Goal: Task Accomplishment & Management: Complete application form

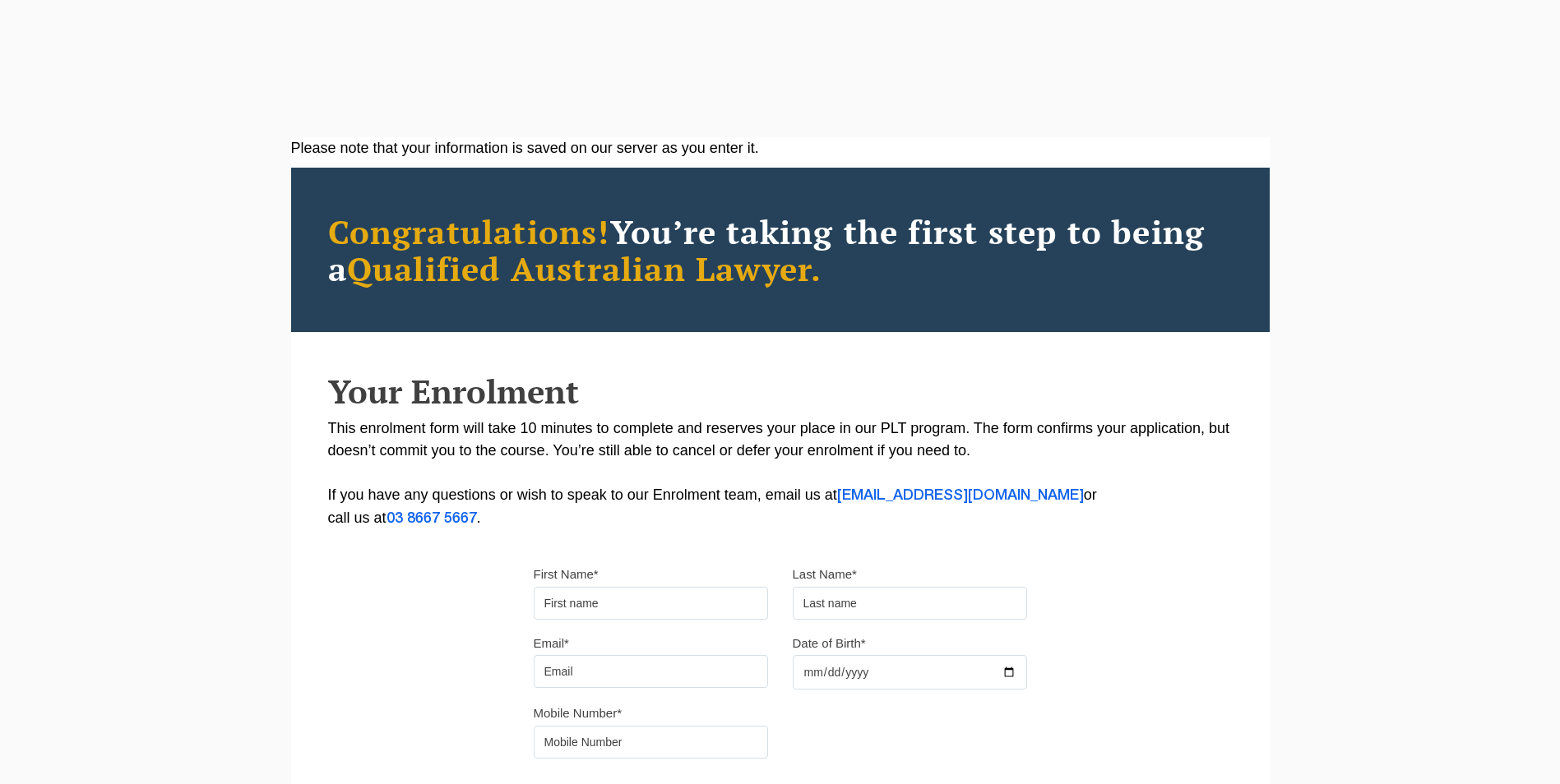
click at [621, 587] on input "First Name*" at bounding box center [651, 603] width 234 height 33
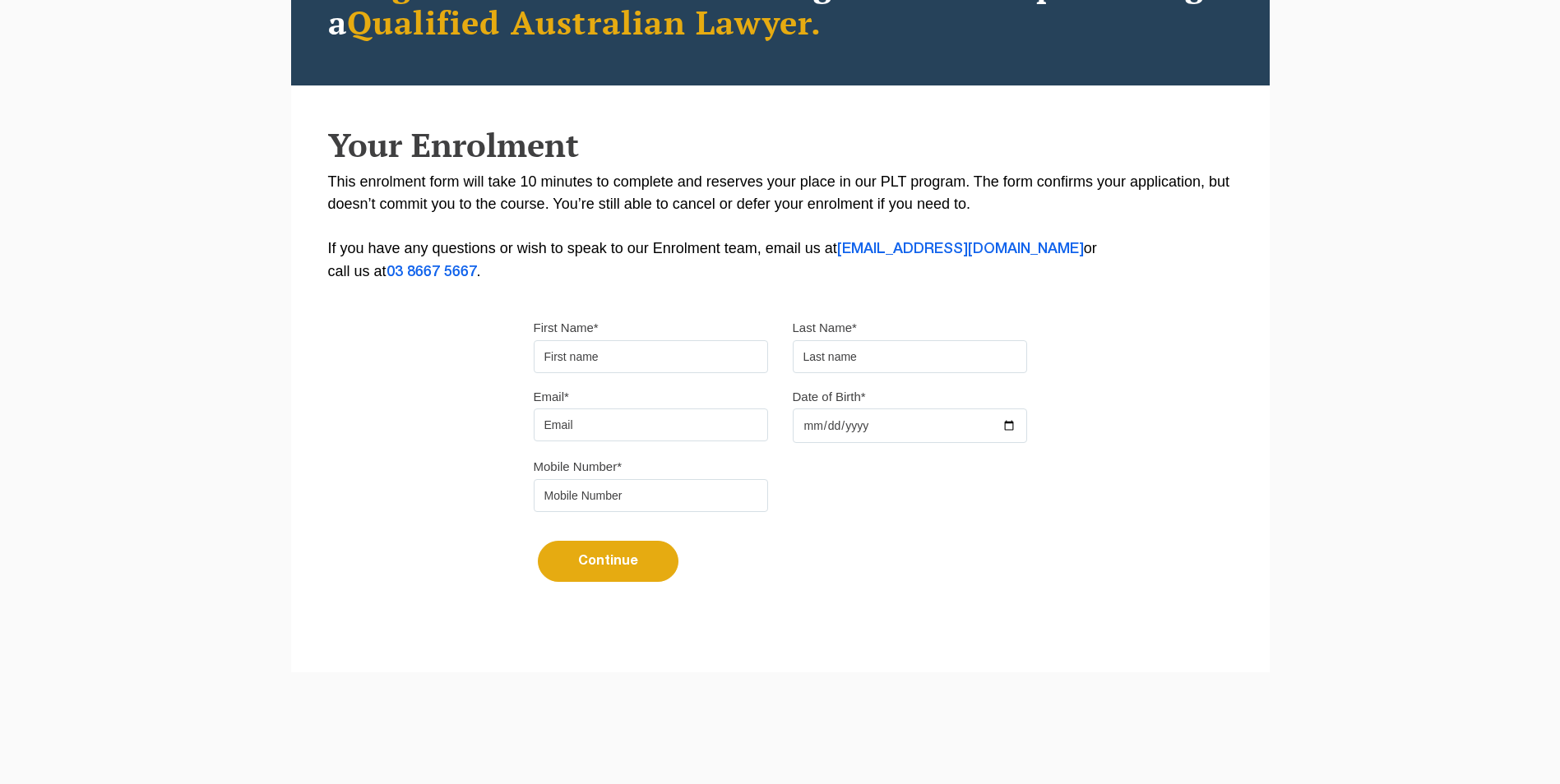
scroll to position [246, 0]
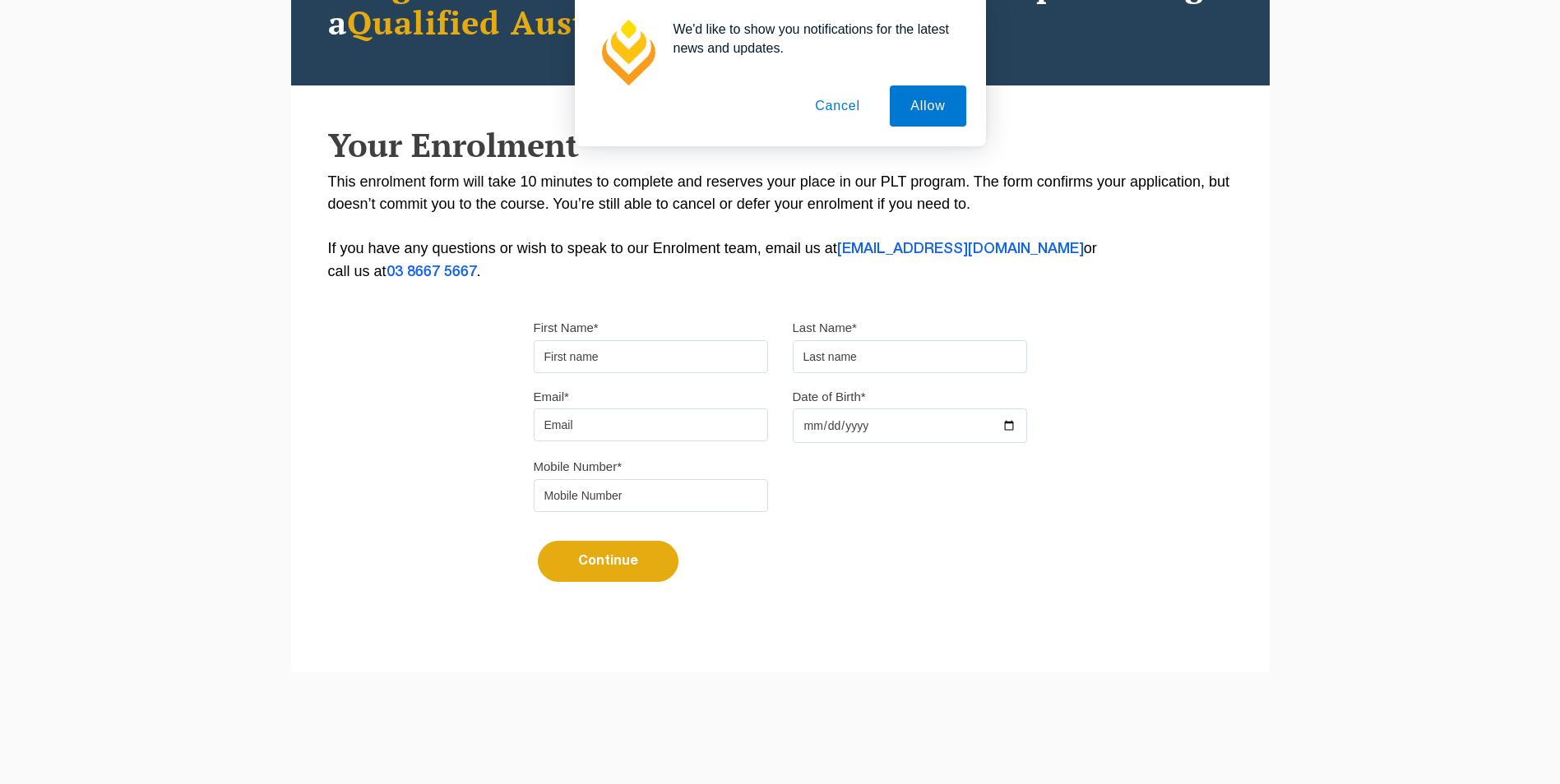
type input "Grace"
type input "Orange"
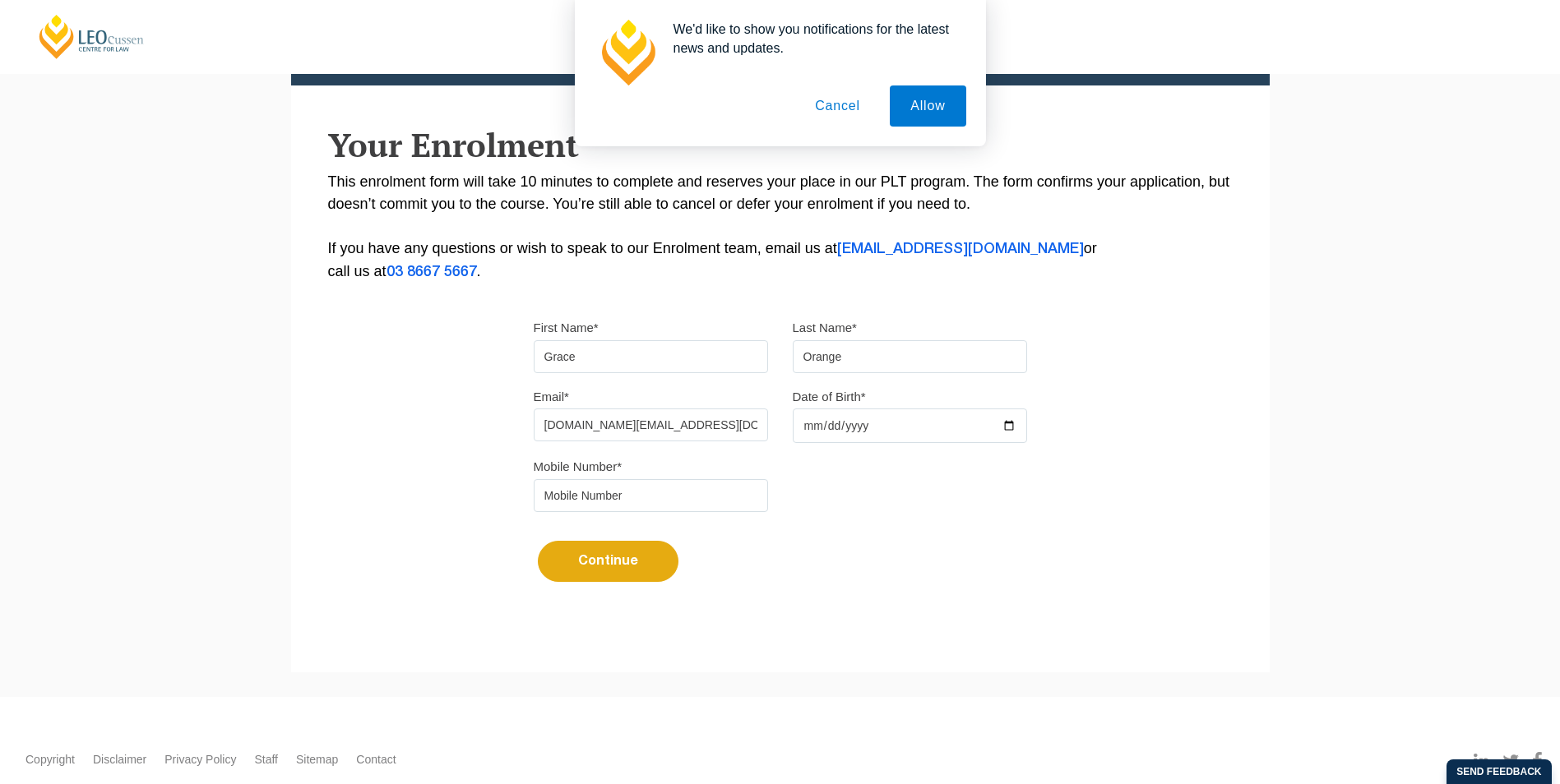
drag, startPoint x: 674, startPoint y: 429, endPoint x: 133, endPoint y: 385, distance: 542.8
click at [133, 385] on div "Please note that your information is saved on our server as you enter it. Congr…" at bounding box center [780, 282] width 1560 height 831
type input "orange.e.g@gmail.com"
click at [870, 426] on input "Date of Birth*" at bounding box center [910, 425] width 234 height 34
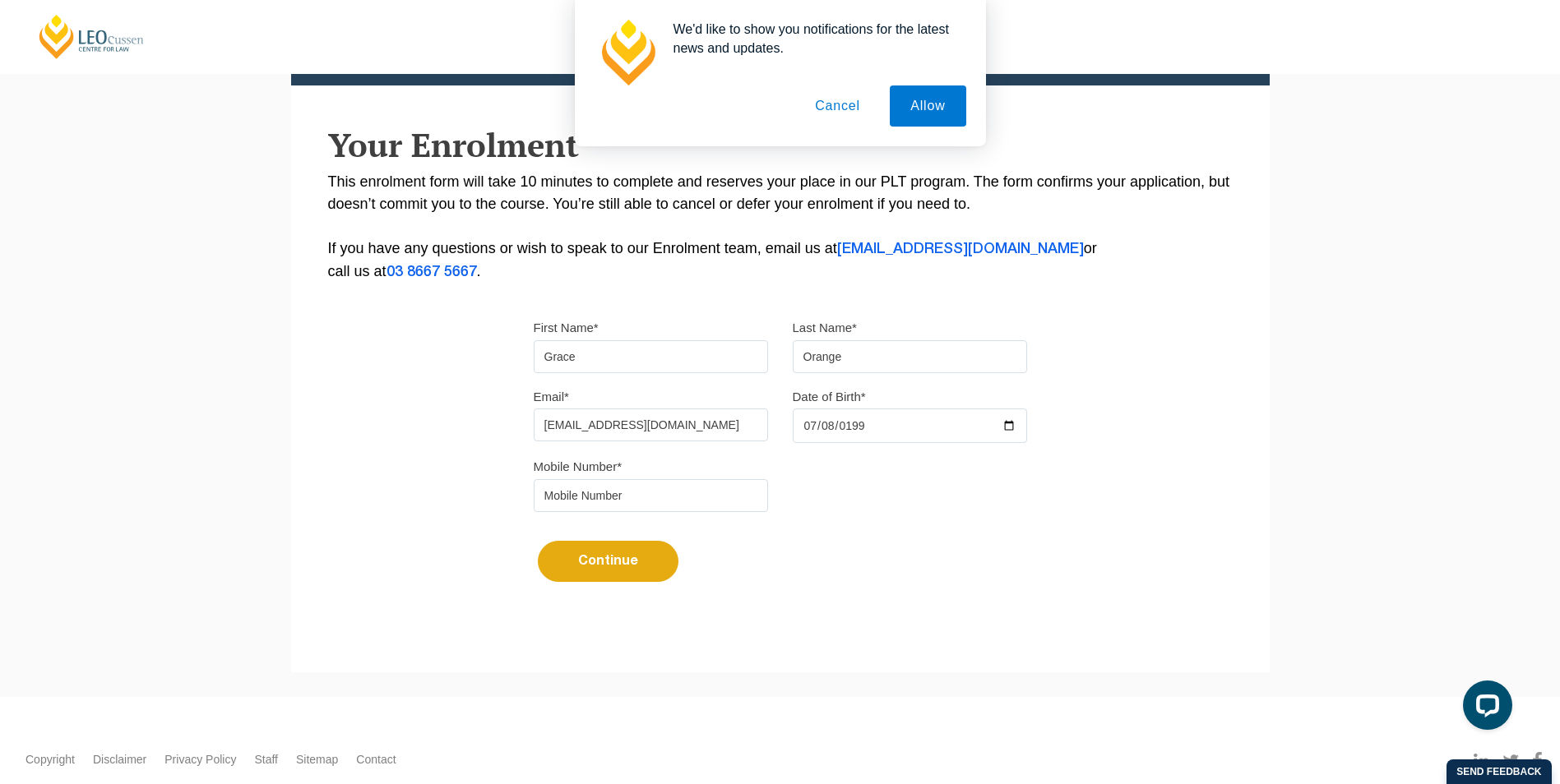
type input "1992-07-08"
click at [686, 493] on input "tel" at bounding box center [651, 495] width 234 height 33
type input "0433770514"
click at [616, 565] on button "Continue" at bounding box center [607, 562] width 140 height 41
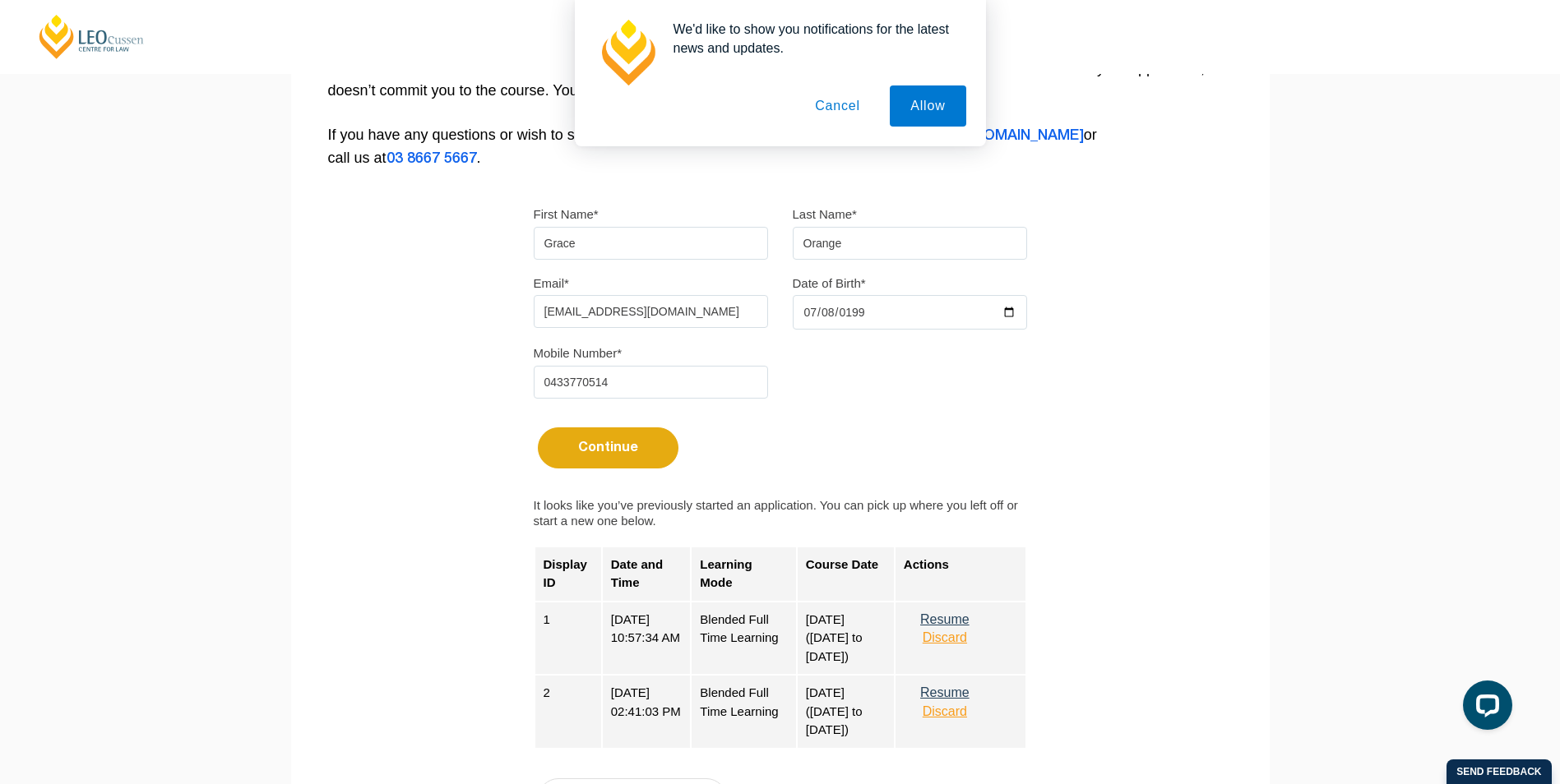
scroll to position [658, 0]
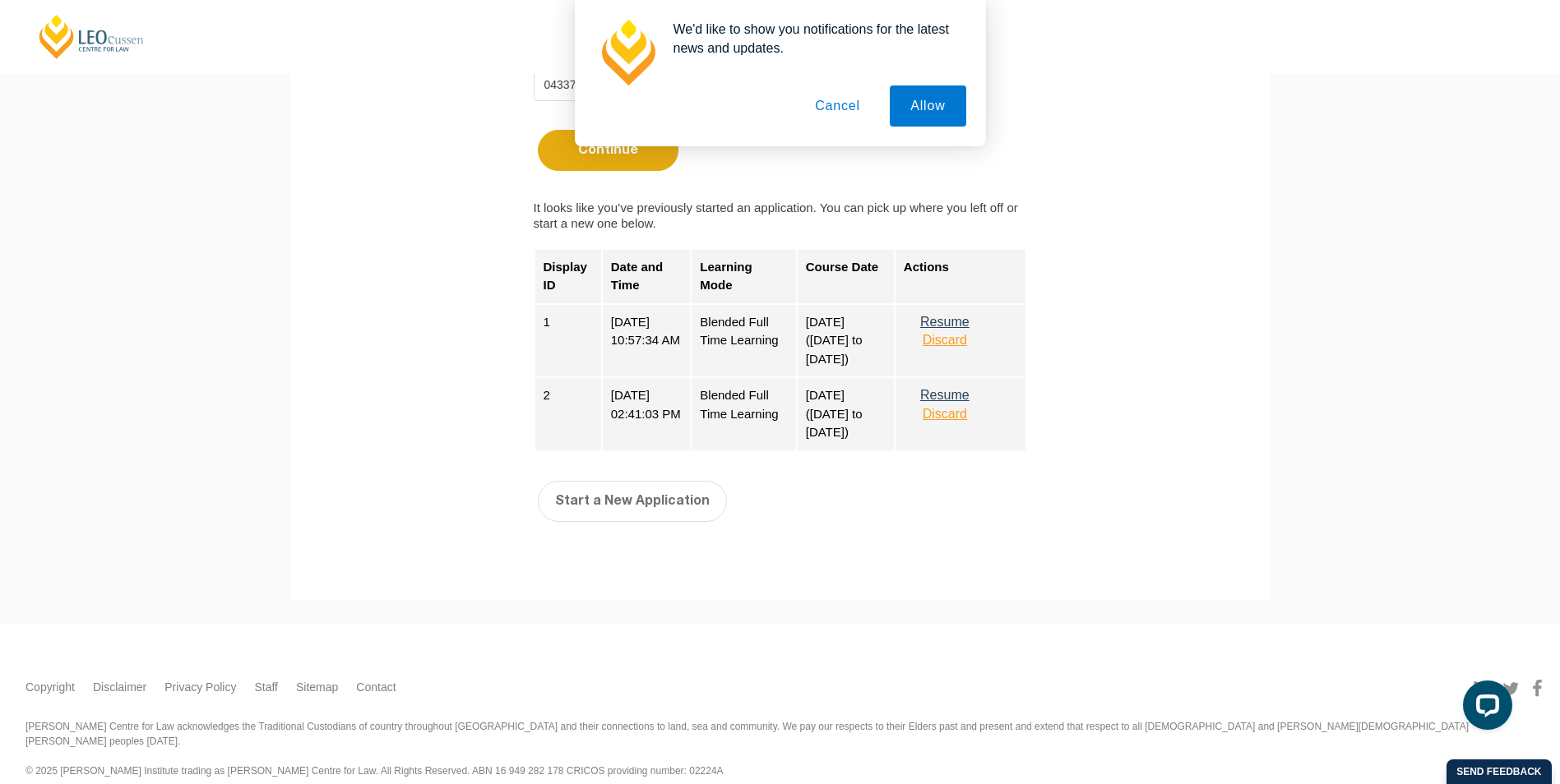
click at [967, 420] on button "Discard" at bounding box center [945, 415] width 82 height 15
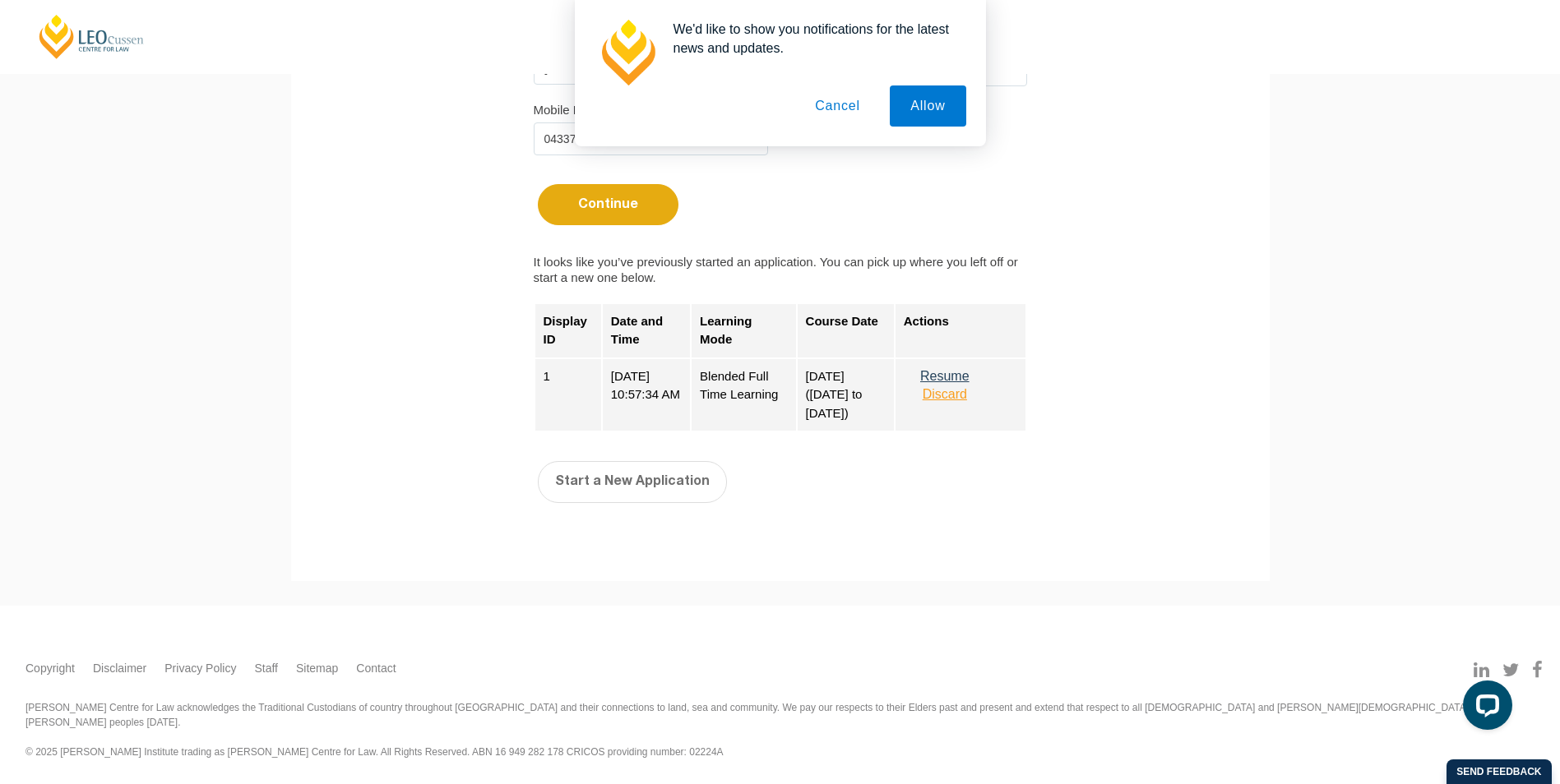
scroll to position [589, 0]
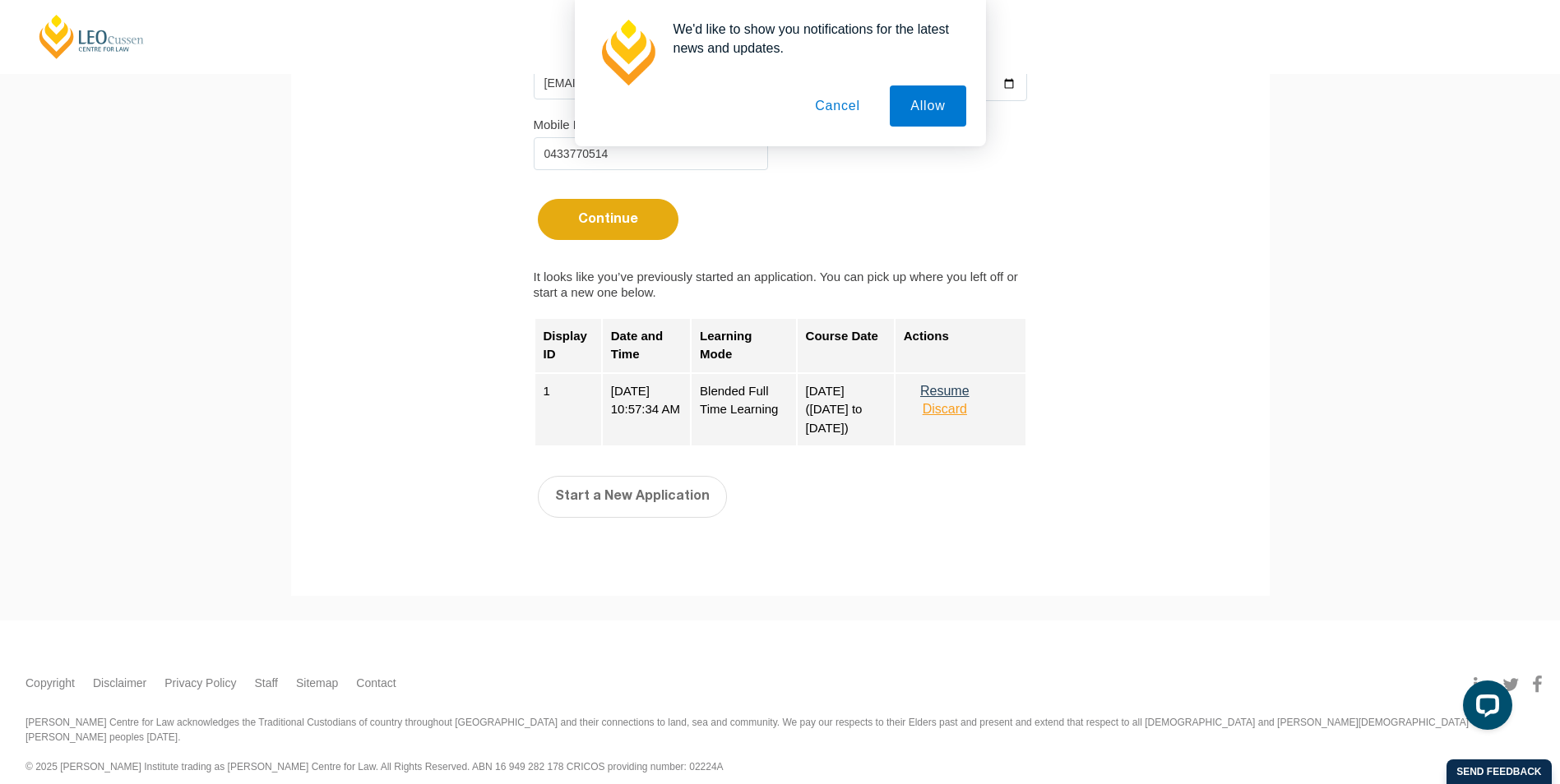
click at [960, 389] on button "Resume" at bounding box center [945, 392] width 82 height 15
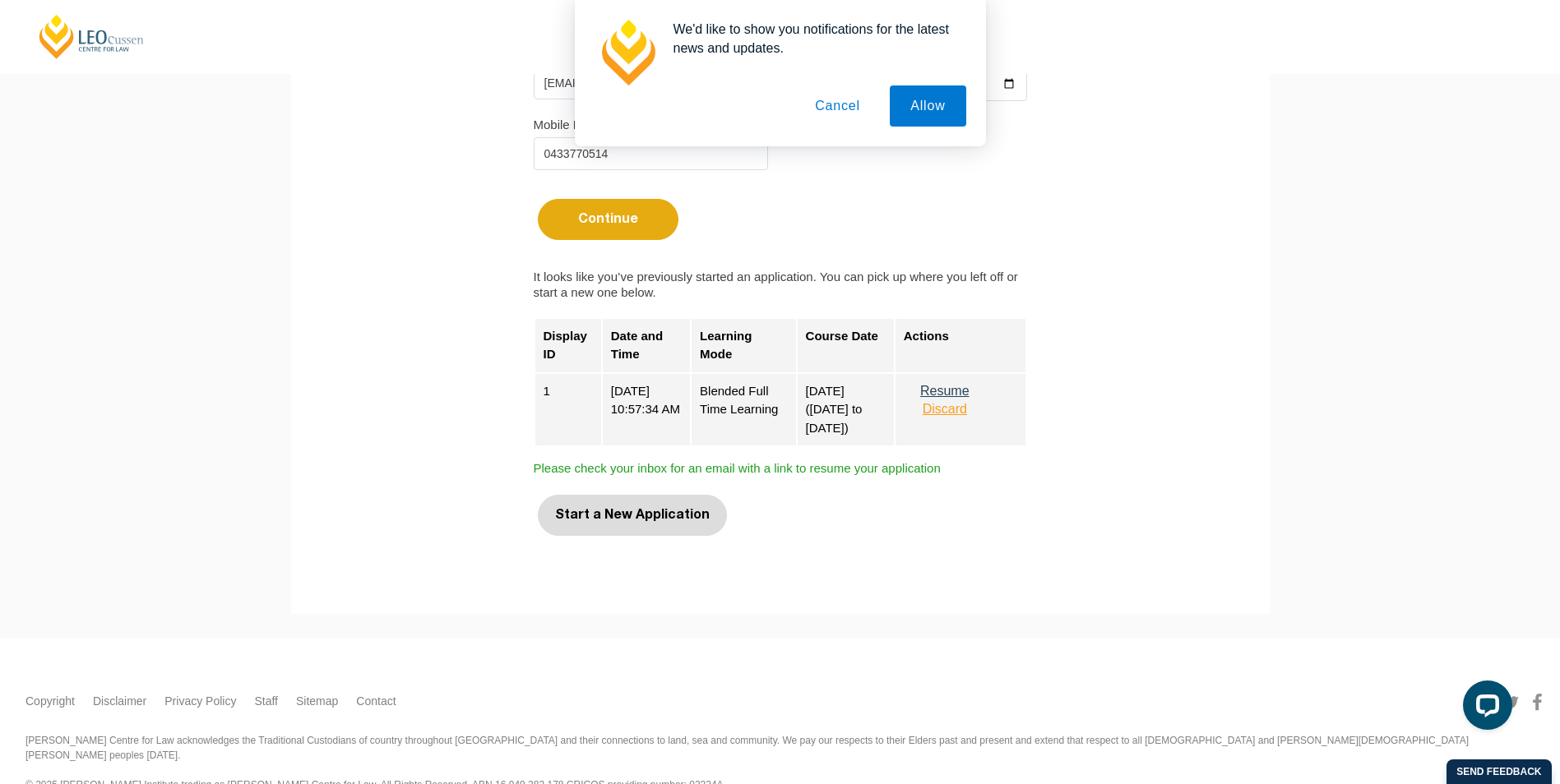
click at [685, 511] on button "Start a New Application" at bounding box center [632, 515] width 189 height 41
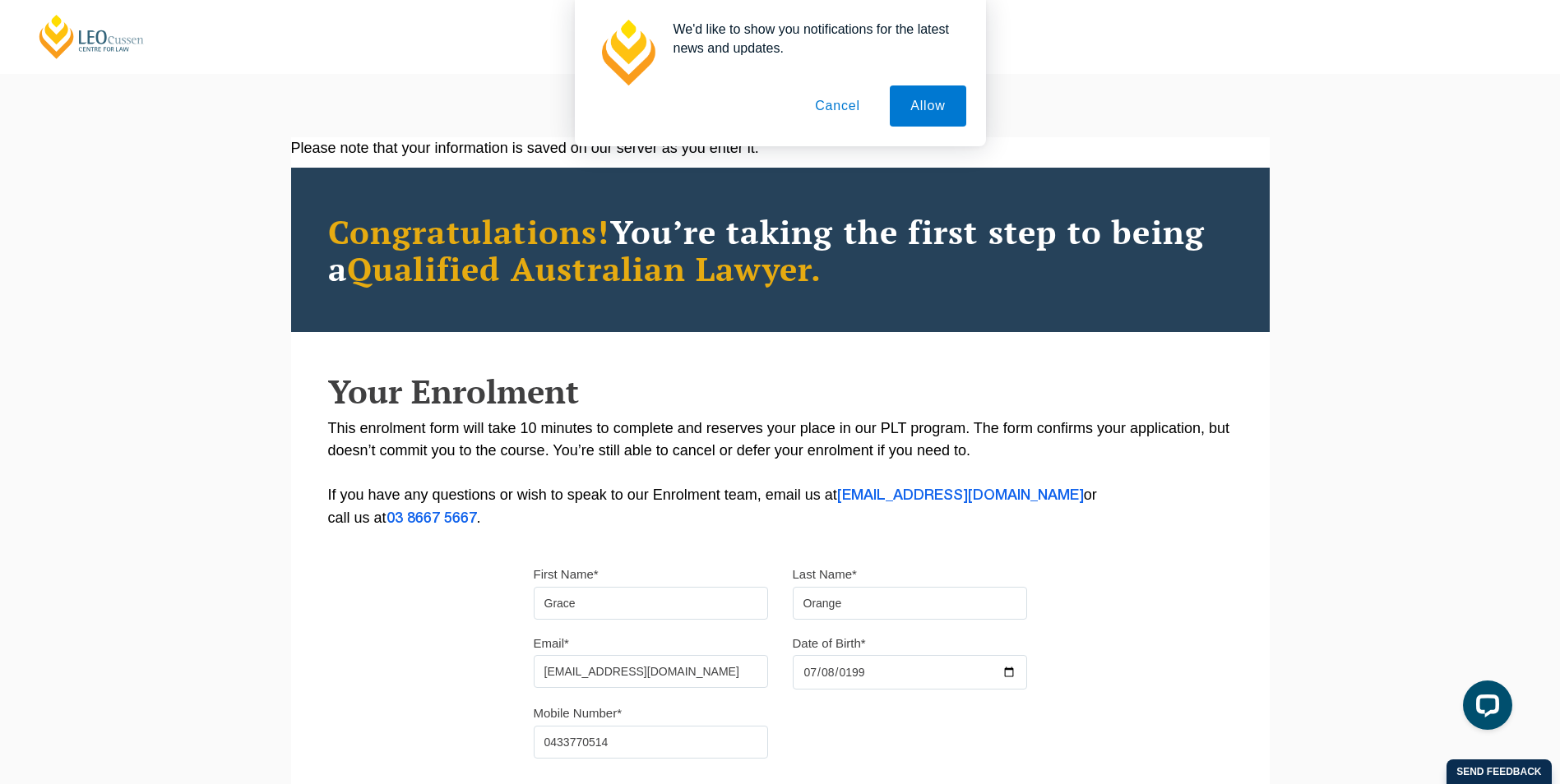
select select
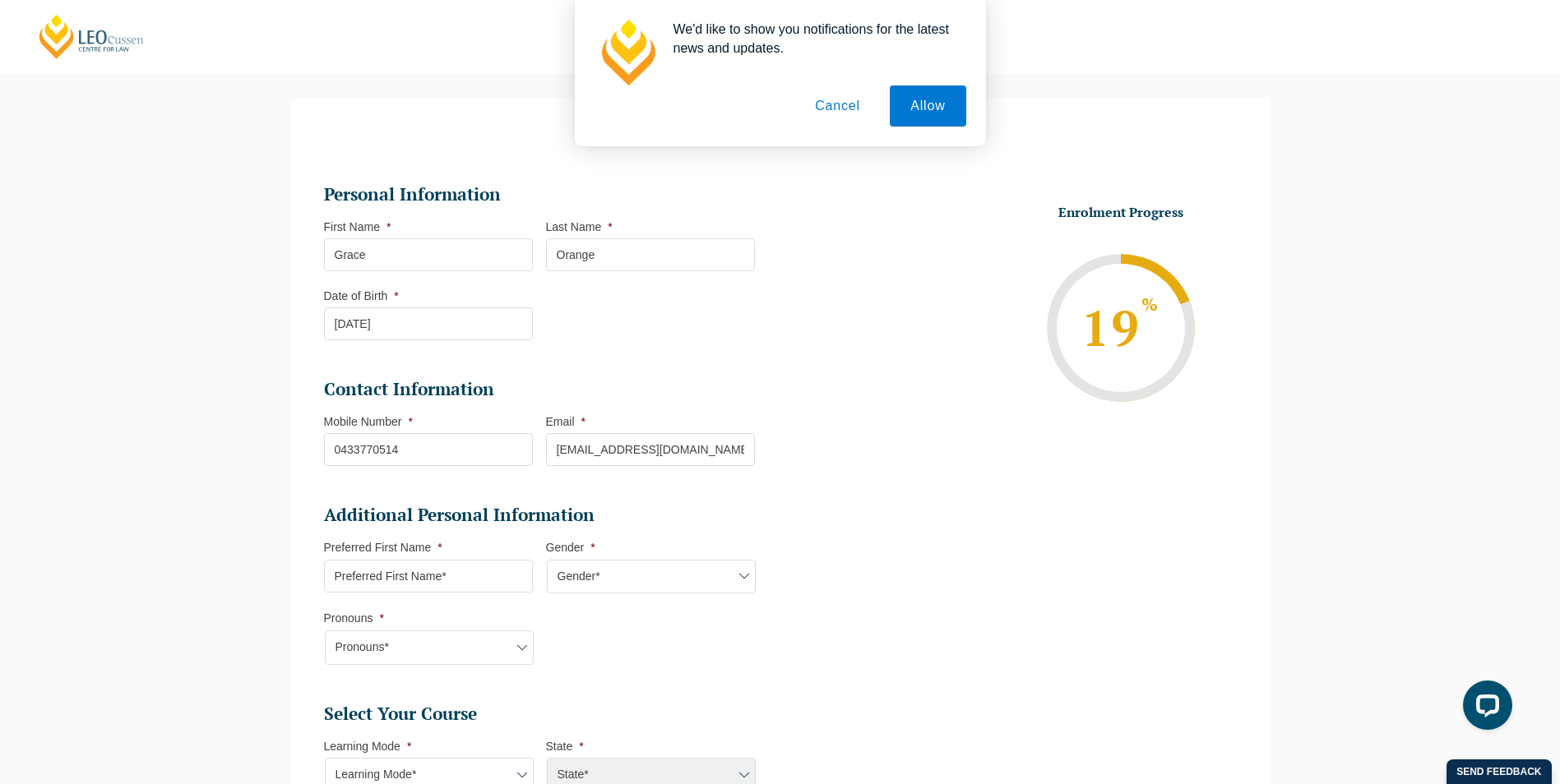
scroll to position [142, 0]
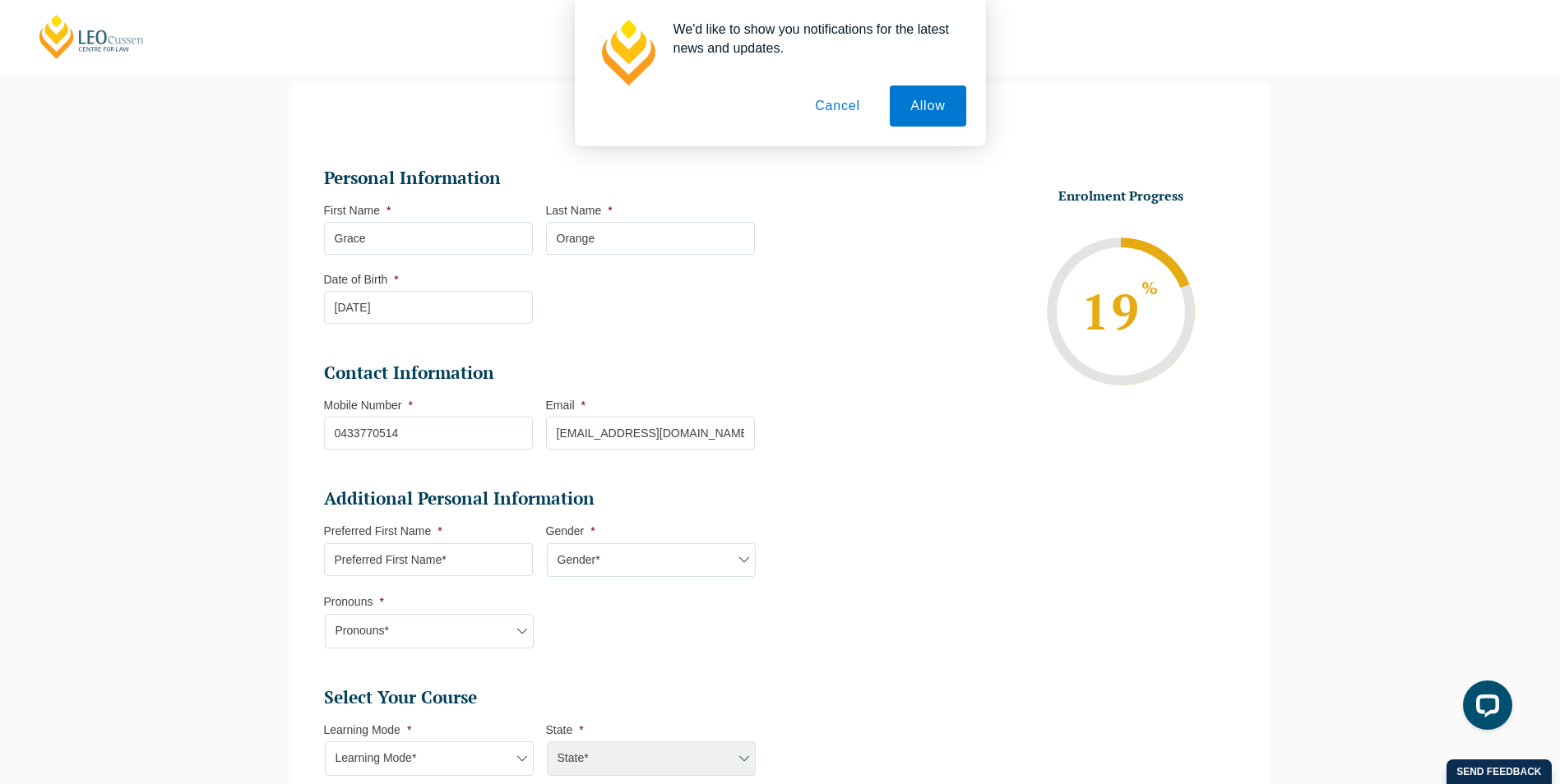
click at [462, 558] on input "Preferred First Name *" at bounding box center [428, 559] width 209 height 33
type input "Grace"
click at [665, 546] on select "Gender* Male Female Nonbinary Intersex Prefer not to disclose Other" at bounding box center [651, 560] width 209 height 34
select select "Female"
click at [547, 543] on select "Gender* Male Female Nonbinary Intersex Prefer not to disclose Other" at bounding box center [651, 560] width 209 height 34
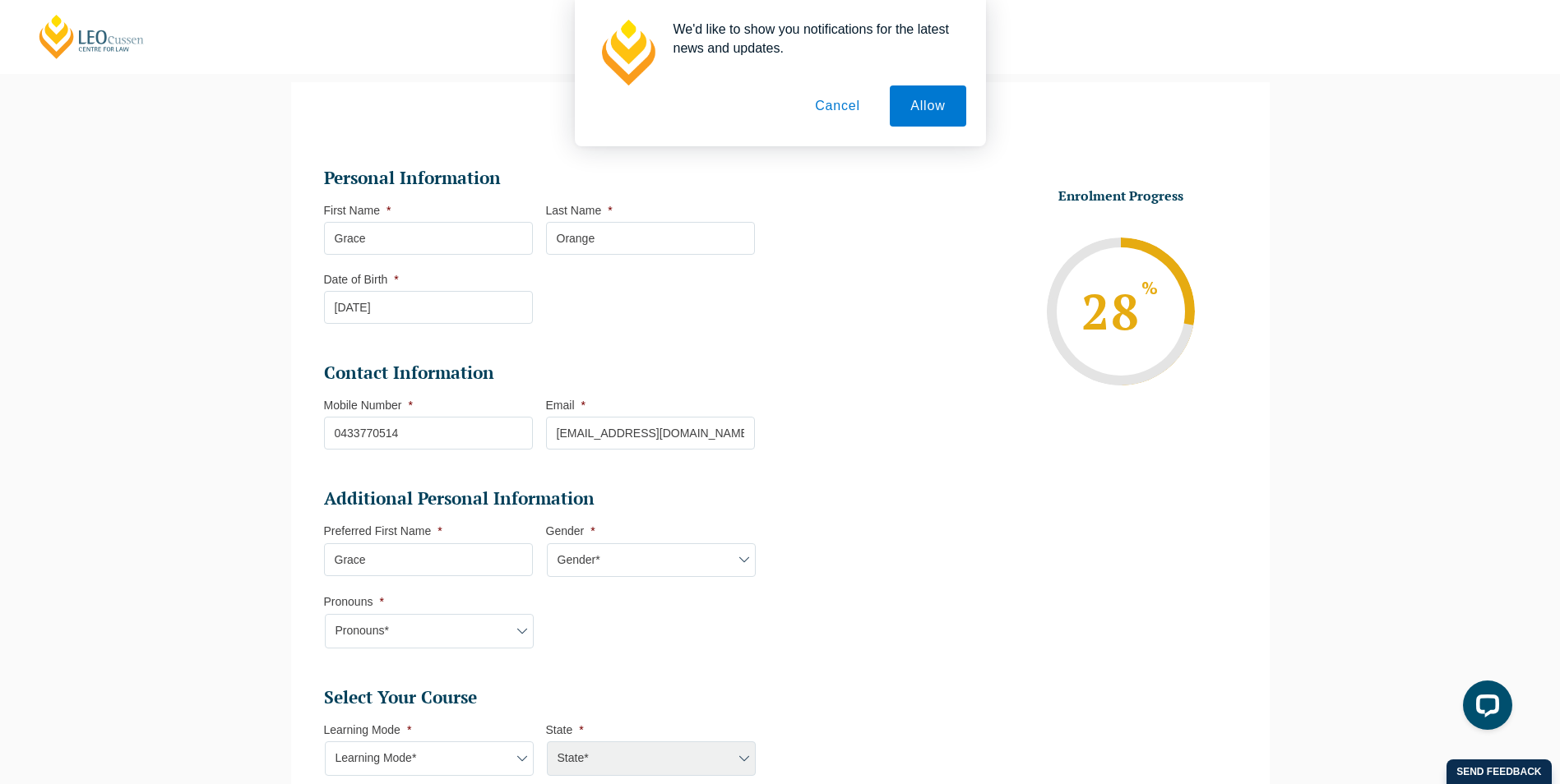
drag, startPoint x: 472, startPoint y: 628, endPoint x: 462, endPoint y: 631, distance: 10.4
click at [472, 628] on select "Pronouns* She/Her/Hers He/Him/His They/Them/Theirs Other Prefer not to disclose" at bounding box center [429, 631] width 209 height 34
select select "She/Her/Hers"
click at [325, 614] on select "Pronouns* She/Her/Hers He/Him/His They/Them/Theirs Other Prefer not to disclose" at bounding box center [429, 631] width 209 height 34
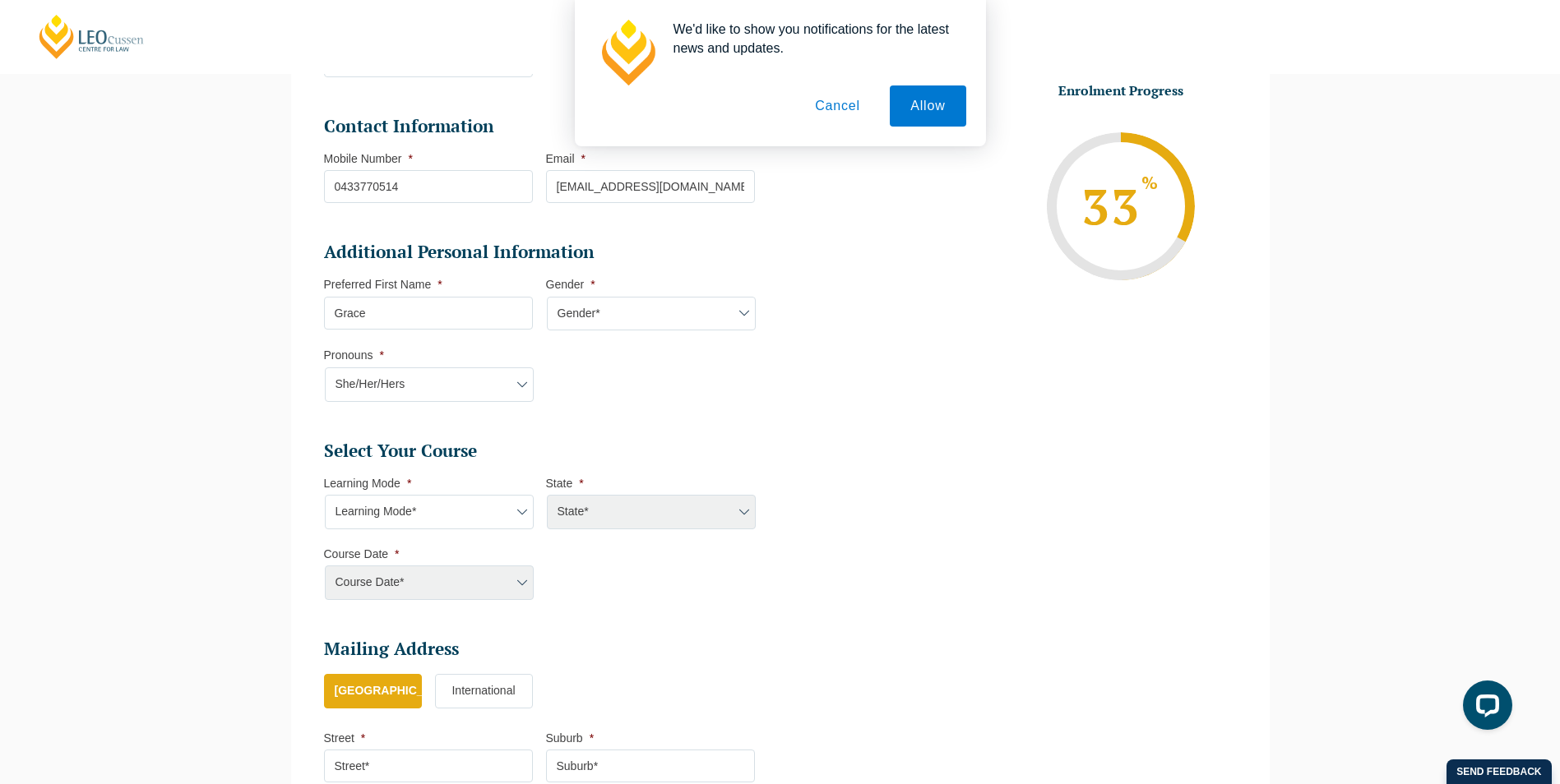
click at [469, 508] on select "Learning Mode* Online Full Time Learning Online Part Time Learning Blended Full…" at bounding box center [429, 512] width 209 height 34
select select "Blended Full Time Learning"
click at [325, 495] on select "Learning Mode* Online Full Time Learning Online Part Time Learning Blended Full…" at bounding box center [429, 512] width 209 height 34
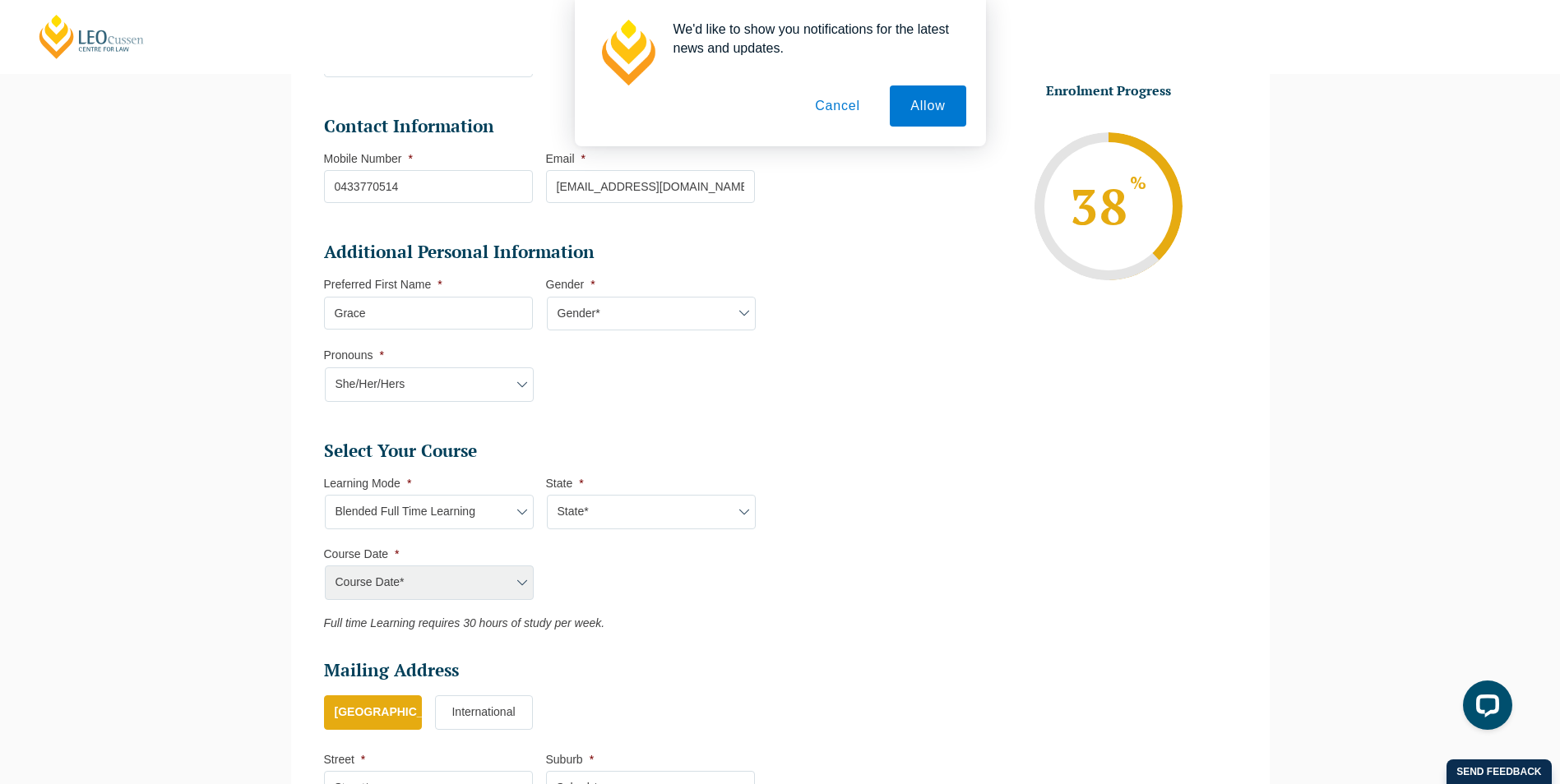
click at [630, 510] on select "State* ACT/NSW QLD SA VIC WA" at bounding box center [651, 512] width 209 height 34
select select "VIC"
click at [547, 495] on select "State* ACT/NSW QLD SA VIC WA" at bounding box center [651, 512] width 209 height 34
click at [473, 581] on select "Course Date* December 2025 (08-Dec-2025 to 16-May-2026) January 2026 (27-Jan-20…" at bounding box center [429, 582] width 209 height 34
select select "January 2026 (27-Jan-2026 to 12-Jun-2026)"
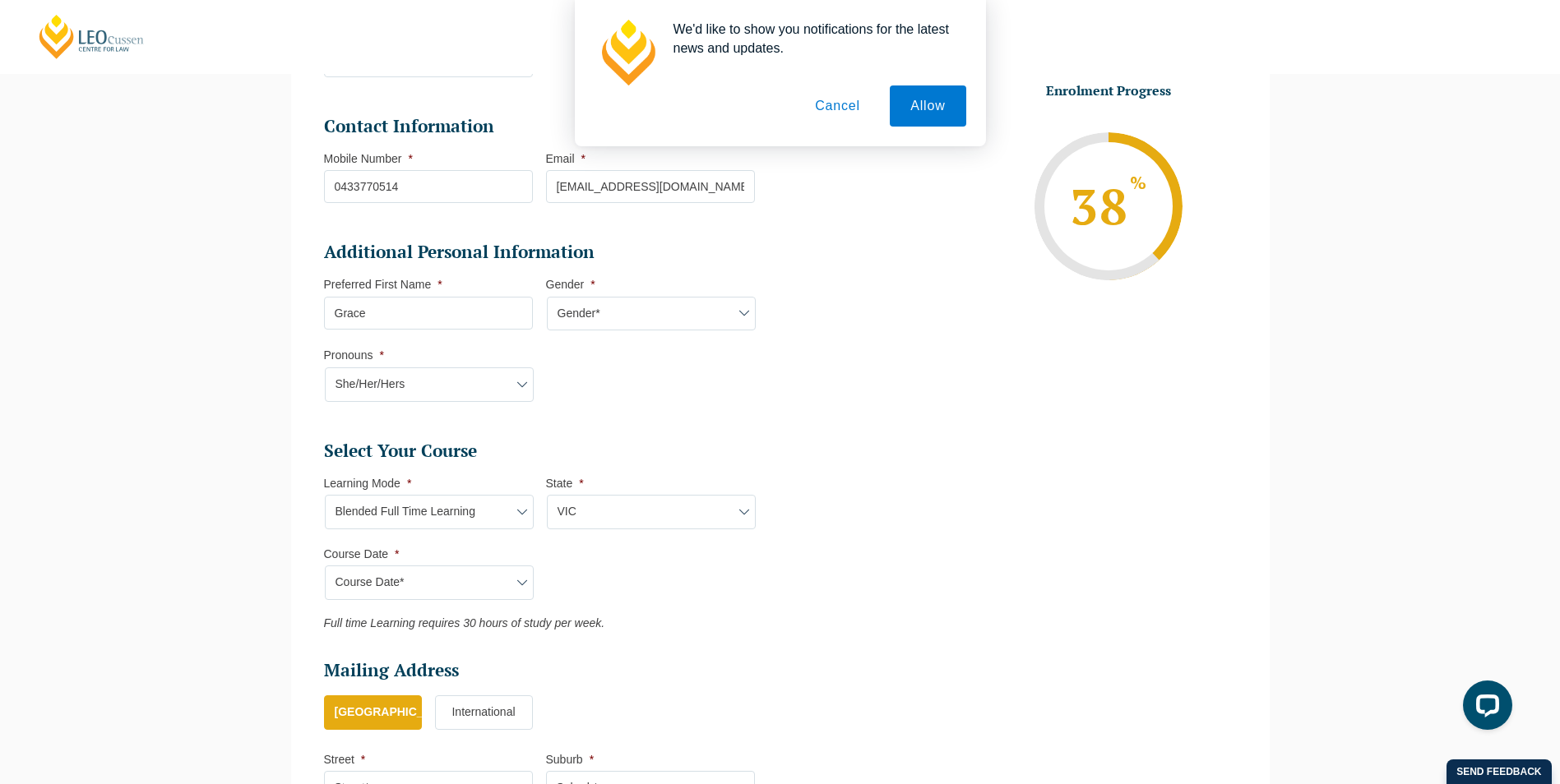
click at [325, 565] on select "Course Date* December 2025 (08-Dec-2025 to 16-May-2026) January 2026 (27-Jan-20…" at bounding box center [429, 582] width 209 height 34
type input "Intake 01 January 2026 FT"
type input "Practical Legal Training (VIC)"
select select "VIC PLT (JAN) 2026 Full Time Blended"
click at [806, 580] on ul "Personal Information First Name * Grace Last Name * Orange Date of Birth * 08-0…" at bounding box center [780, 385] width 938 height 1013
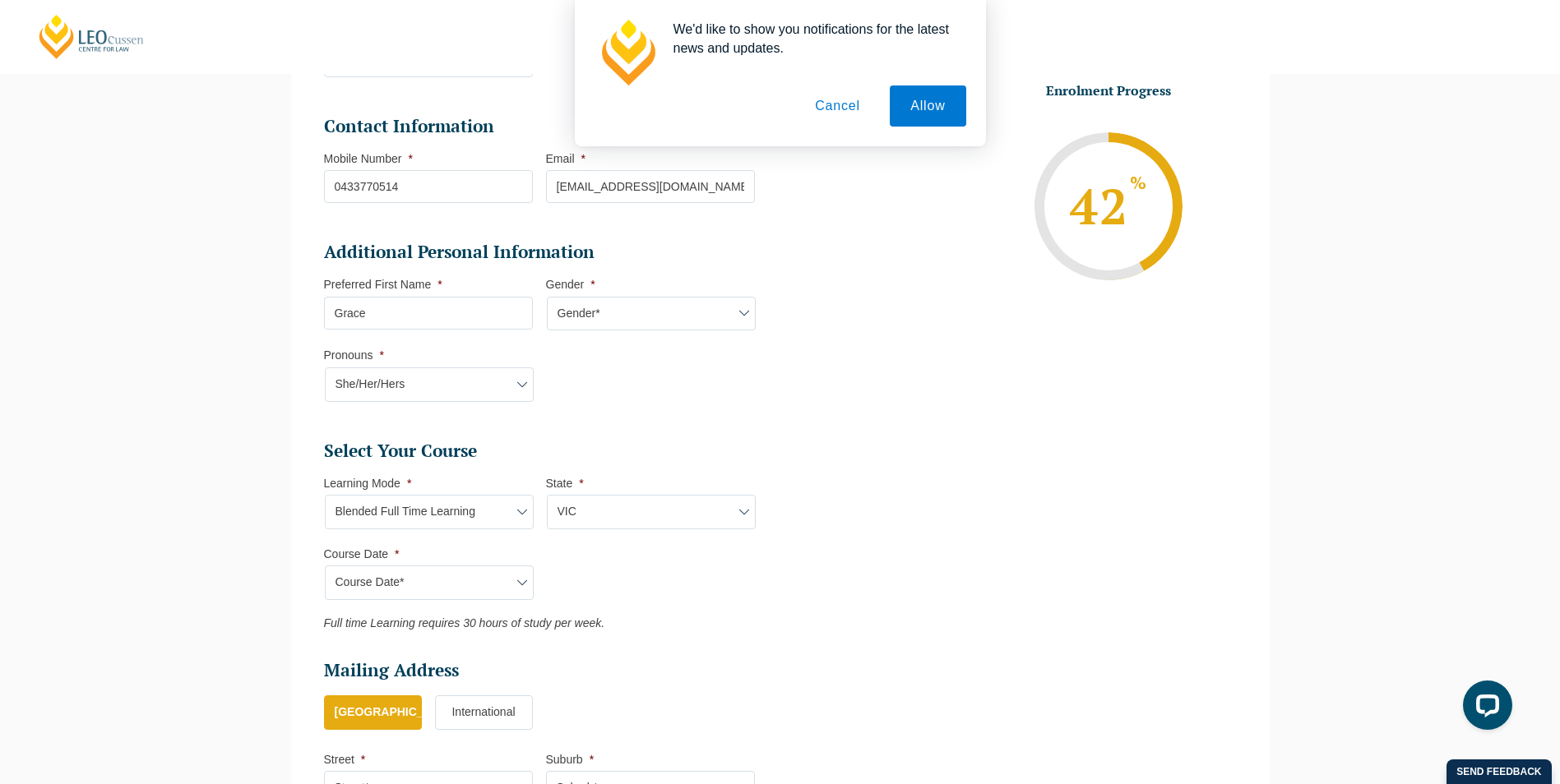
click at [841, 109] on button "Cancel" at bounding box center [837, 106] width 87 height 41
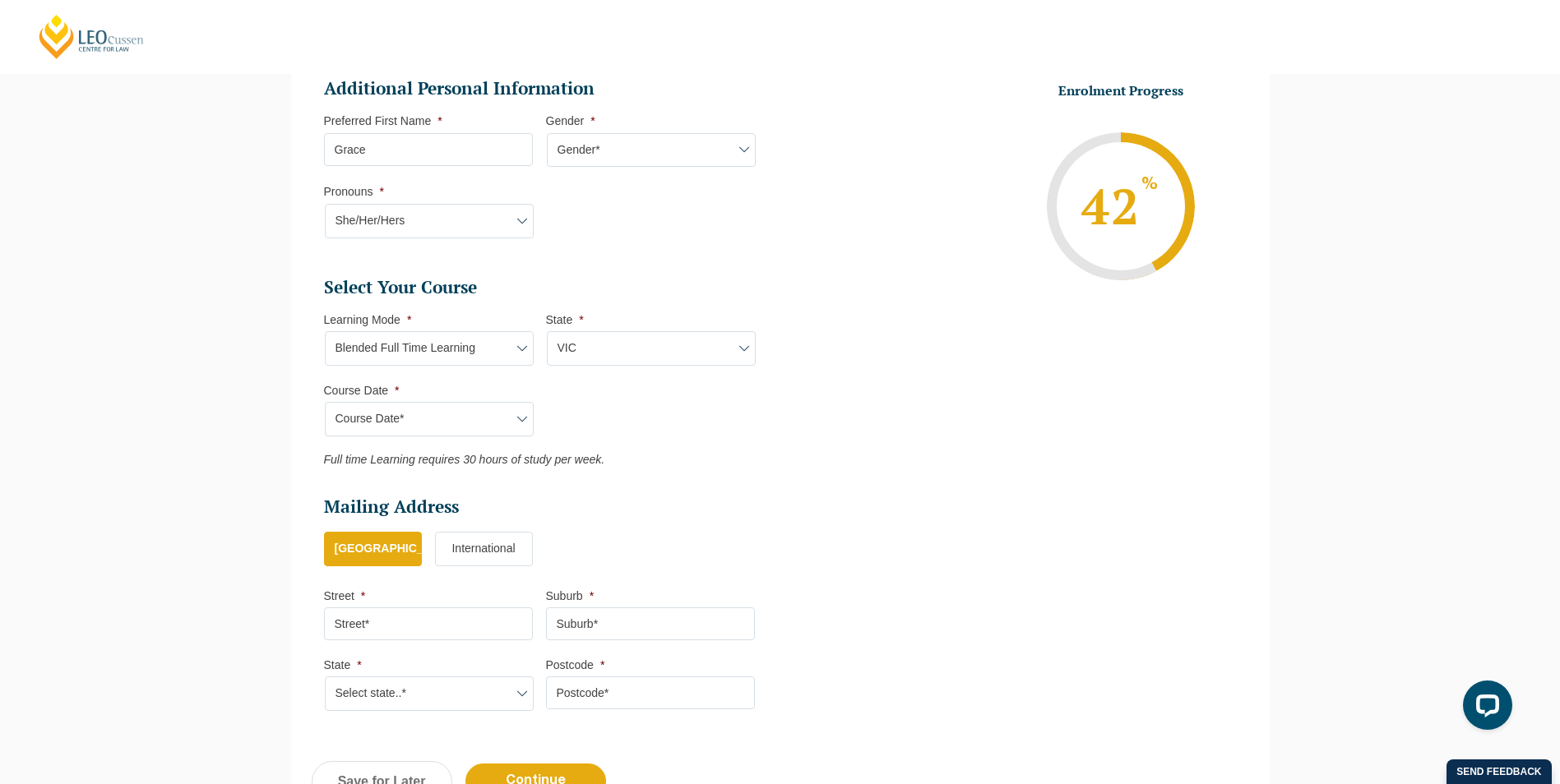
scroll to position [553, 0]
click at [348, 618] on input "Street *" at bounding box center [428, 623] width 209 height 33
type input "34 Miller Street"
type input "West Melbourne"
select select "VIC"
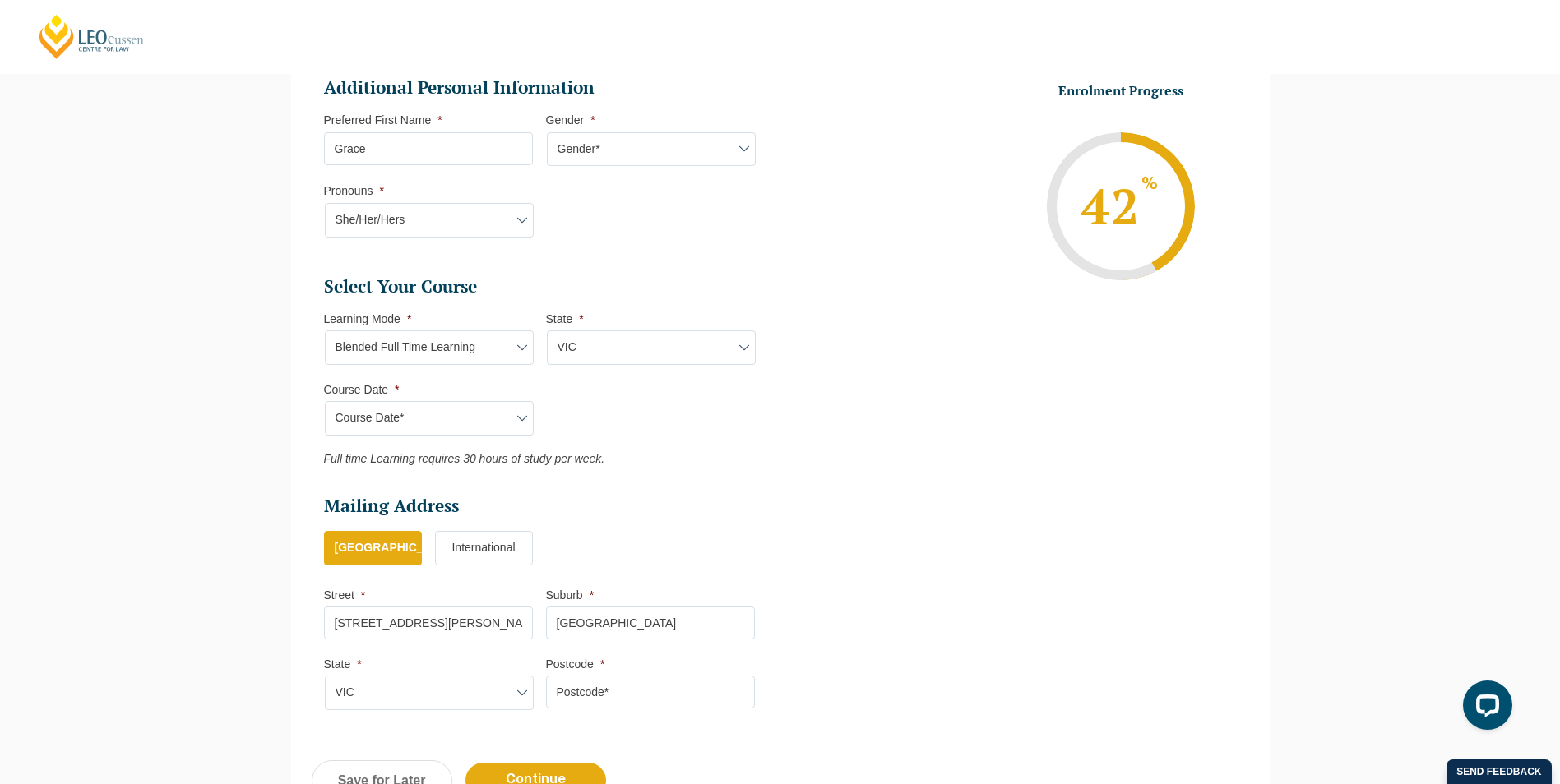
type input "3003"
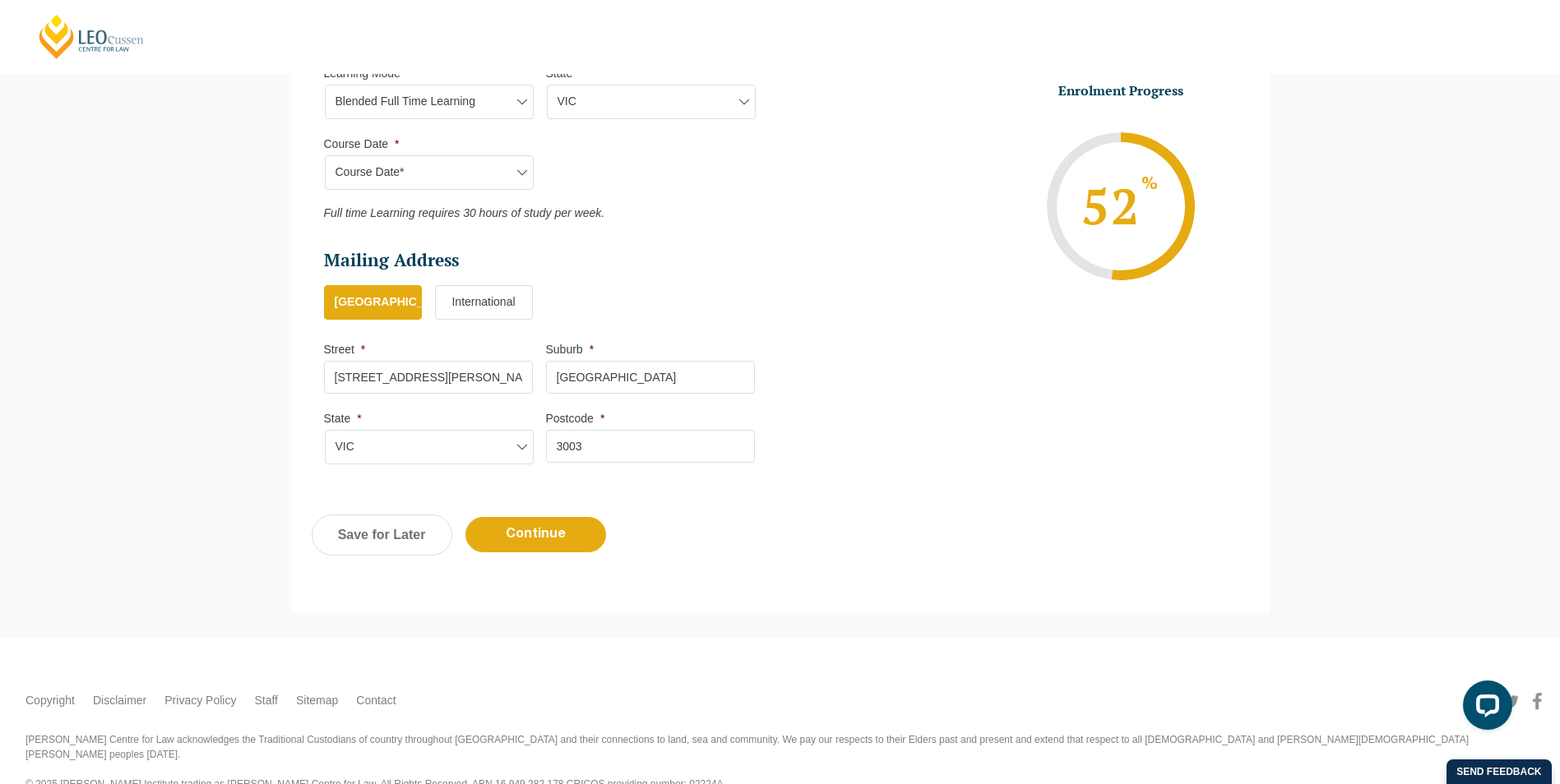
scroll to position [800, 0]
click at [571, 545] on input "Continue" at bounding box center [535, 534] width 140 height 35
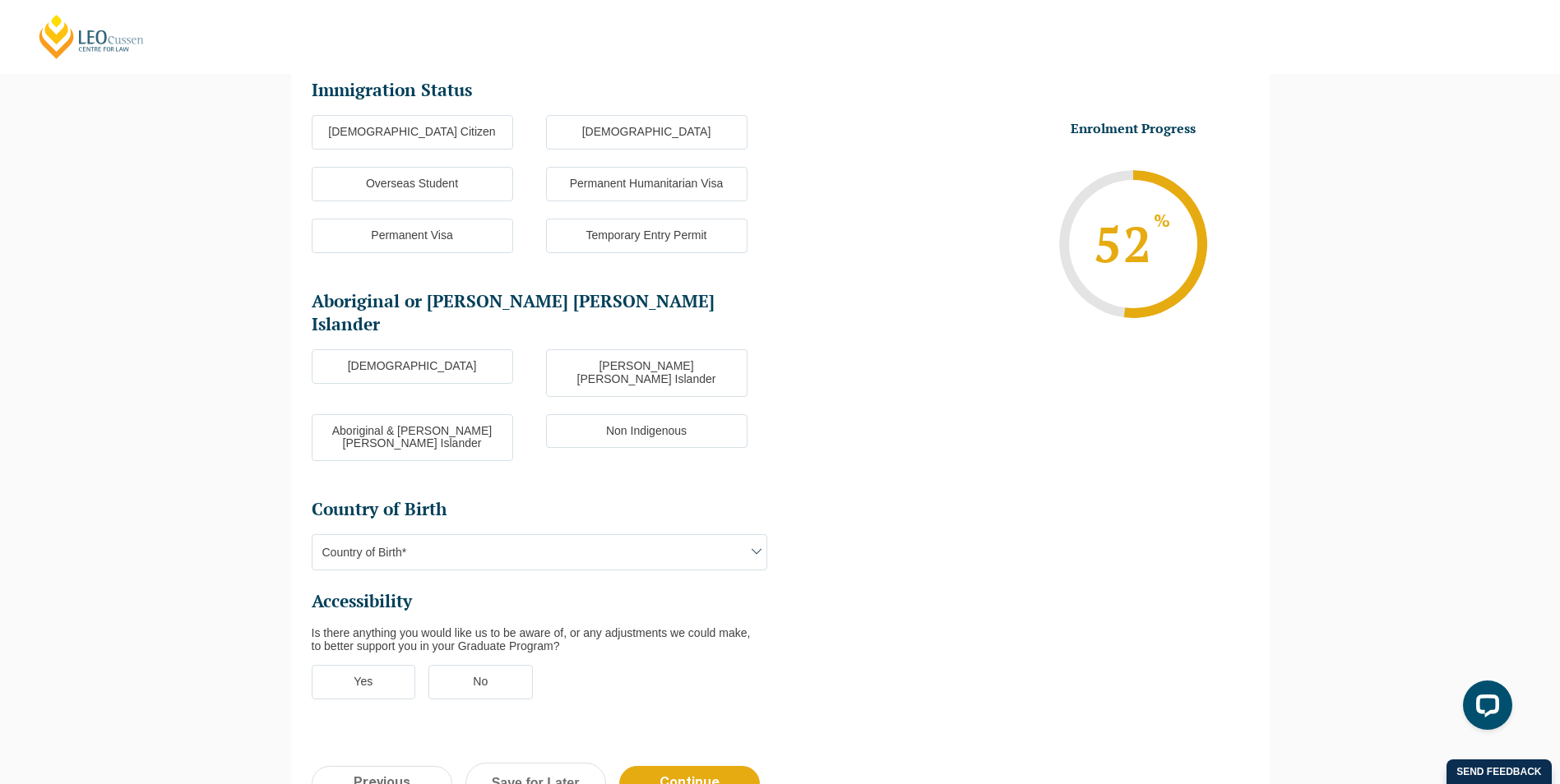
scroll to position [142, 0]
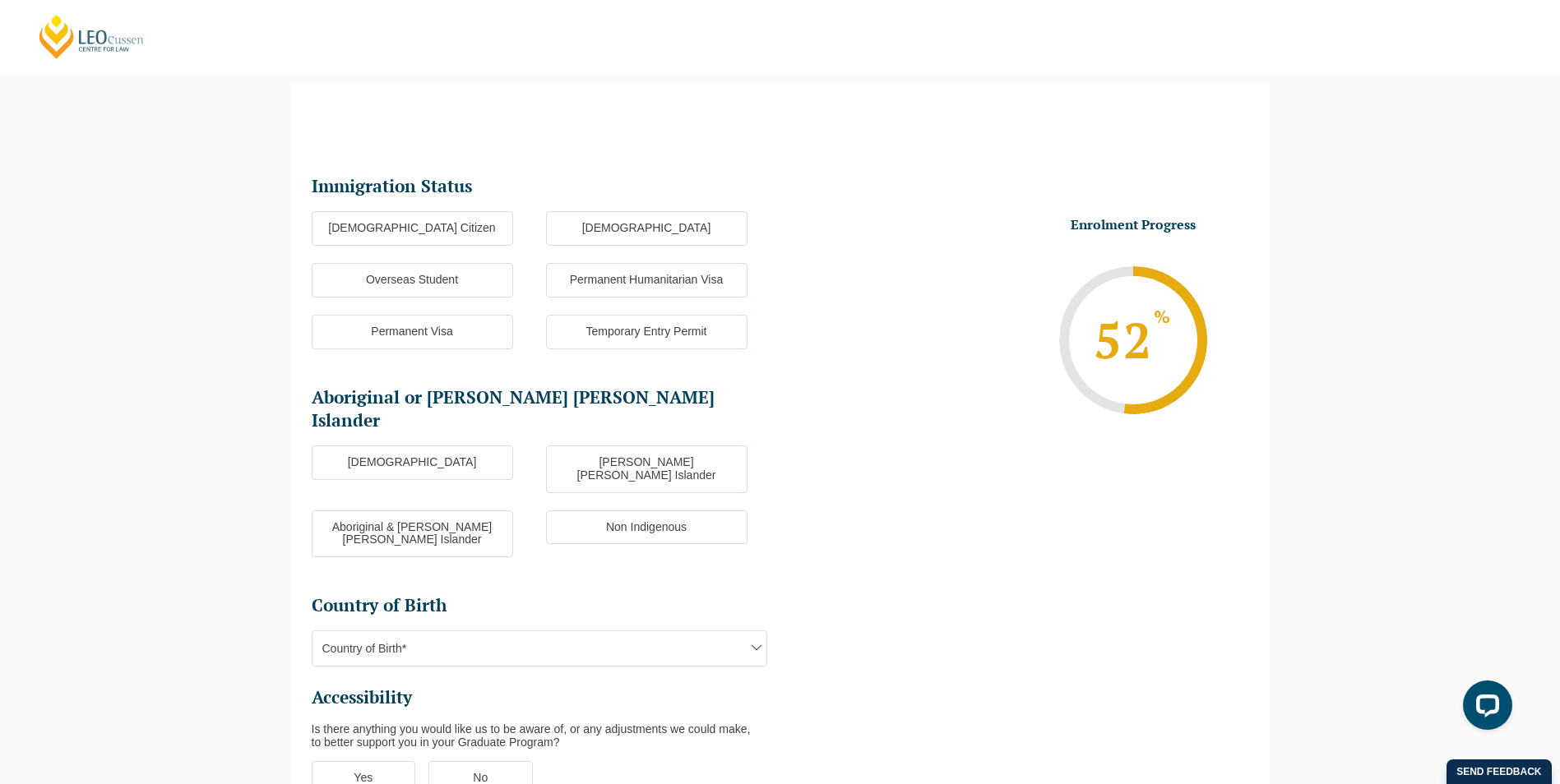
click at [473, 228] on label "Australian Citizen" at bounding box center [412, 228] width 202 height 34
click at [0, 0] on input "Australian Citizen" at bounding box center [0, 0] width 0 height 0
click at [718, 511] on label "Non Indigenous" at bounding box center [647, 527] width 202 height 34
click at [0, 0] on input "Non Indigenous" at bounding box center [0, 0] width 0 height 0
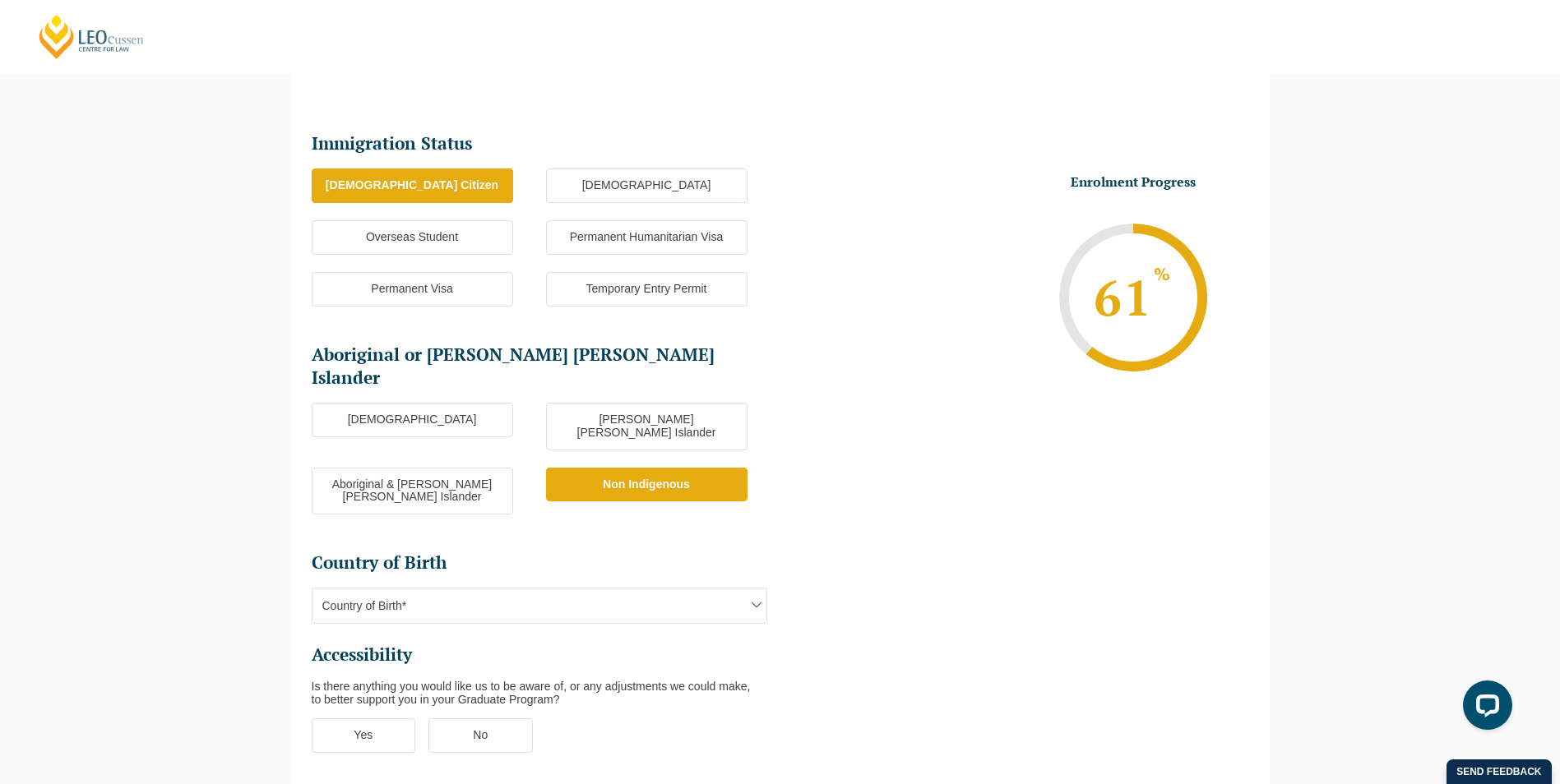
scroll to position [224, 0]
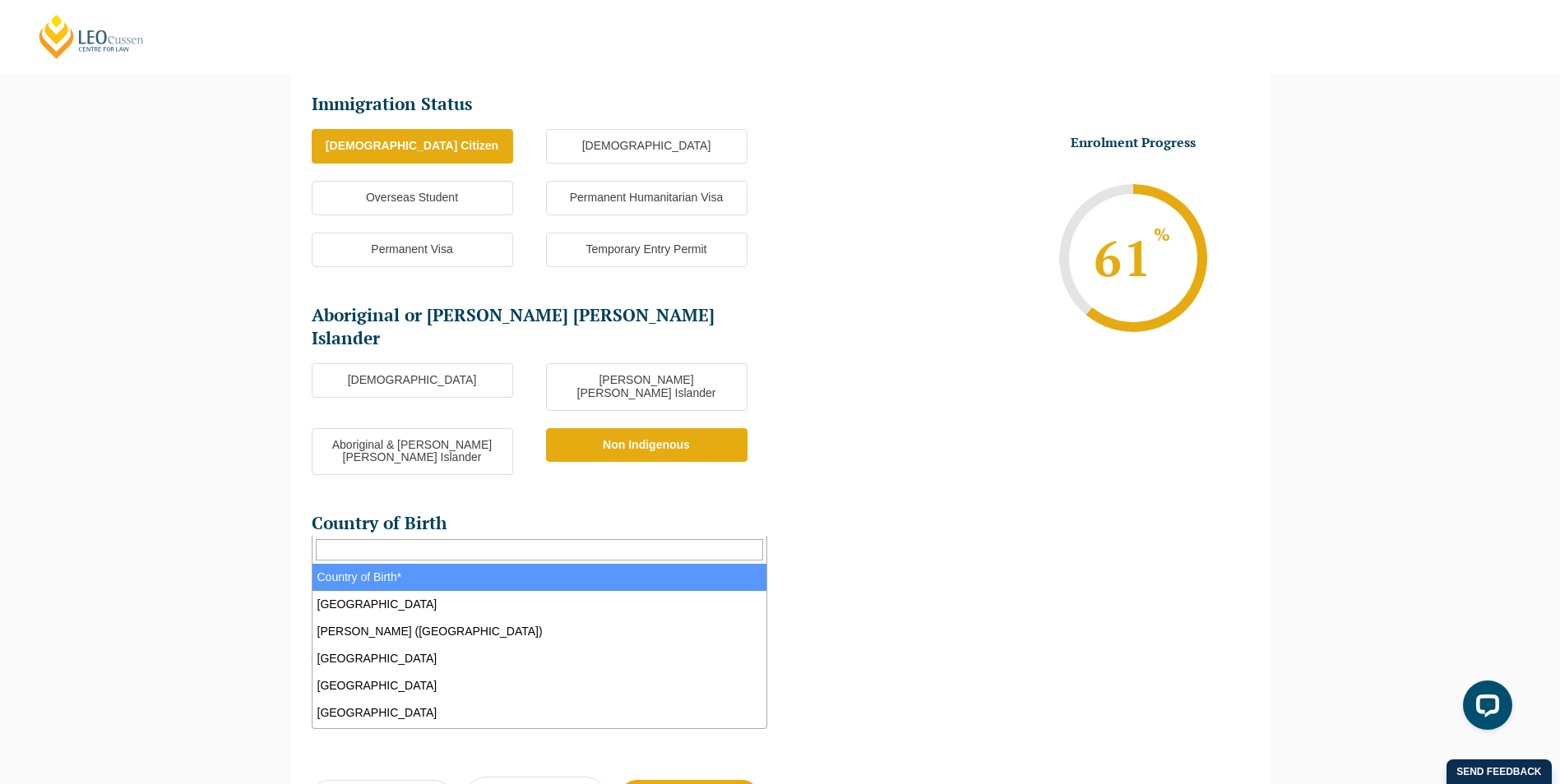
click at [764, 556] on span at bounding box center [756, 565] width 20 height 20
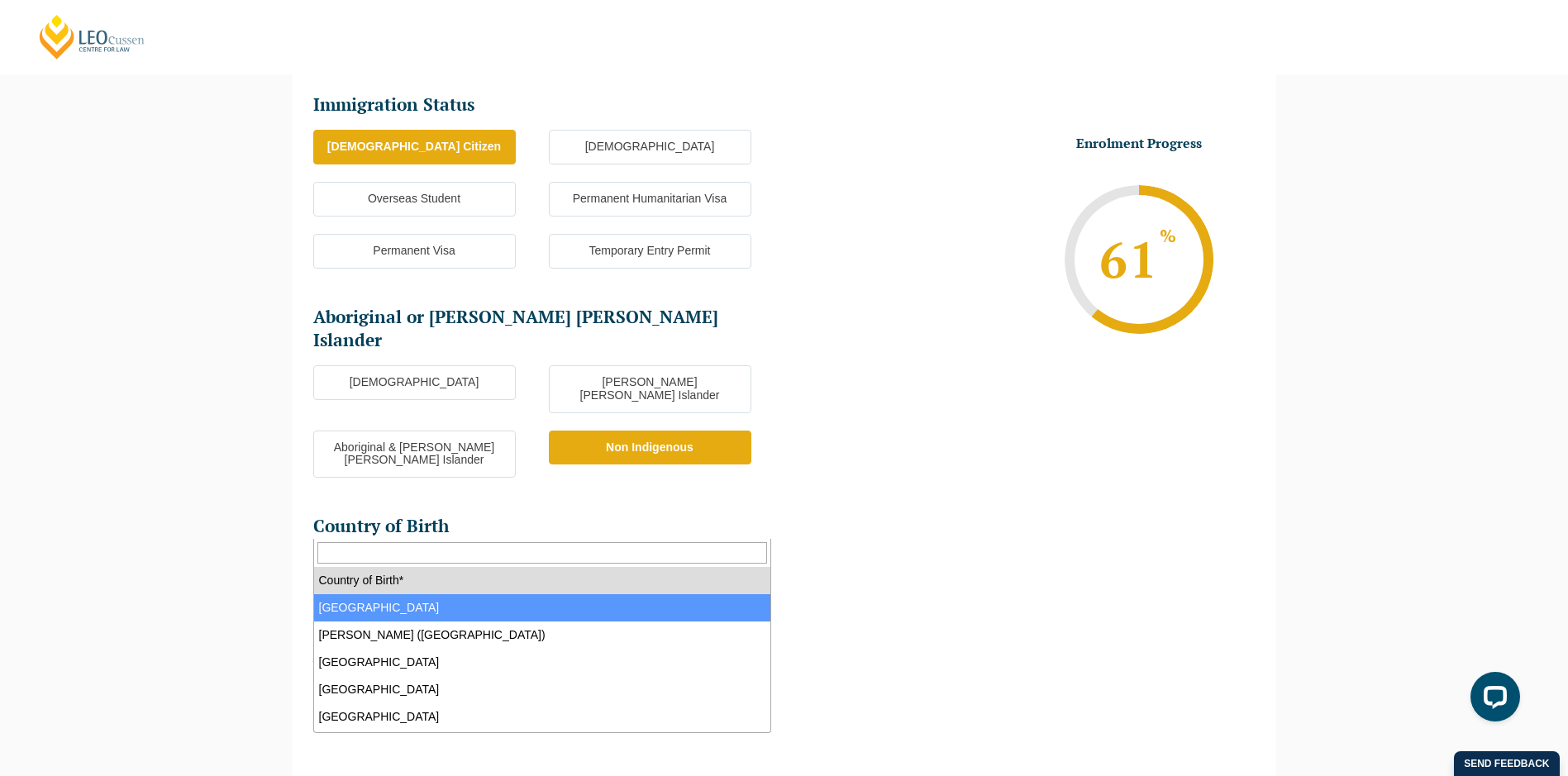
select select "Australia 1101"
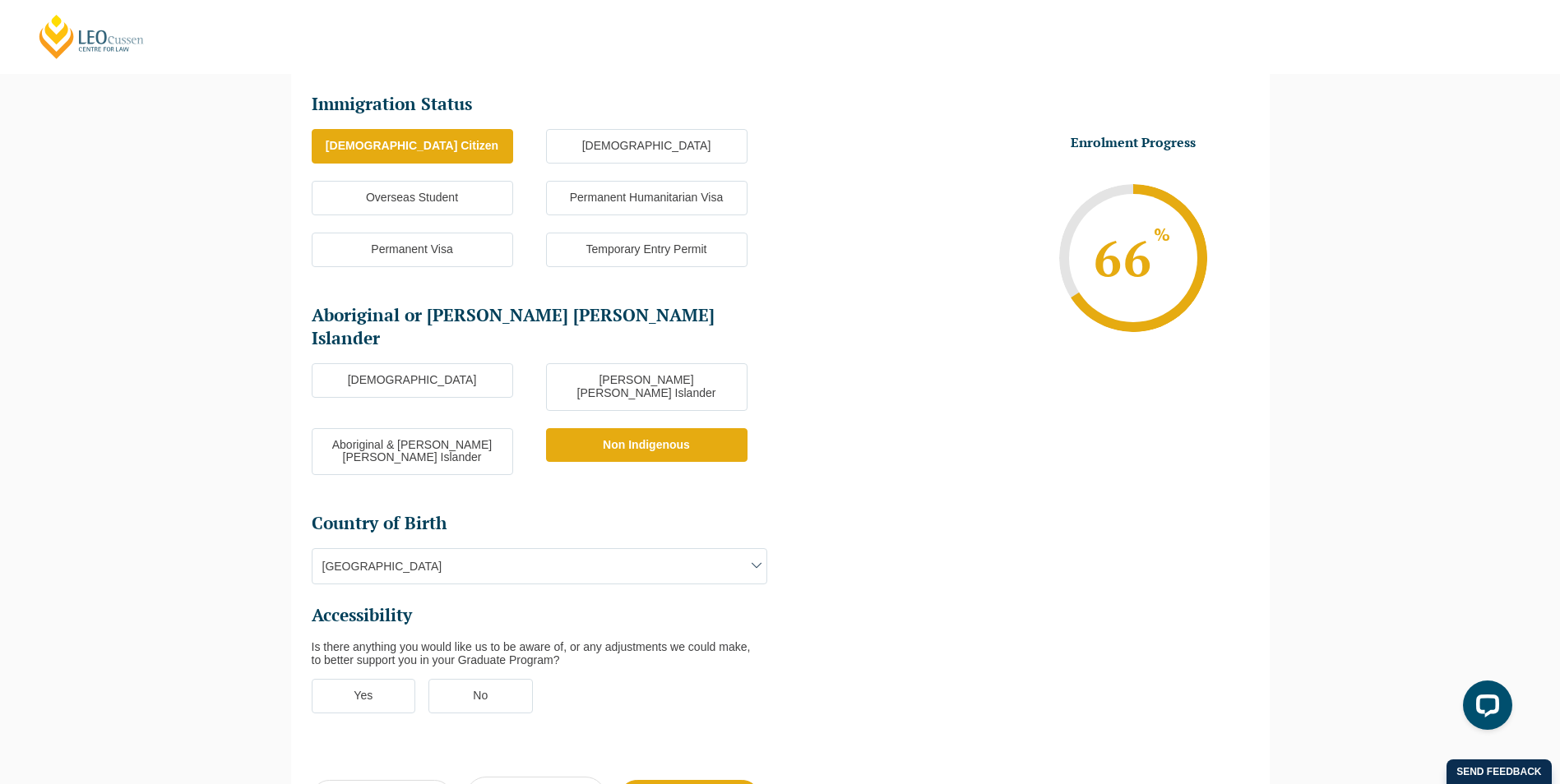
click at [490, 679] on label "No" at bounding box center [481, 696] width 104 height 34
click at [0, 0] on input "No" at bounding box center [0, 0] width 0 height 0
click at [681, 780] on input "Continue" at bounding box center [689, 798] width 140 height 35
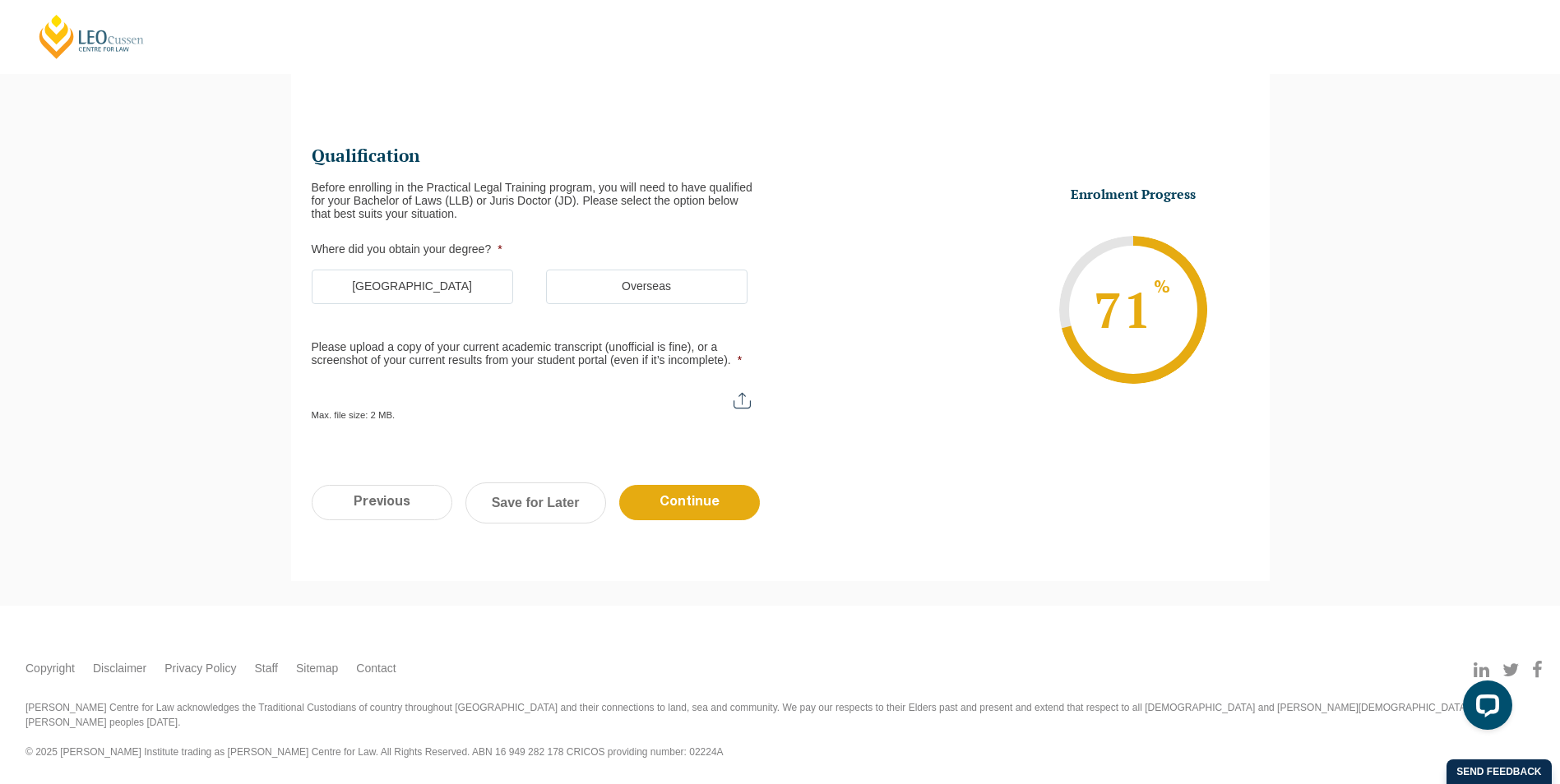
scroll to position [142, 0]
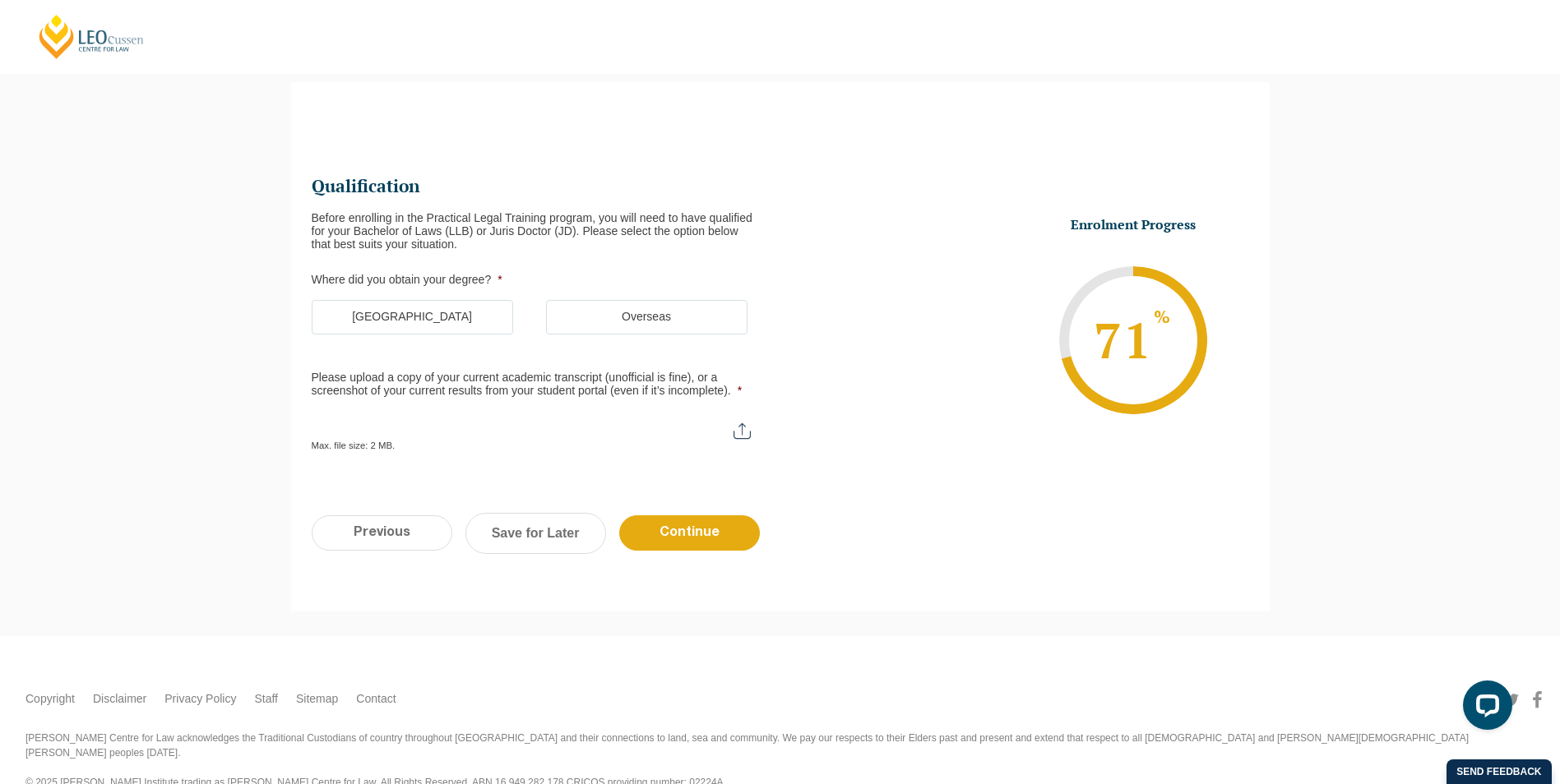
click at [424, 315] on label "Australia" at bounding box center [412, 317] width 202 height 34
click at [0, 0] on input "Australia" at bounding box center [0, 0] width 0 height 0
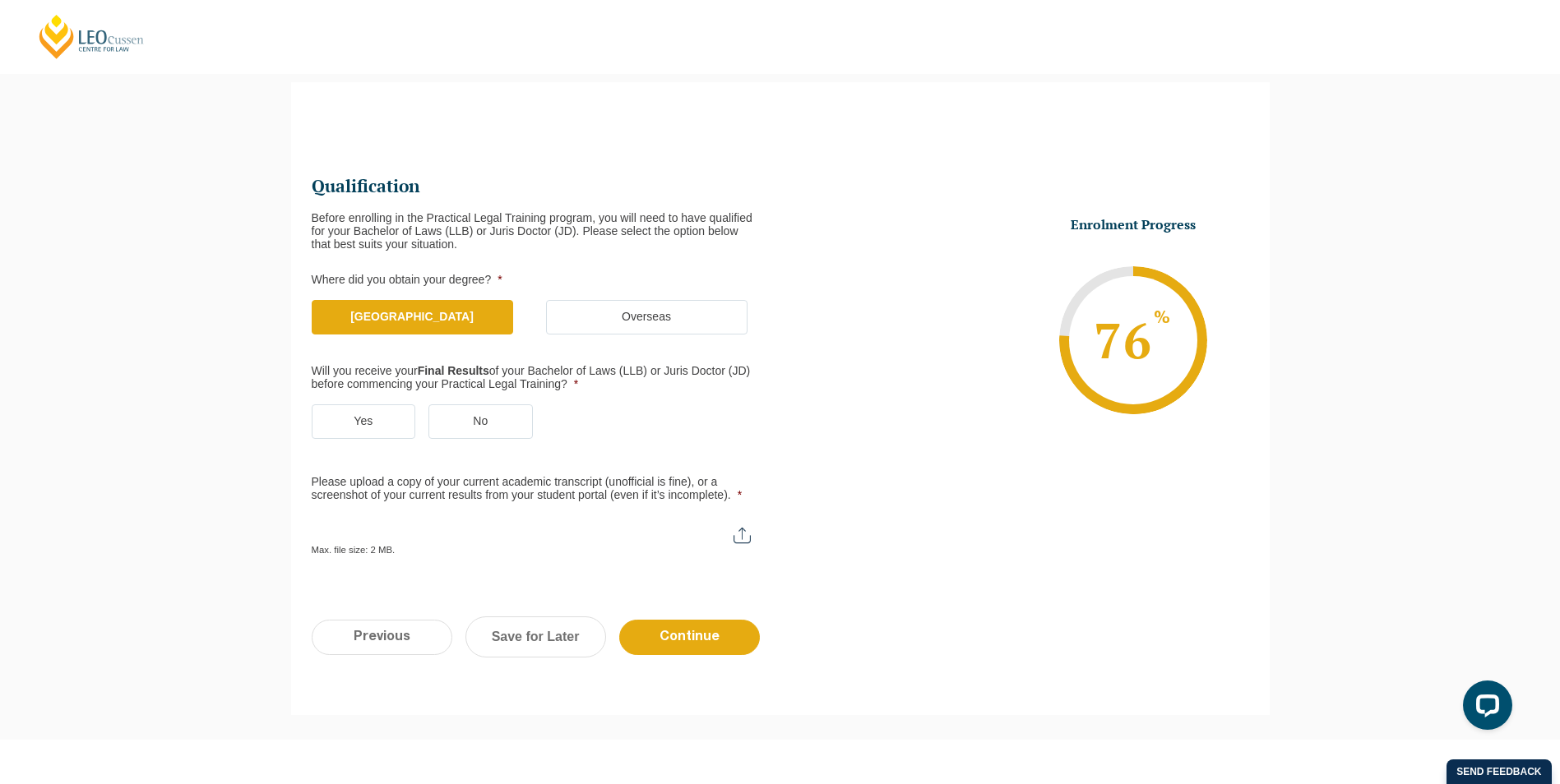
click at [358, 421] on label "Yes" at bounding box center [364, 421] width 104 height 34
click at [364, 423] on label "Yes" at bounding box center [364, 421] width 104 height 34
click at [0, 0] on input "Yes" at bounding box center [0, 0] width 0 height 0
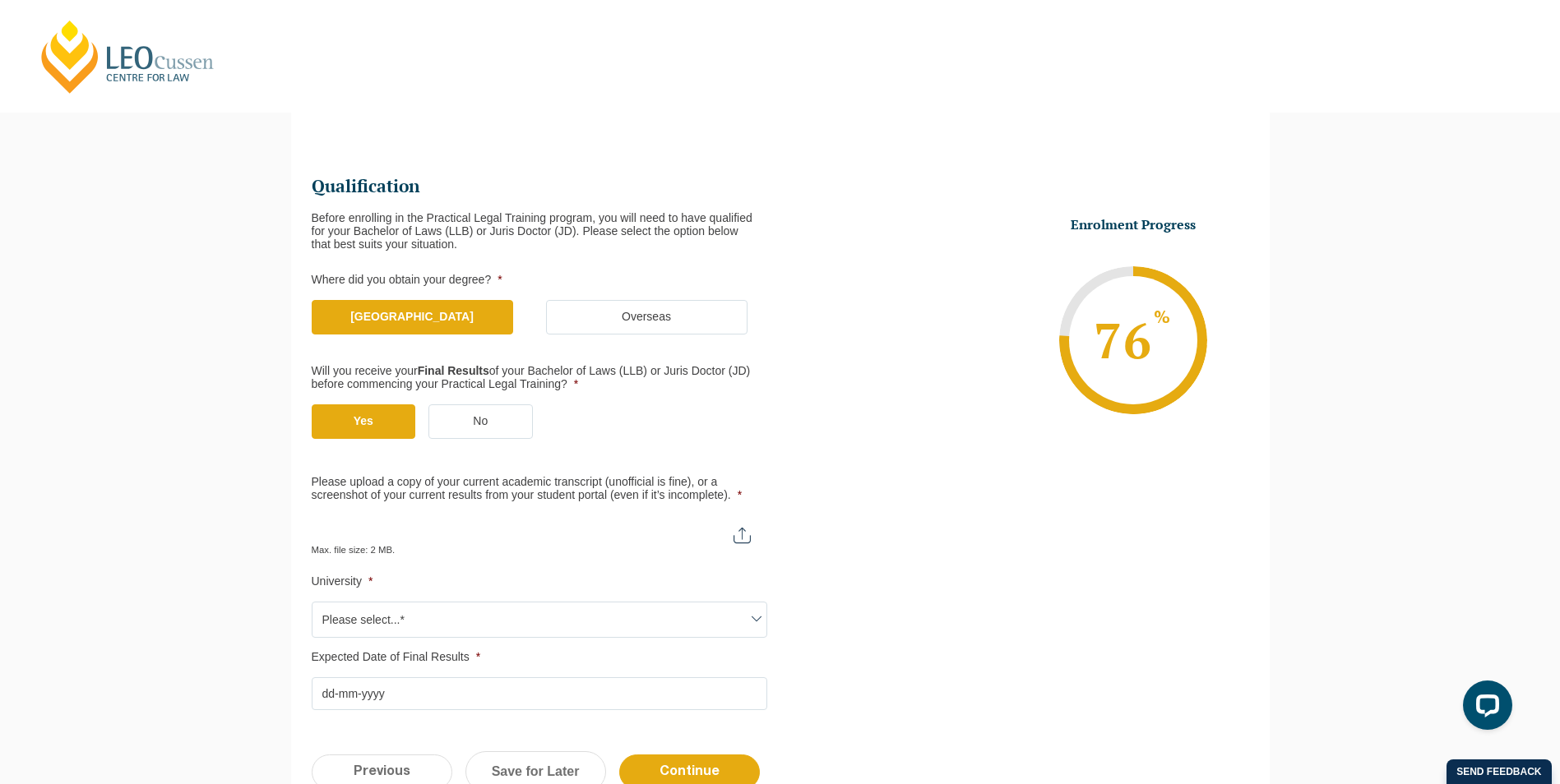
click at [742, 535] on input "Please upload a copy of your current academic transcript (unofficial is fine), …" at bounding box center [540, 529] width 456 height 28
type input "C:\fakepath\Unofficial transcript.pdf"
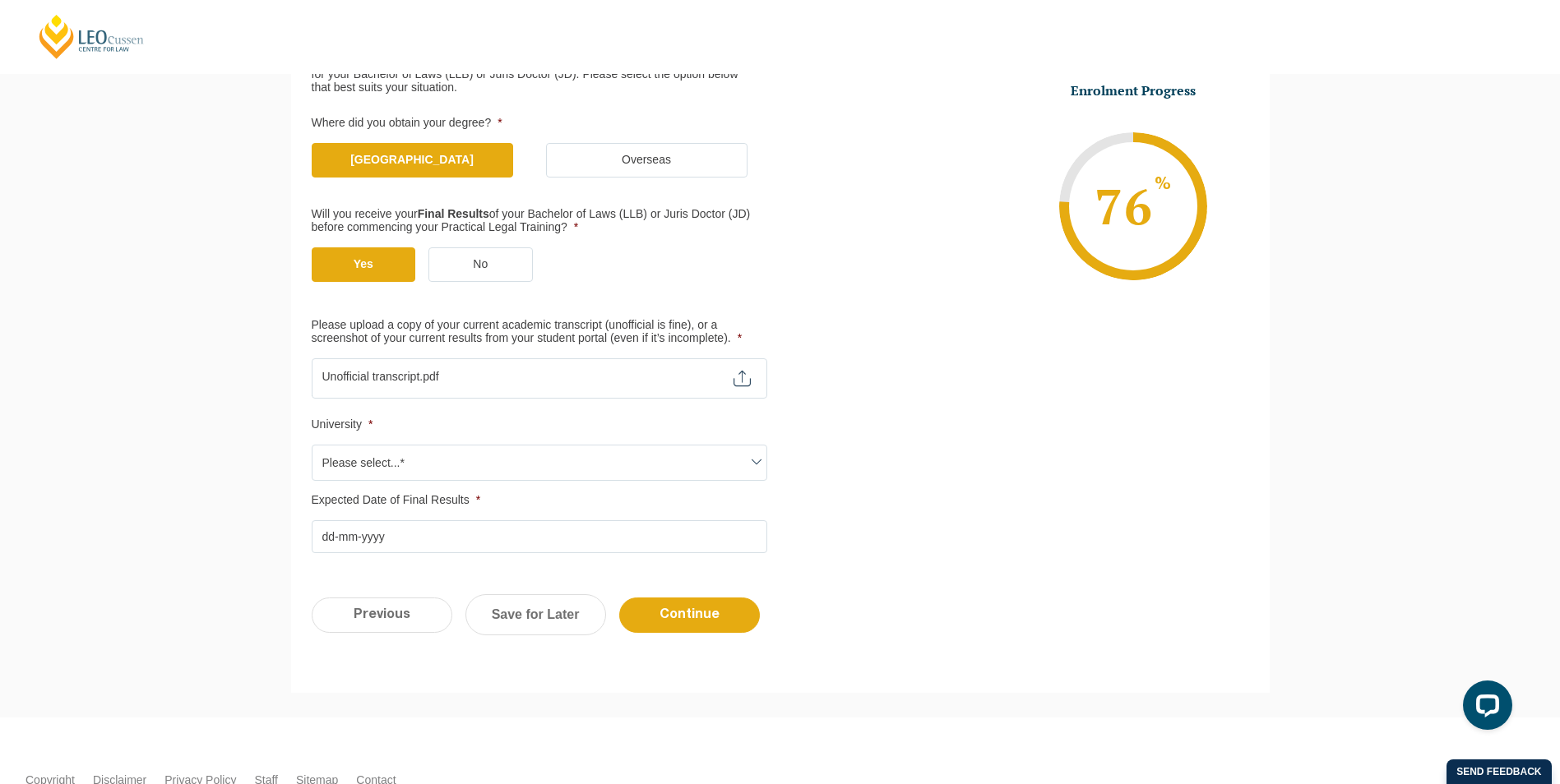
scroll to position [307, 0]
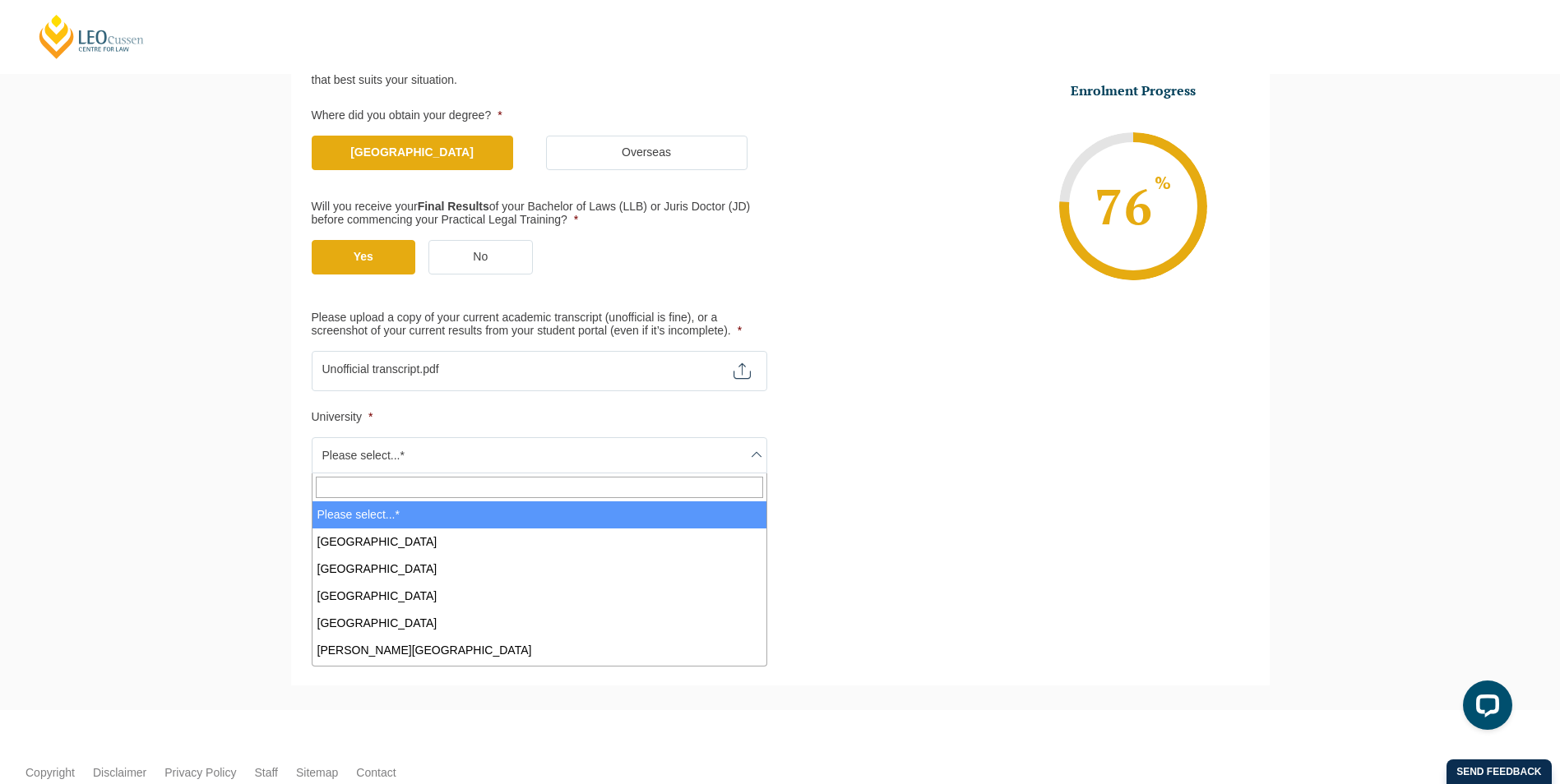
click at [746, 443] on span "Please select...*" at bounding box center [540, 455] width 454 height 34
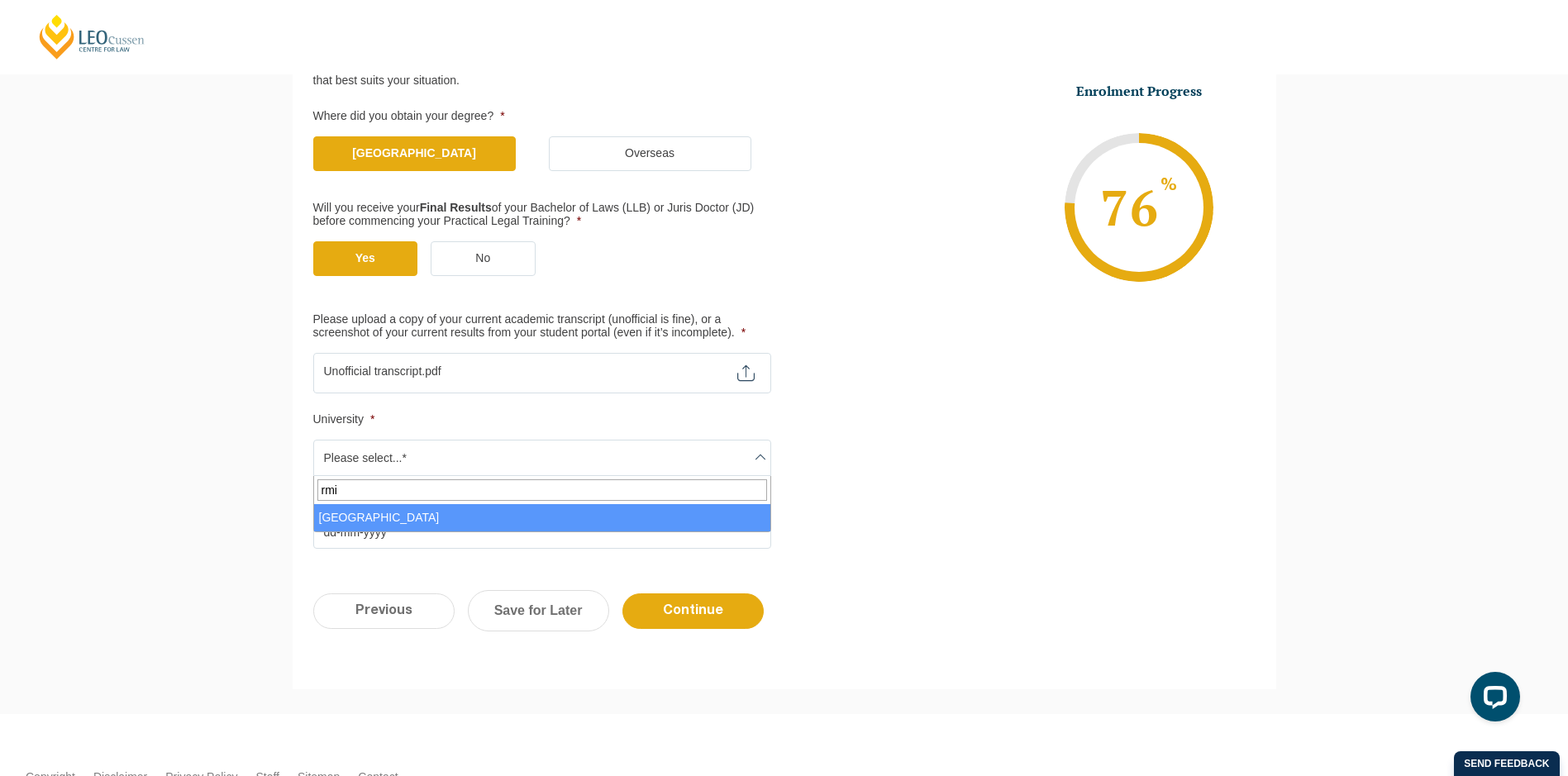
type input "rmi"
select select "RMIT University"
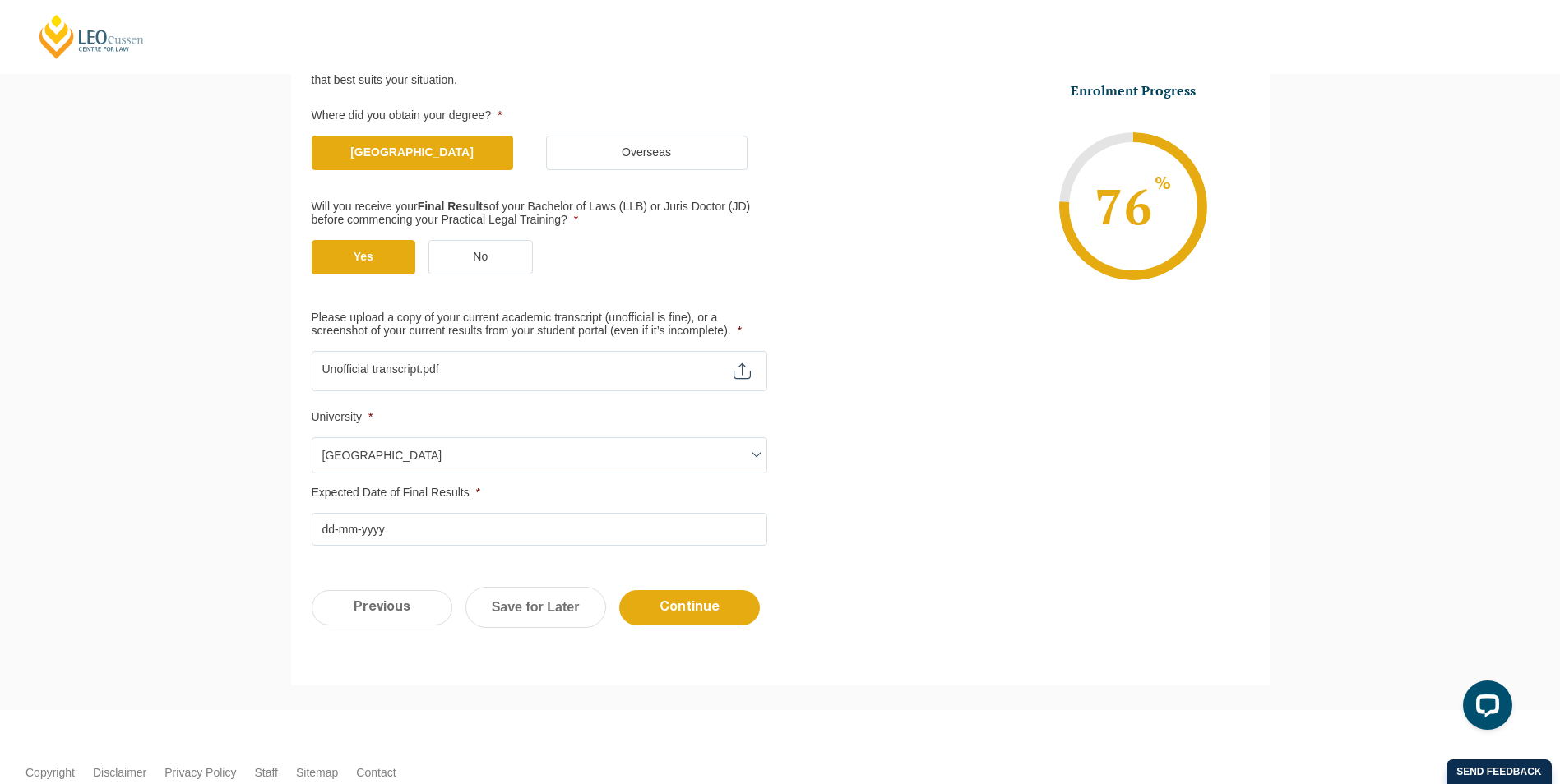
click at [488, 536] on input "Expected Date of Final Results *" at bounding box center [540, 529] width 456 height 33
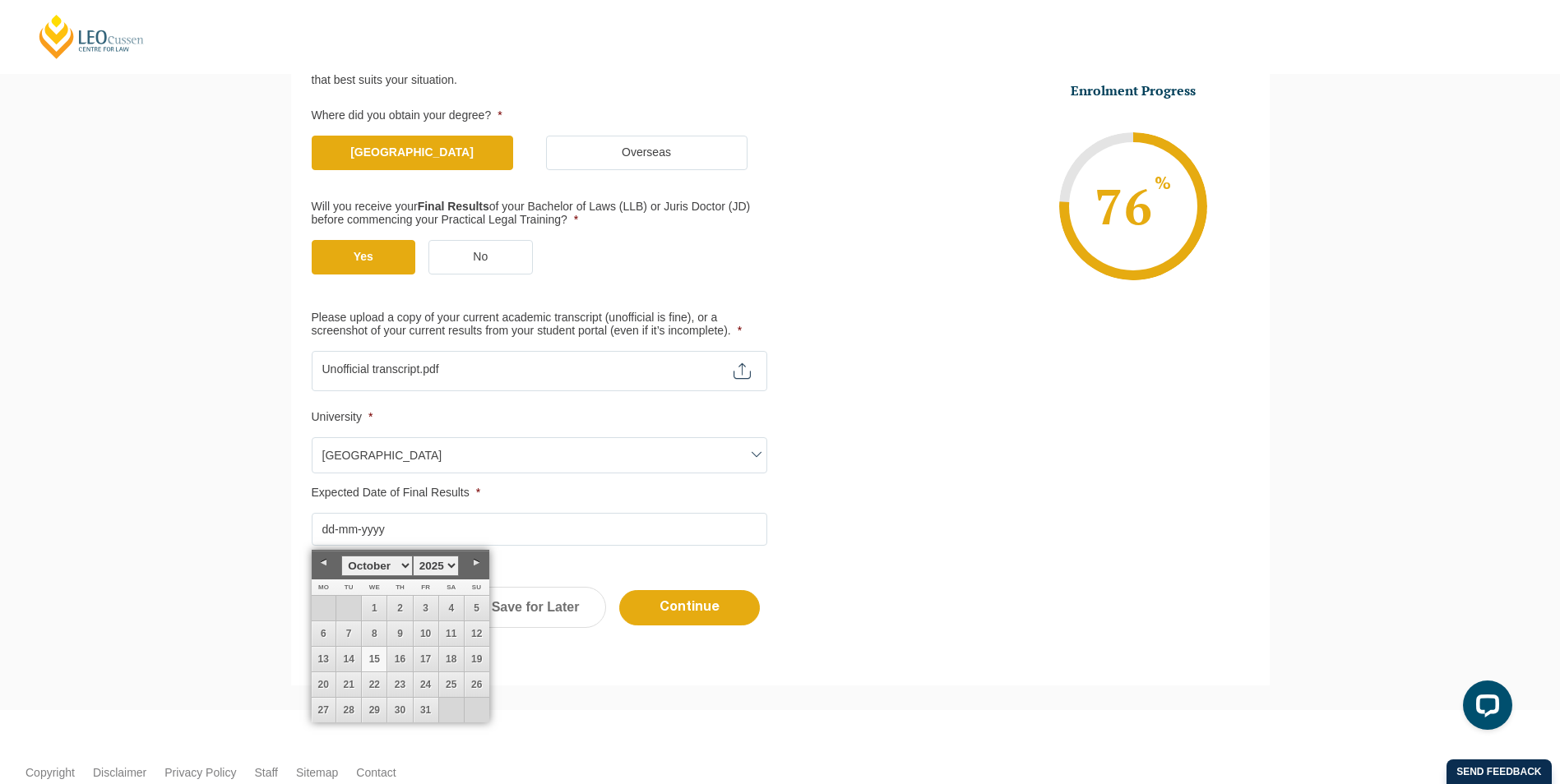
click at [473, 565] on link "Next" at bounding box center [477, 563] width 25 height 25
click at [476, 565] on link "Next" at bounding box center [477, 563] width 25 height 25
click at [321, 611] on link "1" at bounding box center [324, 608] width 25 height 25
type input "01-12-2025"
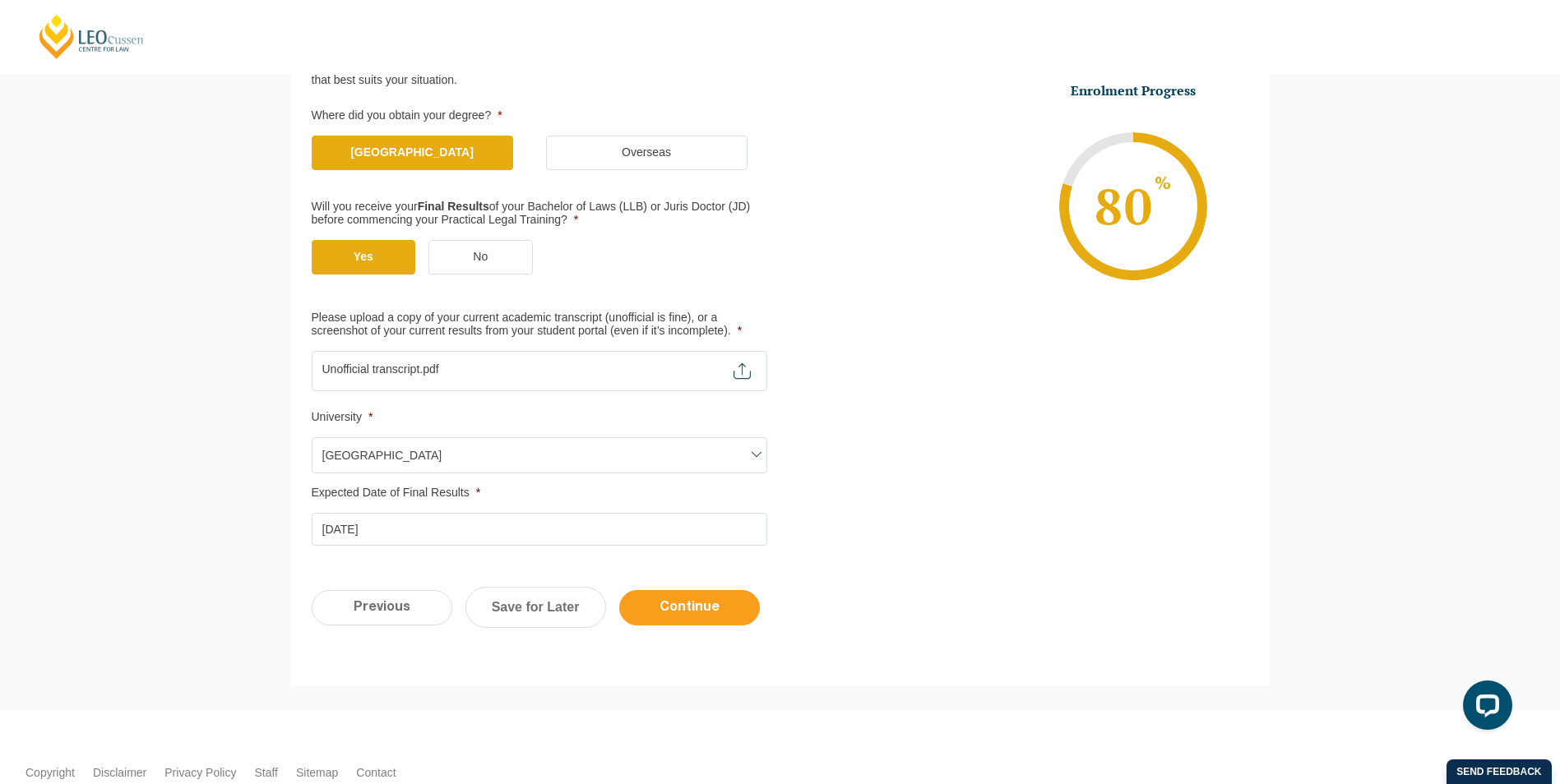
click at [692, 610] on input "Continue" at bounding box center [689, 608] width 140 height 35
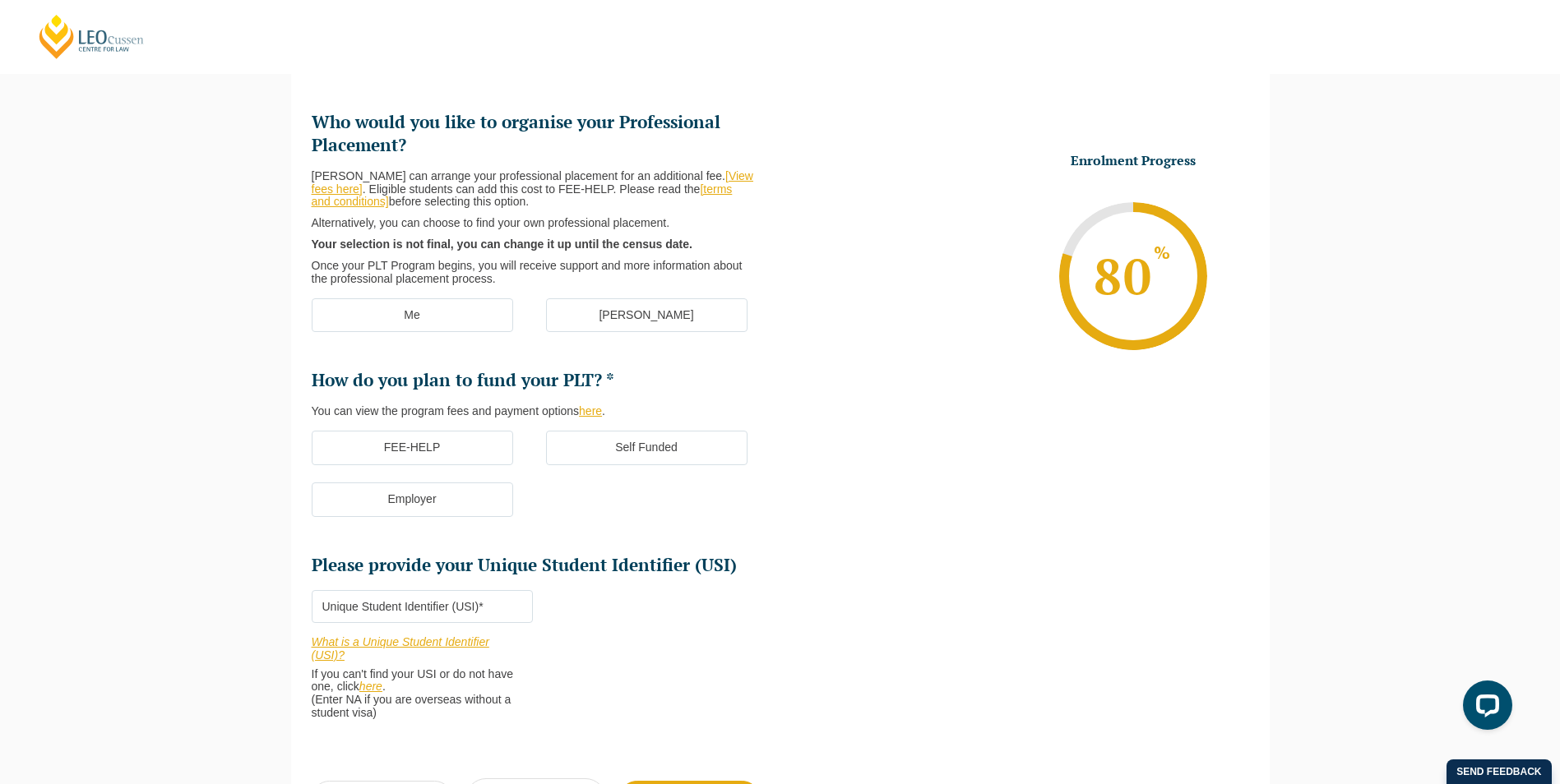
scroll to position [142, 0]
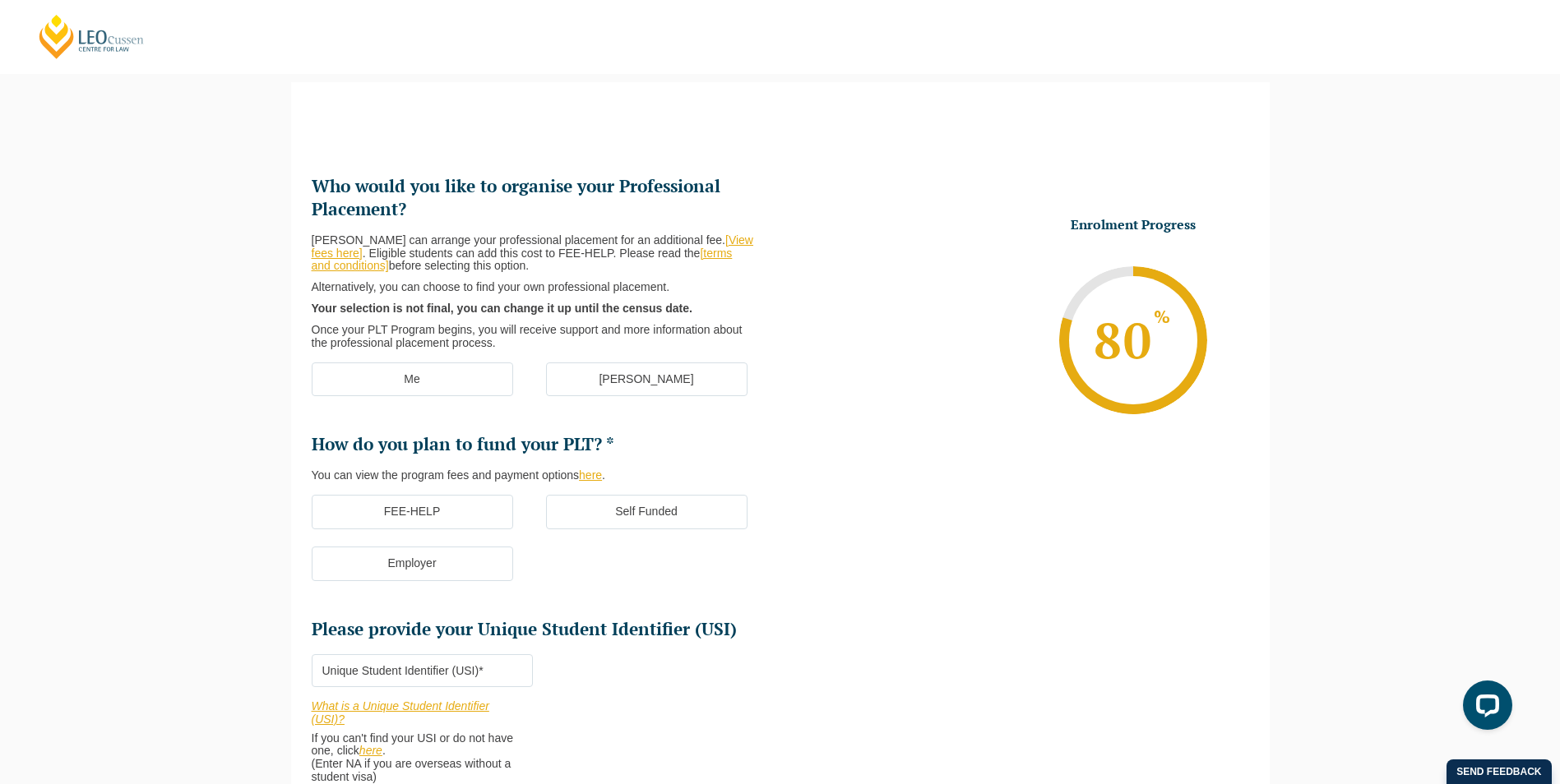
click at [472, 384] on label "Me" at bounding box center [412, 379] width 202 height 34
click at [0, 0] on input "Me" at bounding box center [0, 0] width 0 height 0
click at [473, 518] on label "FEE-HELP" at bounding box center [412, 512] width 202 height 34
click at [0, 0] on input "FEE-HELP" at bounding box center [0, 0] width 0 height 0
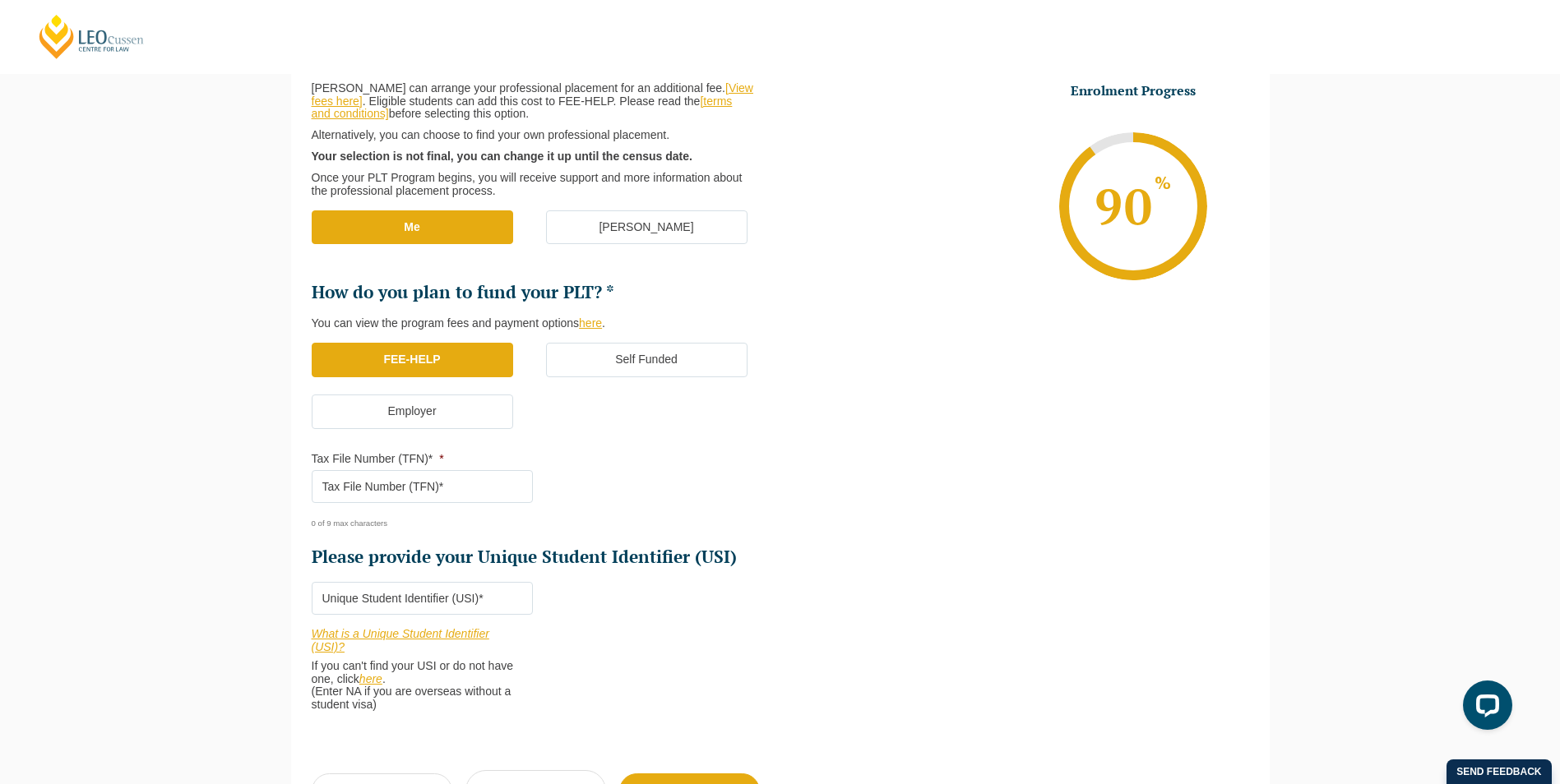
scroll to position [307, 0]
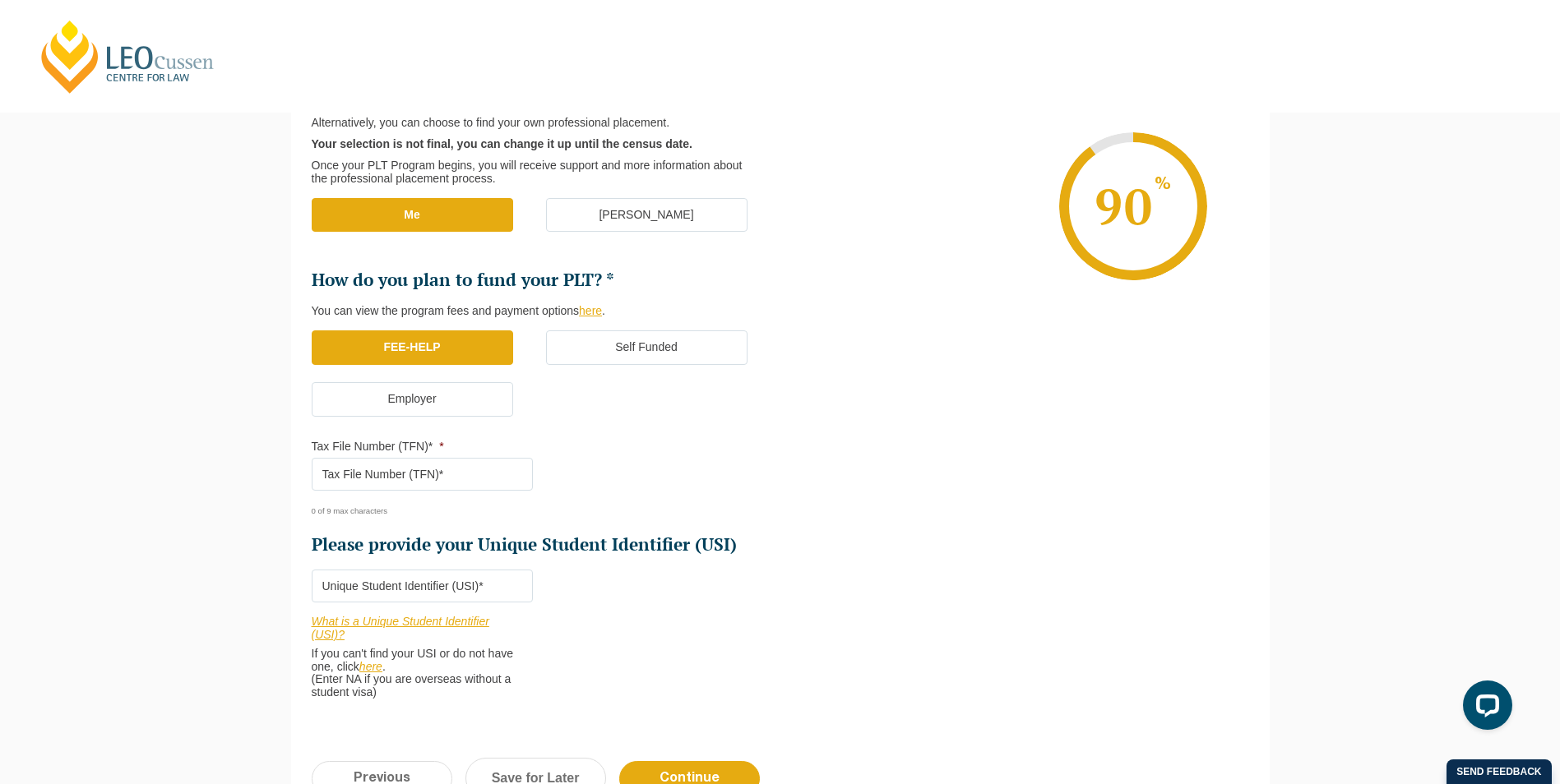
click at [483, 480] on input "Tax File Number (TFN)* *" at bounding box center [422, 473] width 221 height 33
type input "892644411"
click at [504, 592] on input "Please provide your Unique Student Identifier (USI) *" at bounding box center [422, 586] width 221 height 33
click at [359, 591] on input "Please provide your Unique Student Identifier (USI) *" at bounding box center [422, 586] width 221 height 33
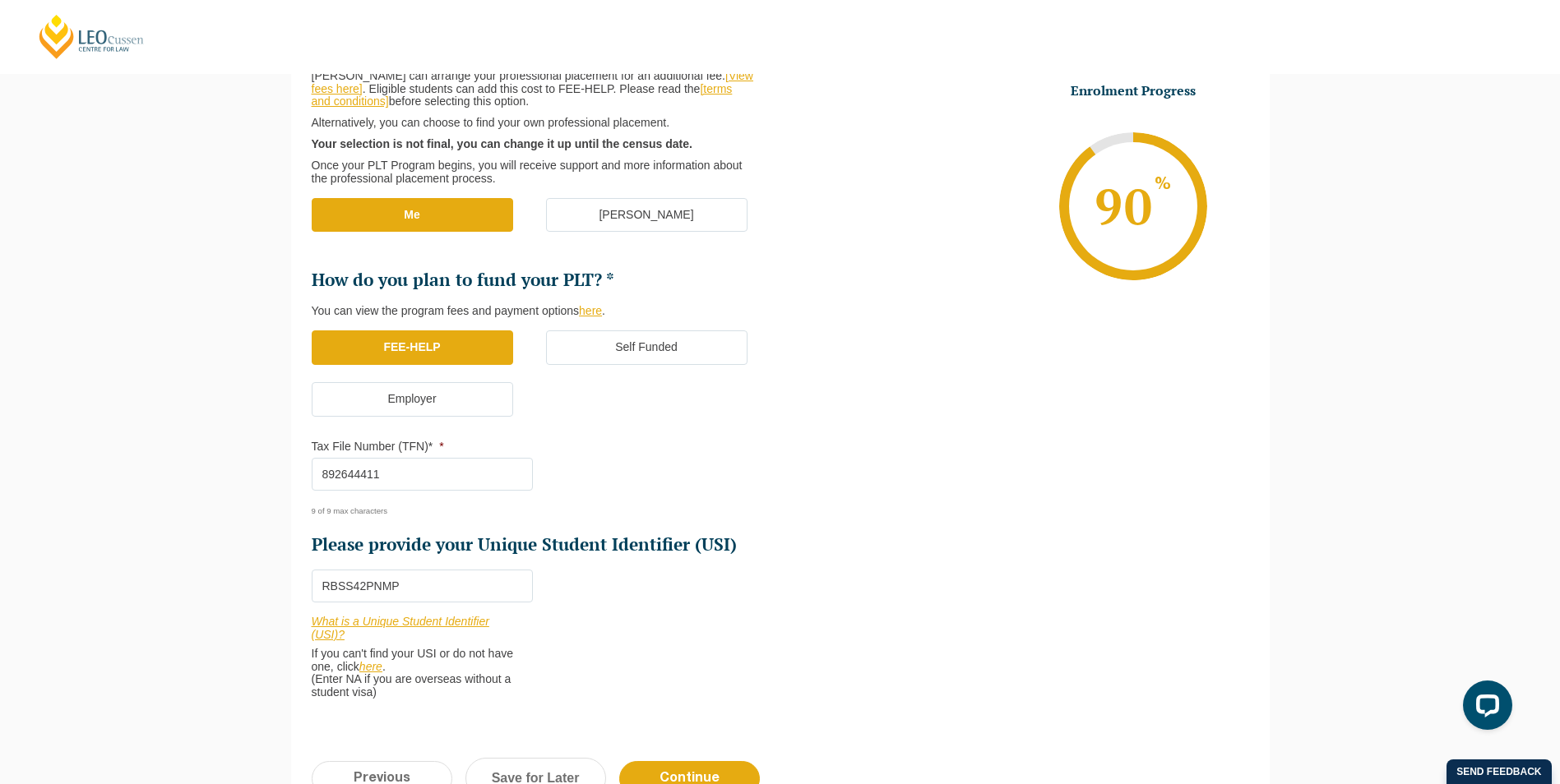
scroll to position [472, 0]
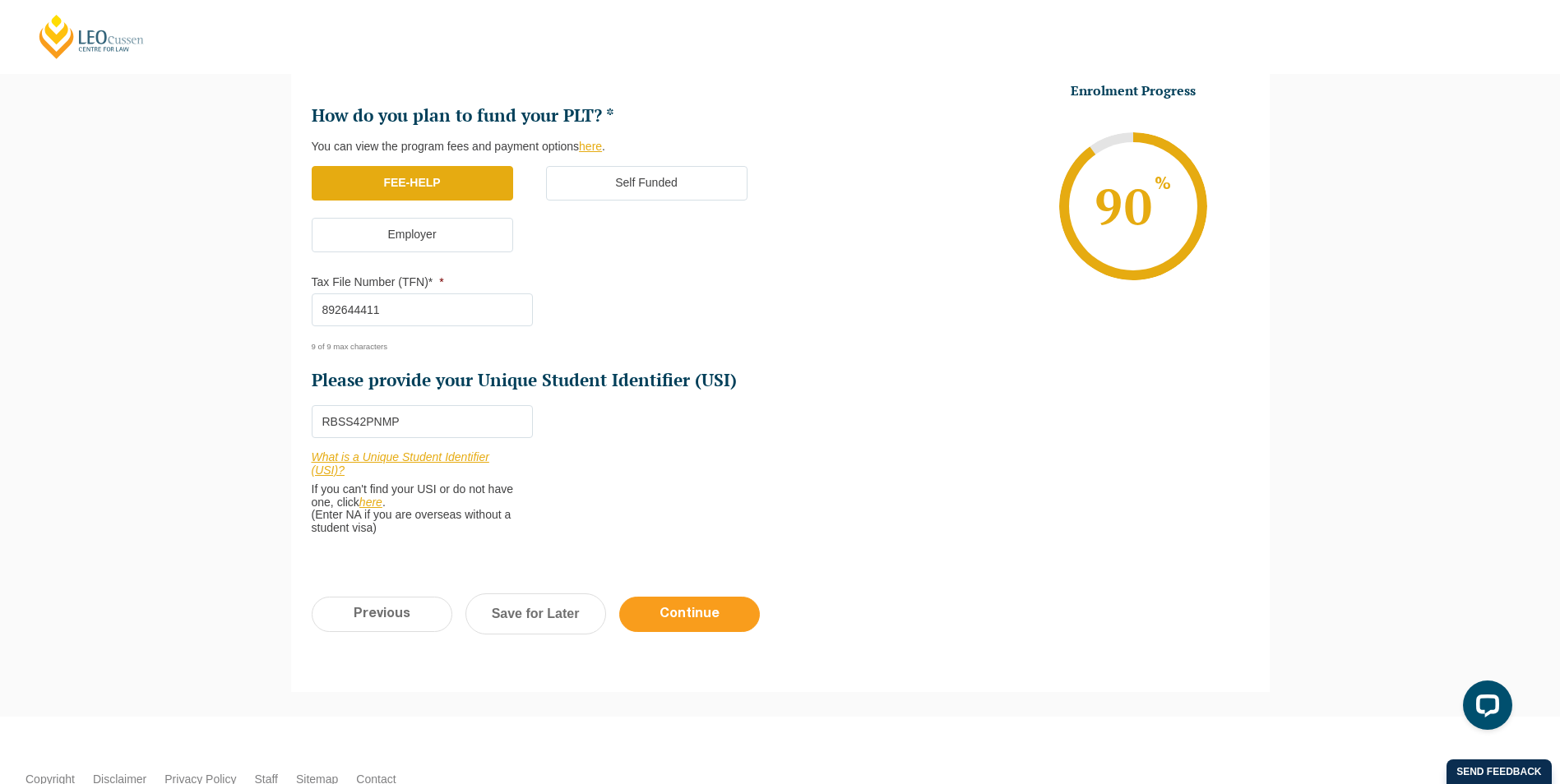
type input "RBSS42PNMP"
click at [703, 607] on input "Continue" at bounding box center [689, 615] width 140 height 35
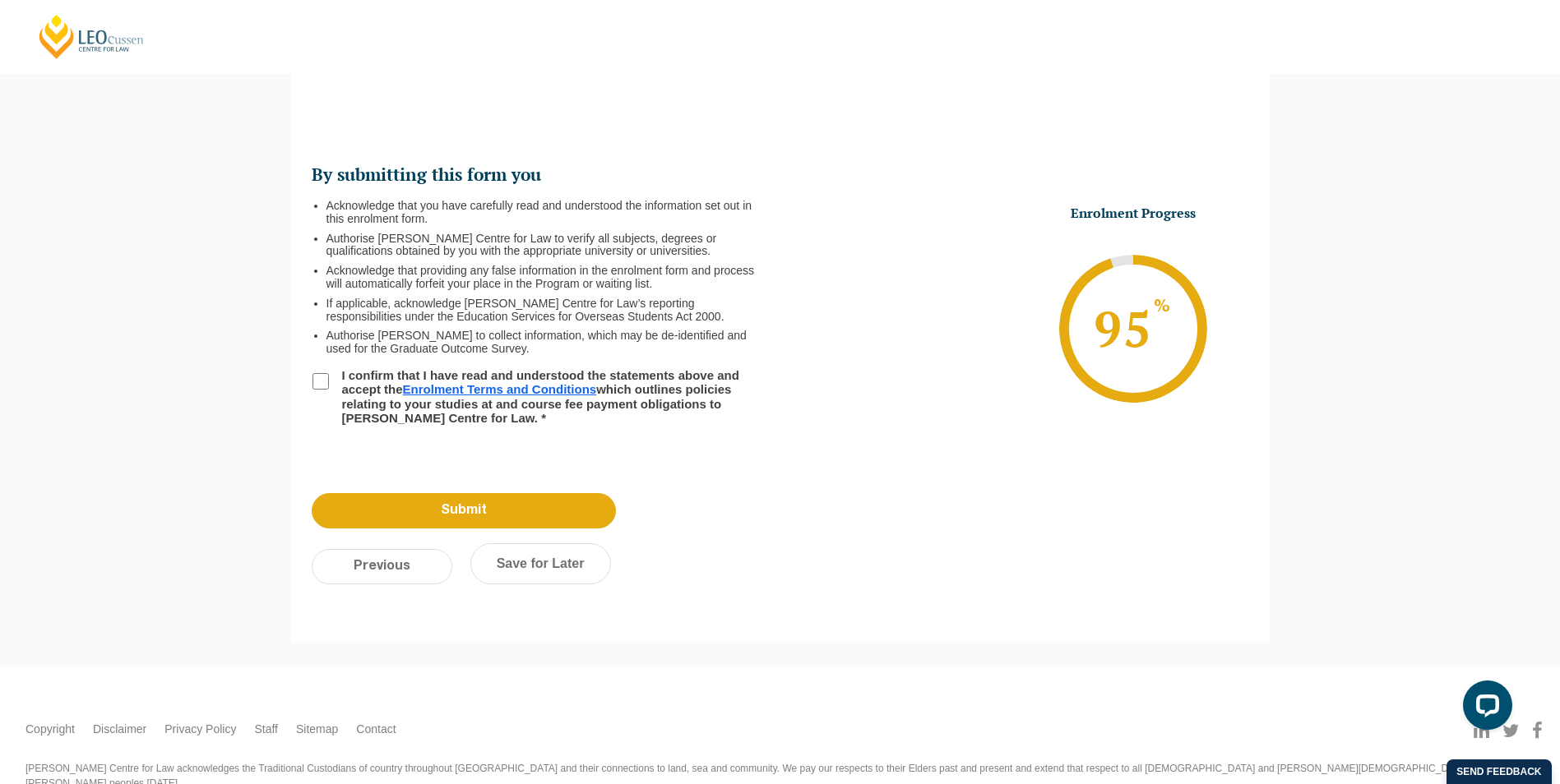
scroll to position [0, 0]
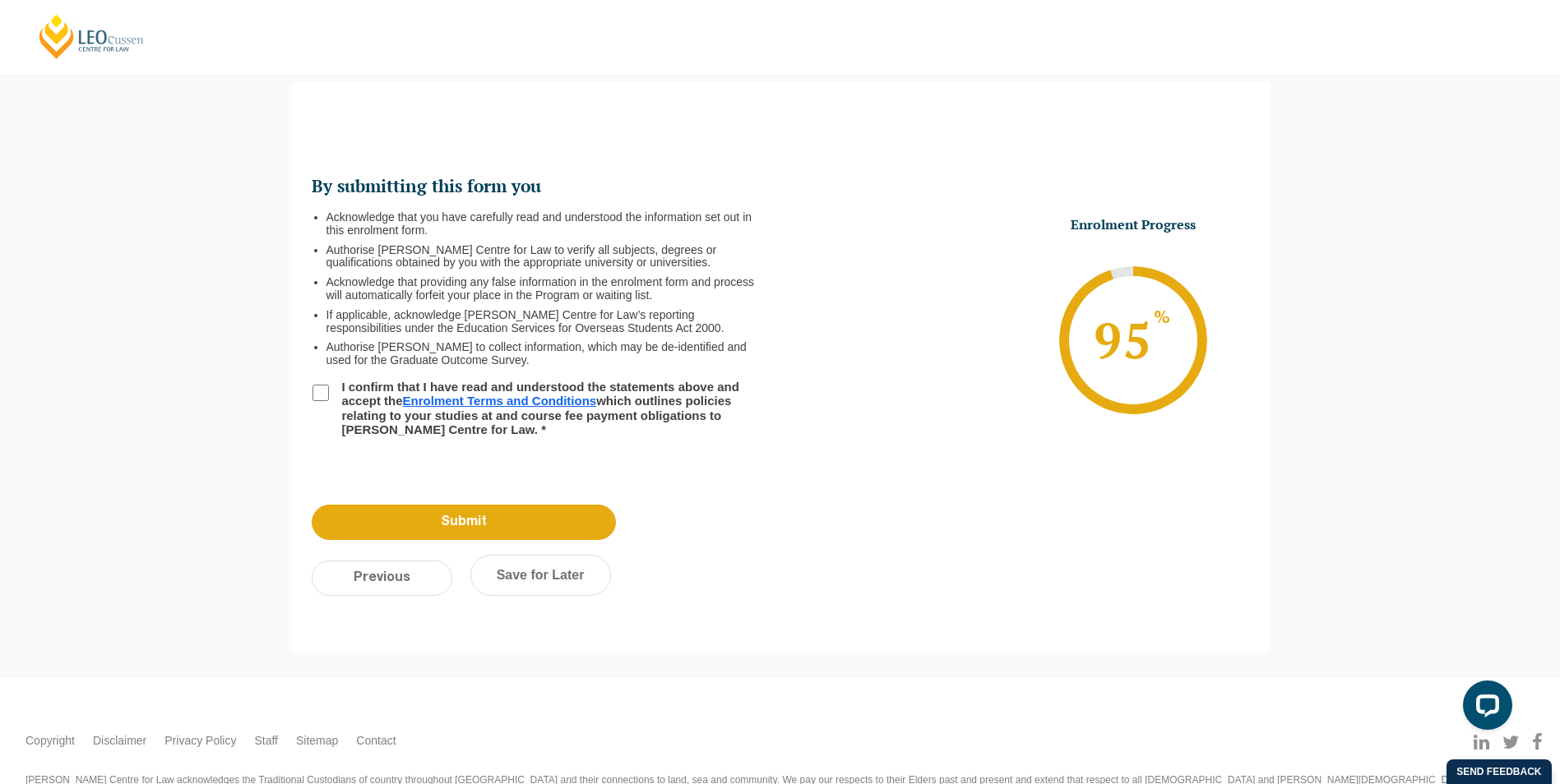
click at [318, 396] on input "I confirm that I have read and understood the statements above and accept the E…" at bounding box center [321, 393] width 17 height 17
checkbox input "true"
click at [494, 525] on input "Submit" at bounding box center [463, 523] width 304 height 35
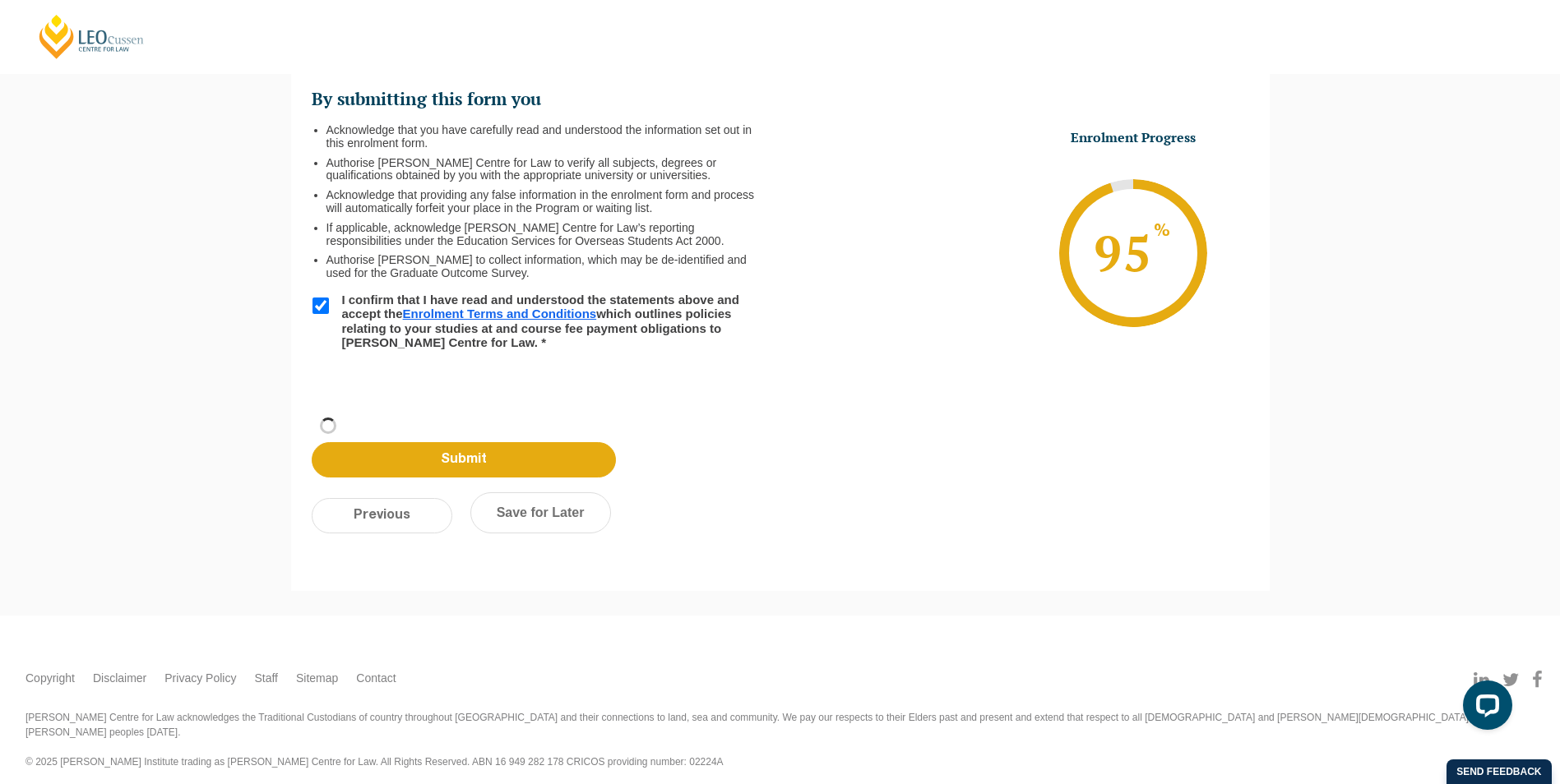
scroll to position [55, 0]
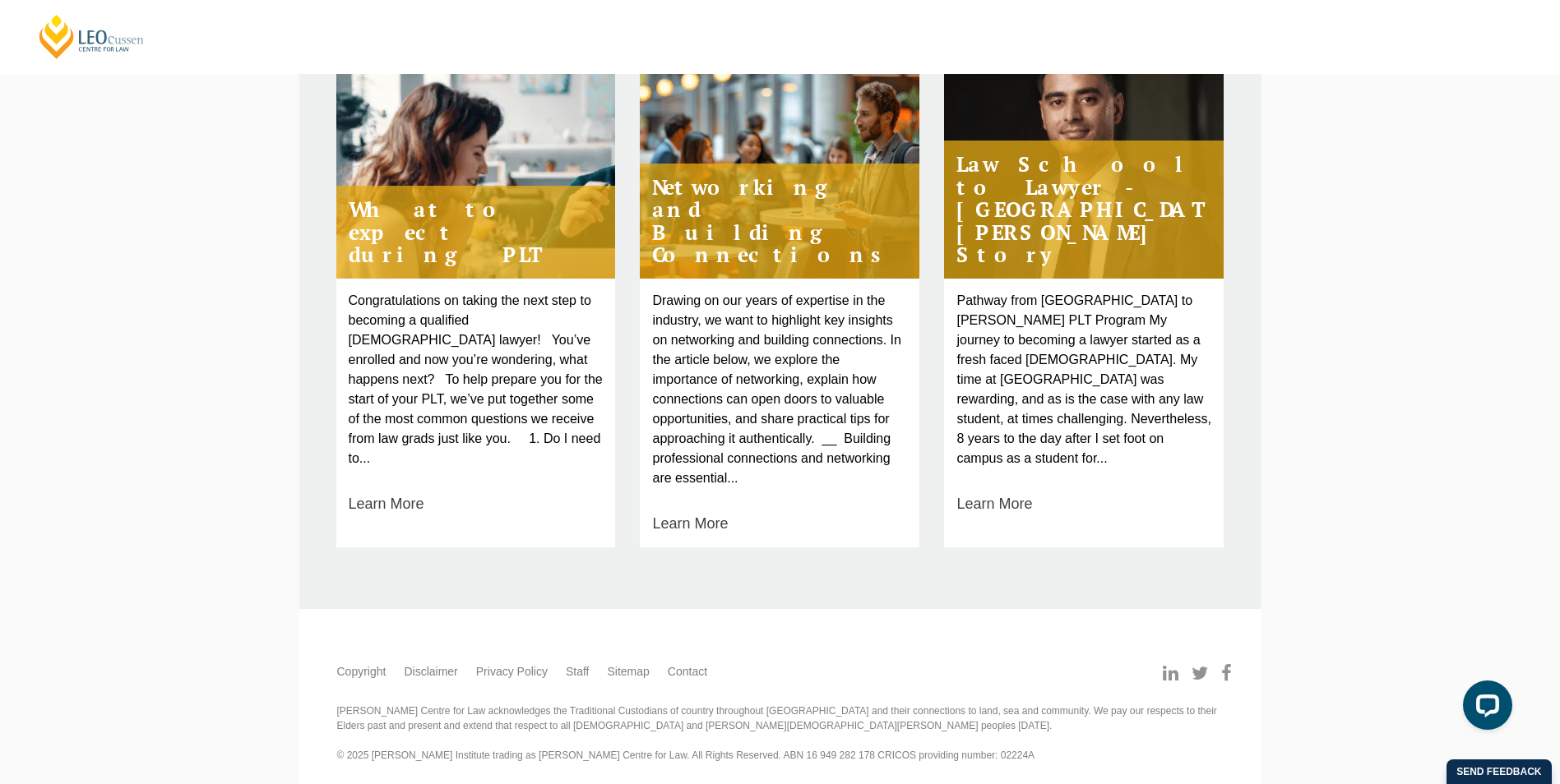
scroll to position [746, 0]
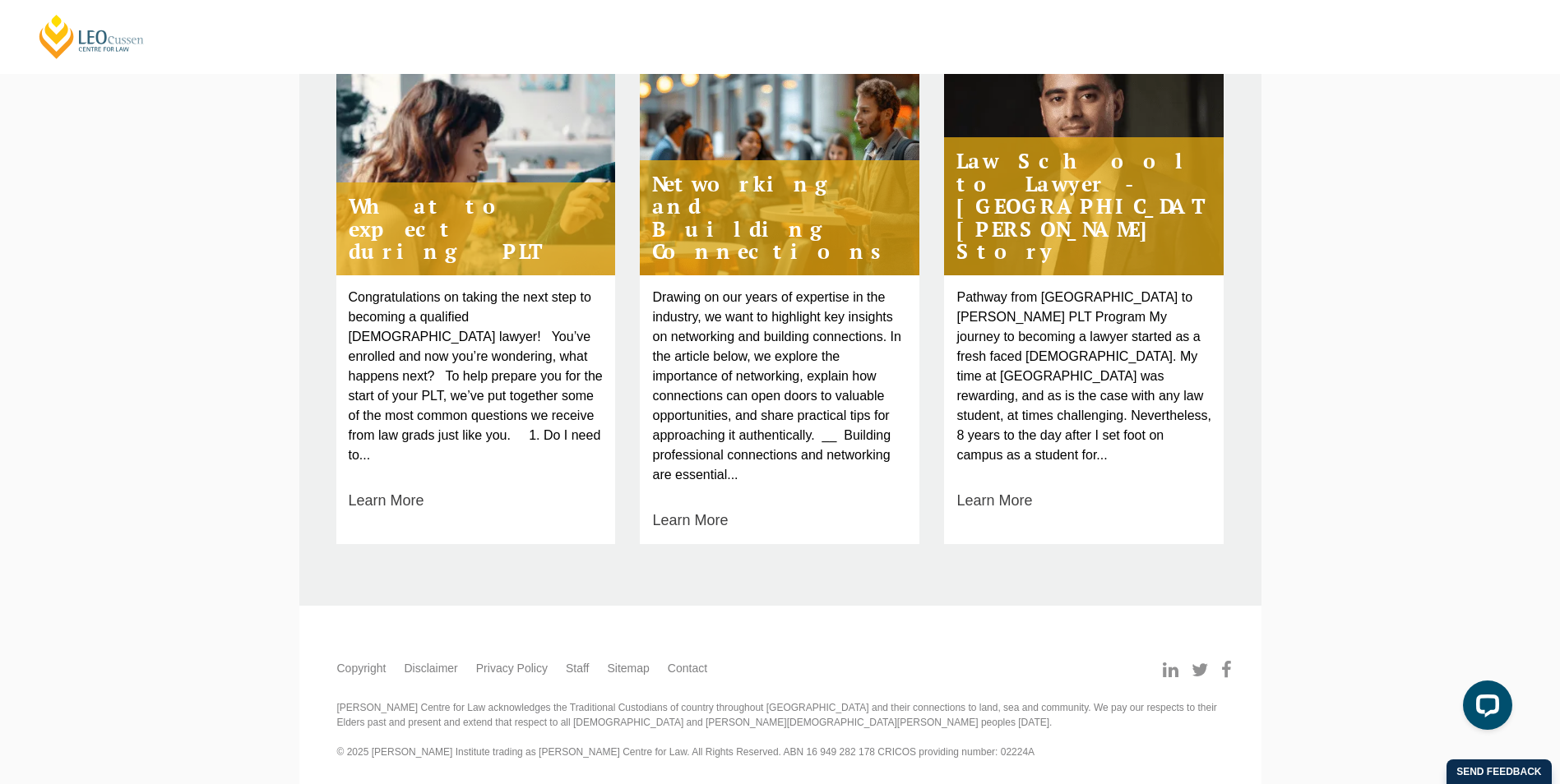
click at [1342, 306] on div "Leo Cussen Centre for Law Search here Practical Legal Training Our Practical Le…" at bounding box center [780, 19] width 1560 height 1530
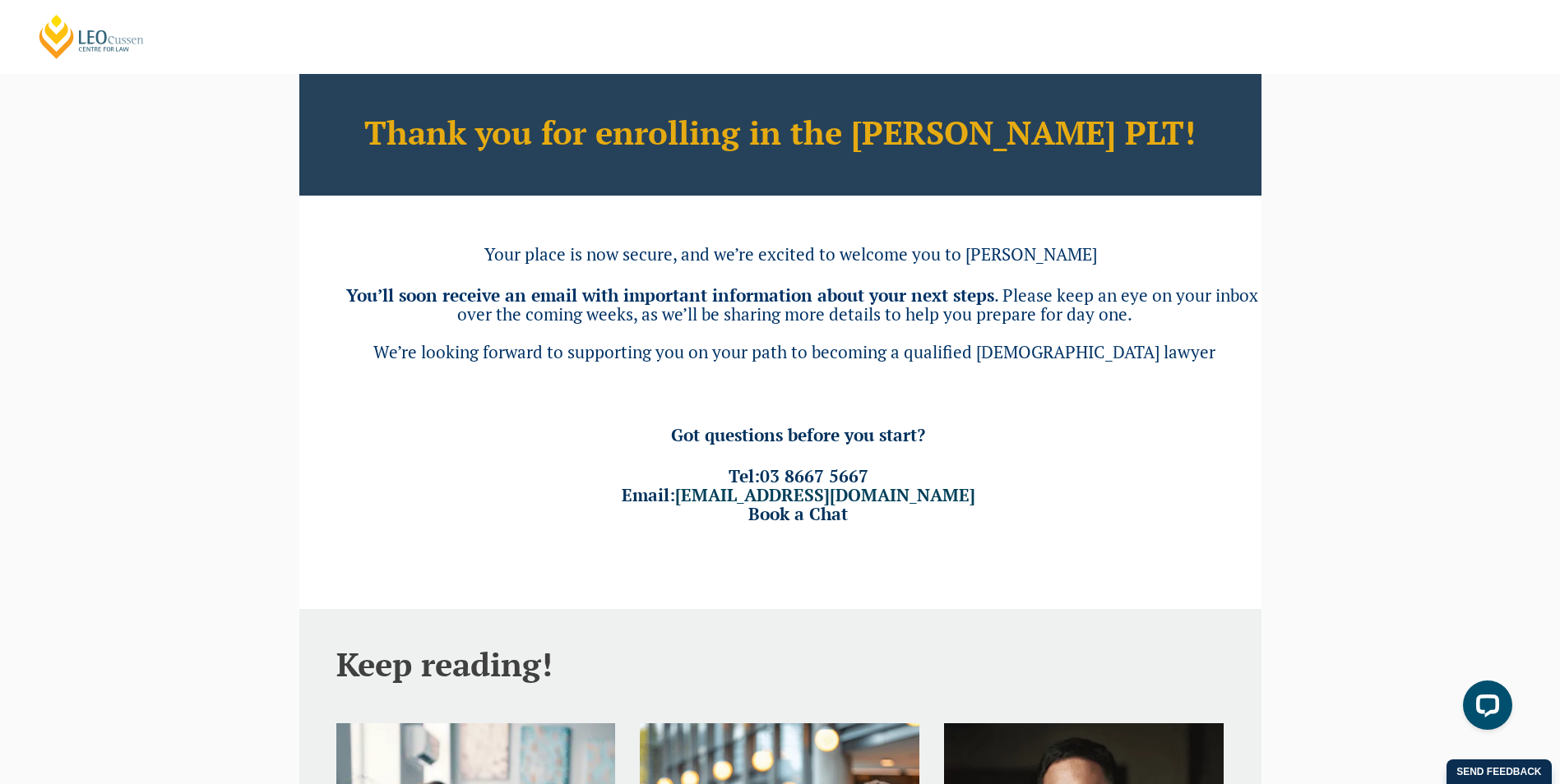
scroll to position [0, 0]
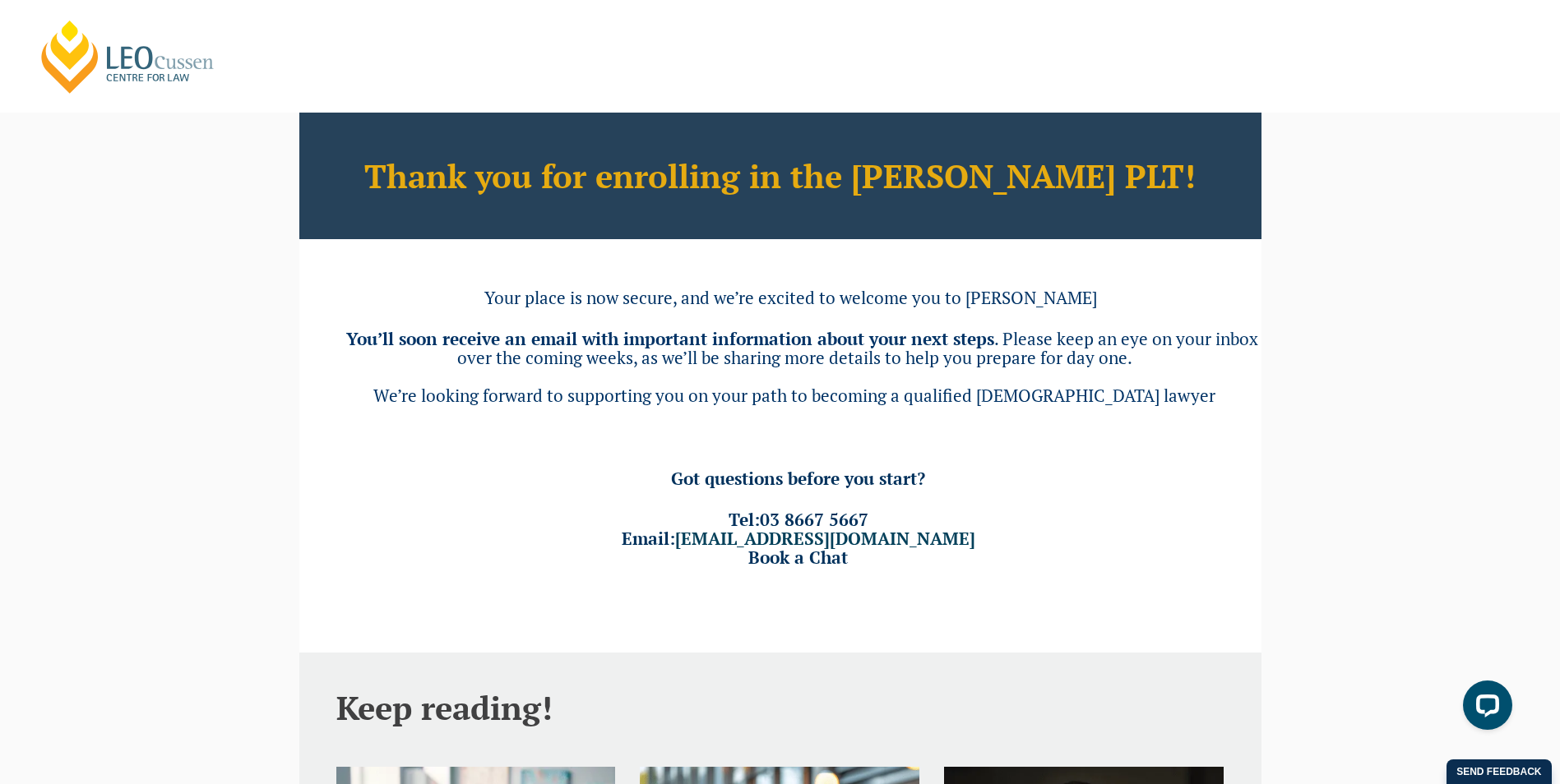
drag, startPoint x: 1047, startPoint y: 311, endPoint x: 1076, endPoint y: 364, distance: 60.4
drag, startPoint x: 1076, startPoint y: 364, endPoint x: 278, endPoint y: 363, distance: 798.0
click at [278, 363] on div "Leo Cussen Centre for Law Search here Practical Legal Training Our Practical Le…" at bounding box center [780, 764] width 1560 height 1530
click at [106, 68] on link "[PERSON_NAME] Centre for Law" at bounding box center [127, 56] width 181 height 77
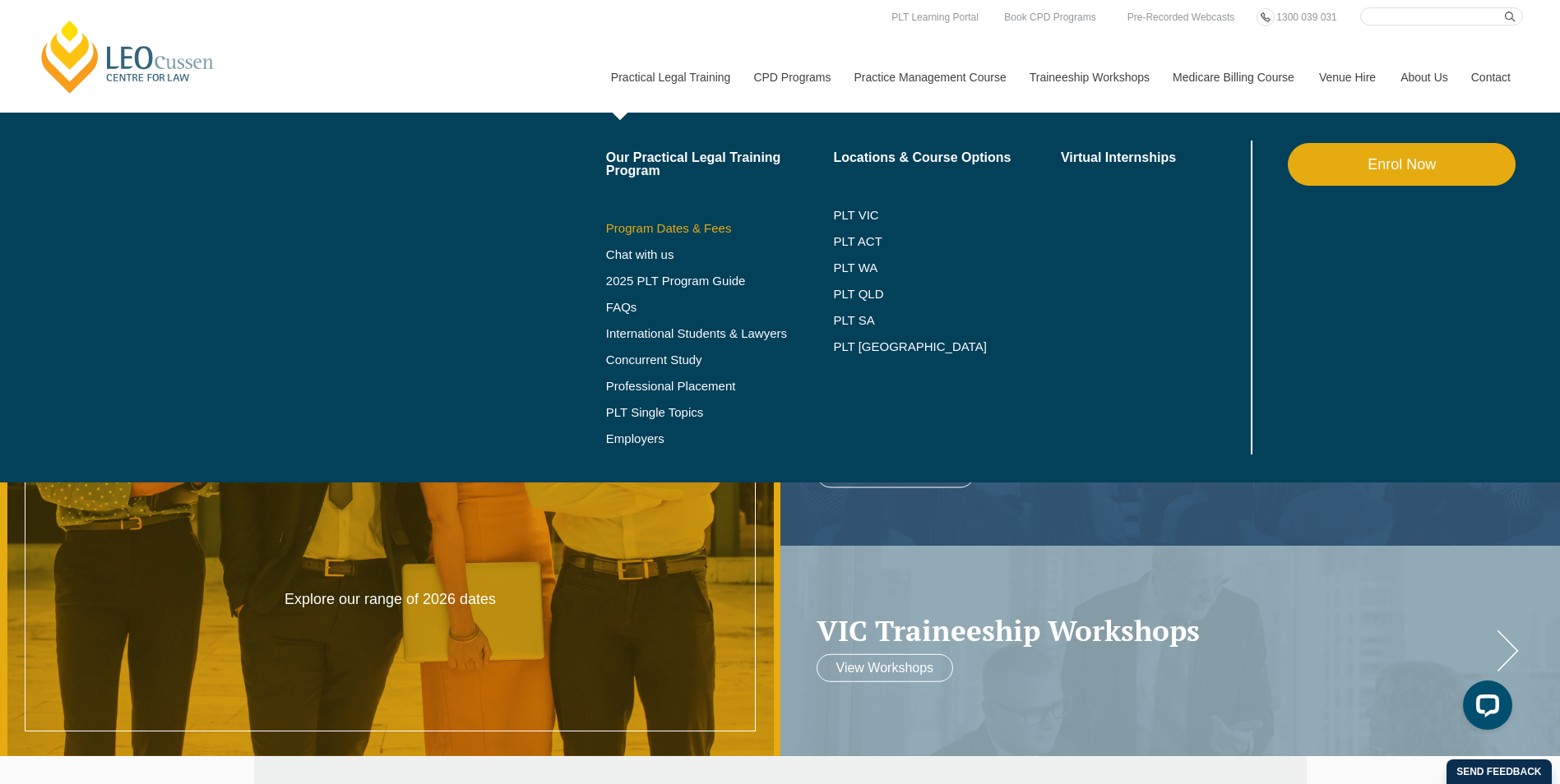
click at [675, 230] on link "Program Dates & Fees" at bounding box center [720, 229] width 228 height 13
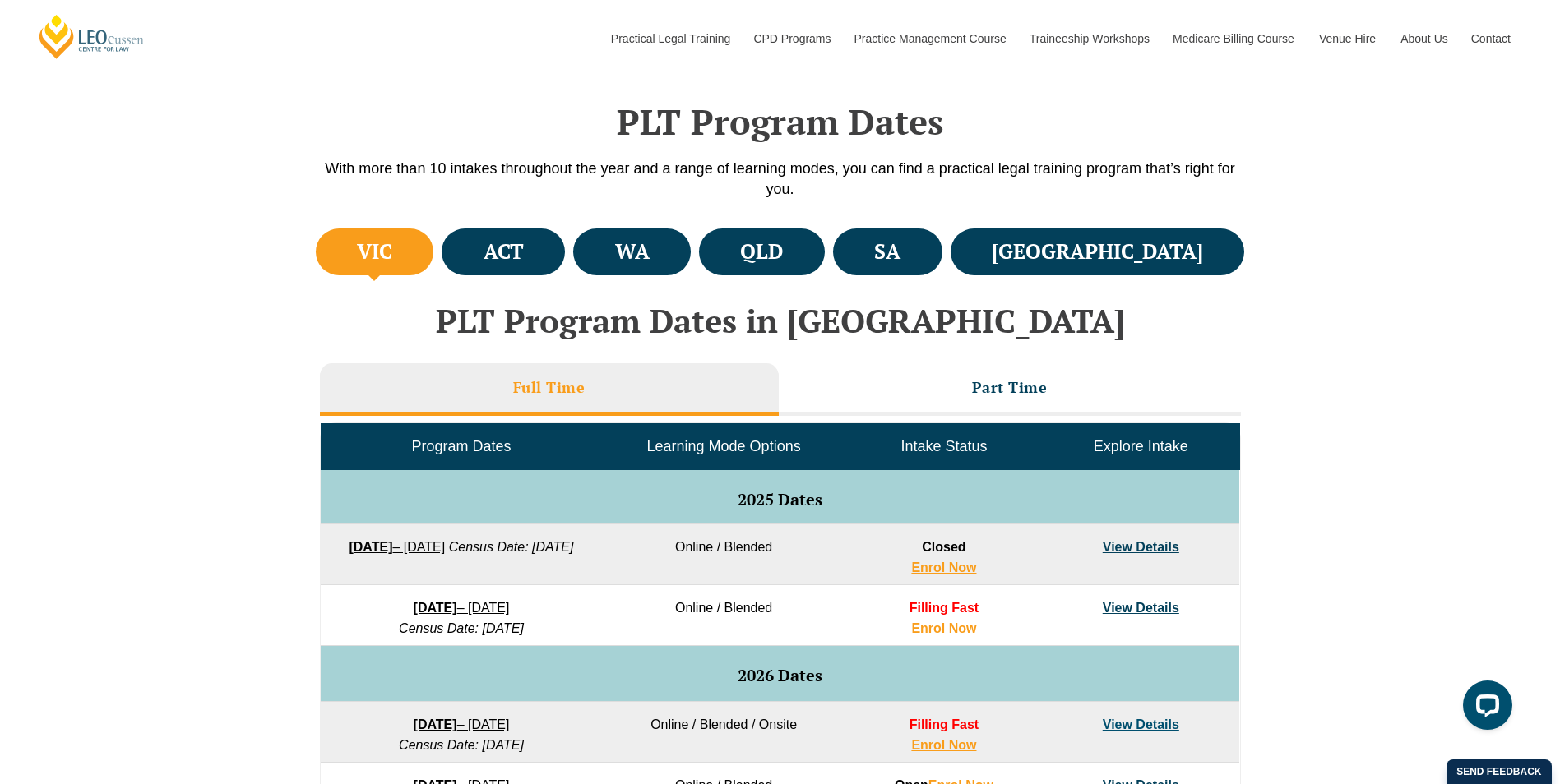
scroll to position [822, 0]
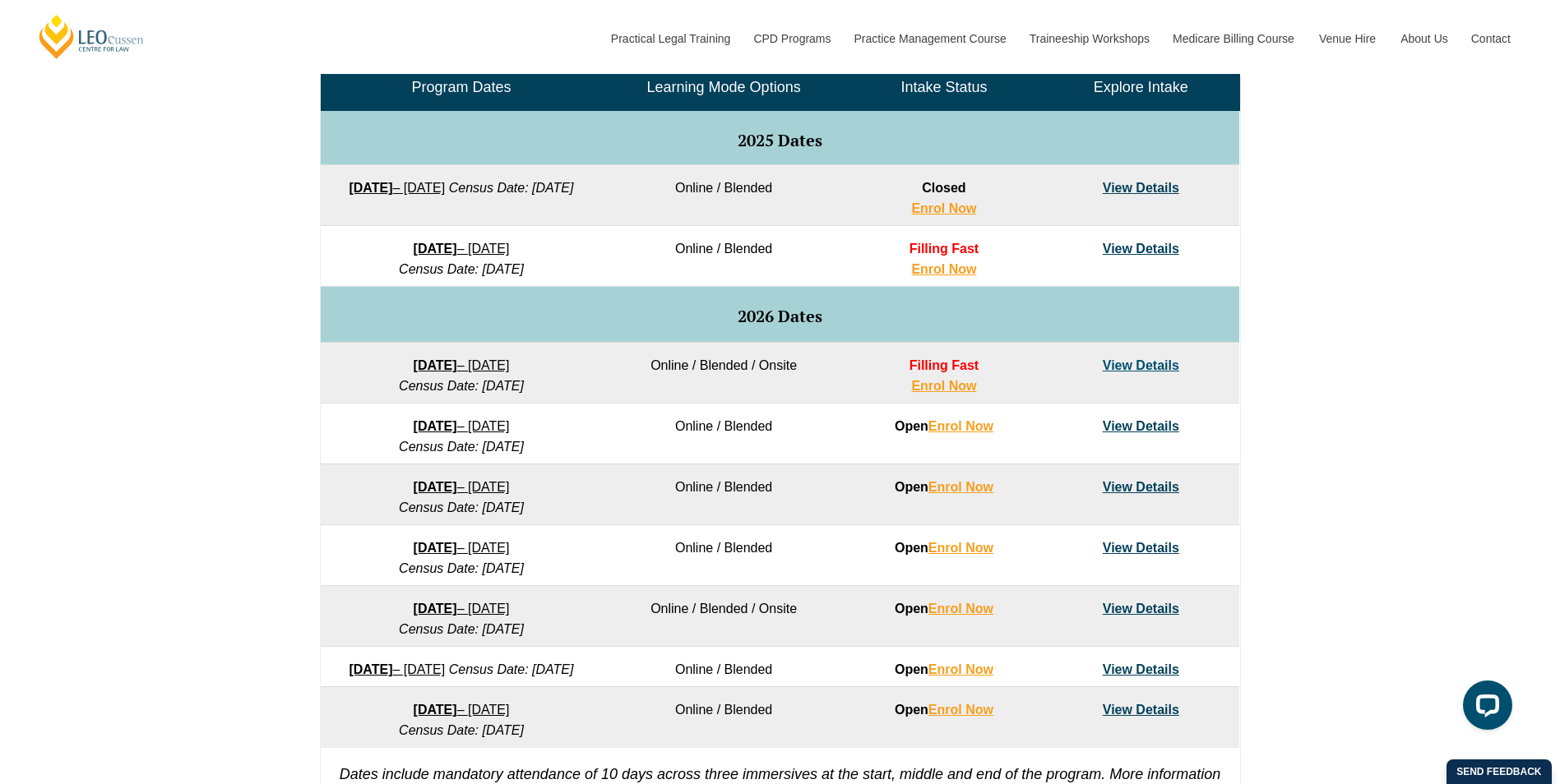
click at [1161, 365] on link "View Details" at bounding box center [1141, 365] width 76 height 14
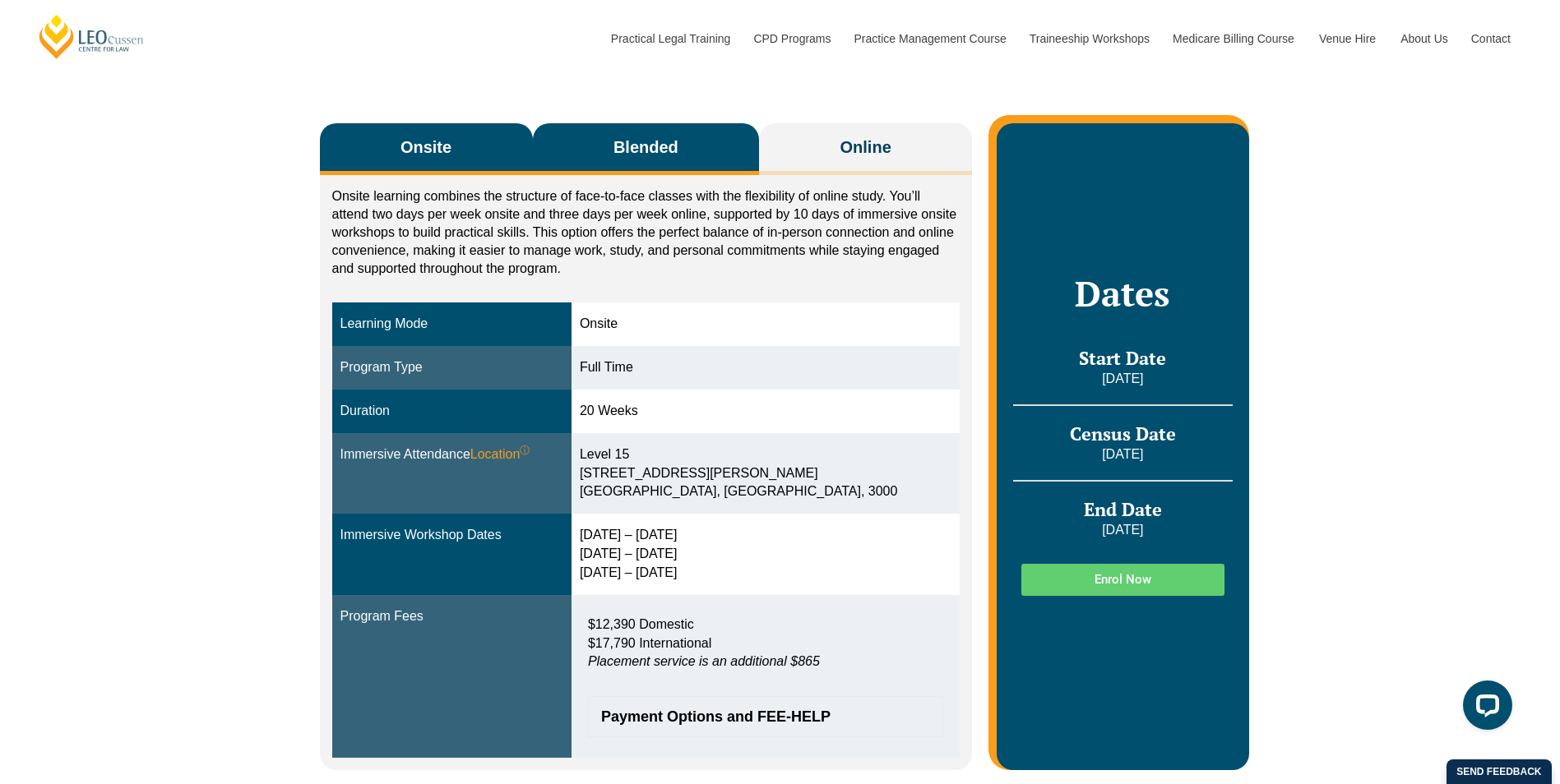
click at [572, 152] on button "Blended" at bounding box center [647, 150] width 227 height 52
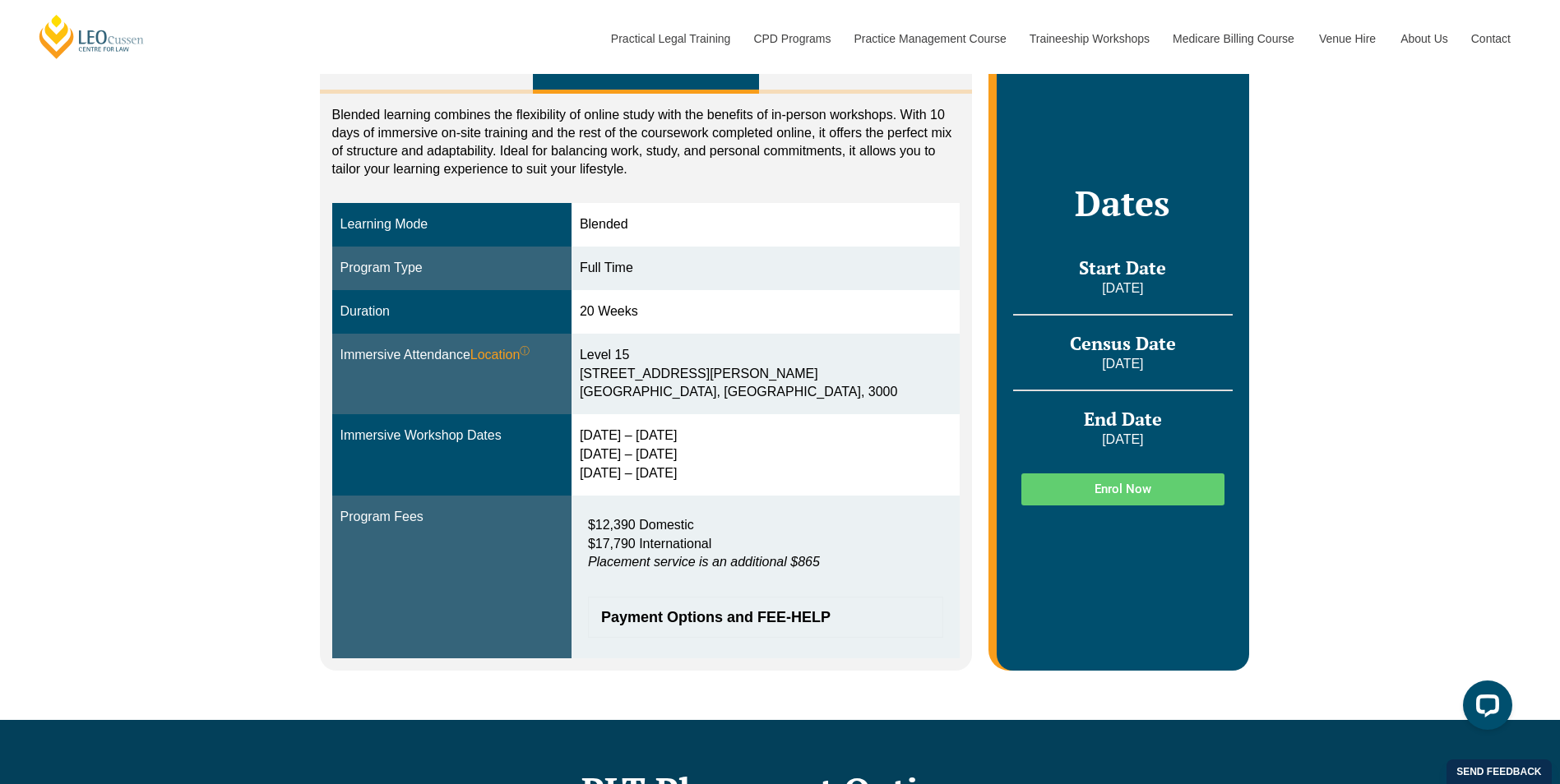
scroll to position [329, 0]
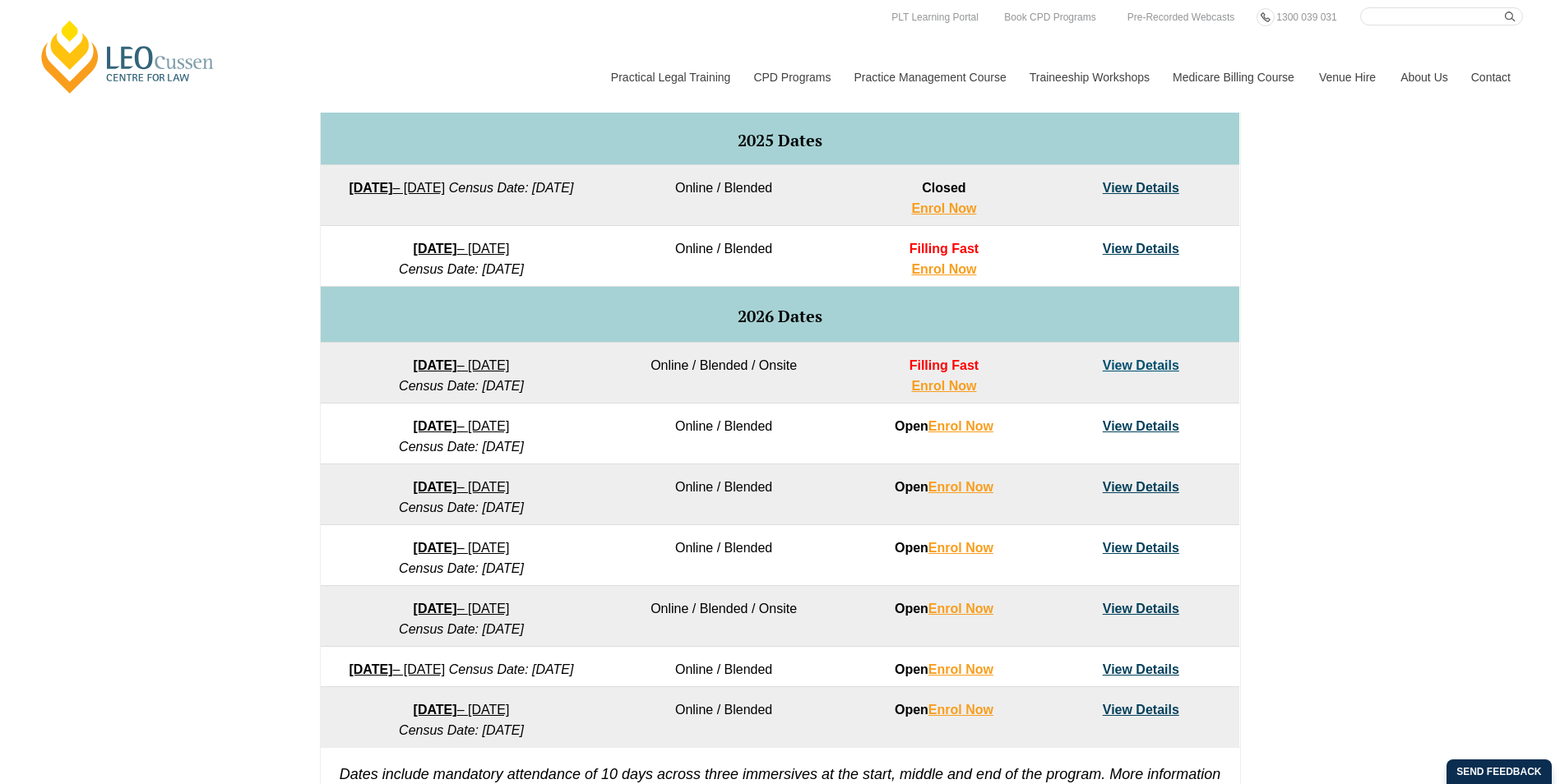
click at [458, 246] on strong "[DATE]" at bounding box center [435, 248] width 44 height 14
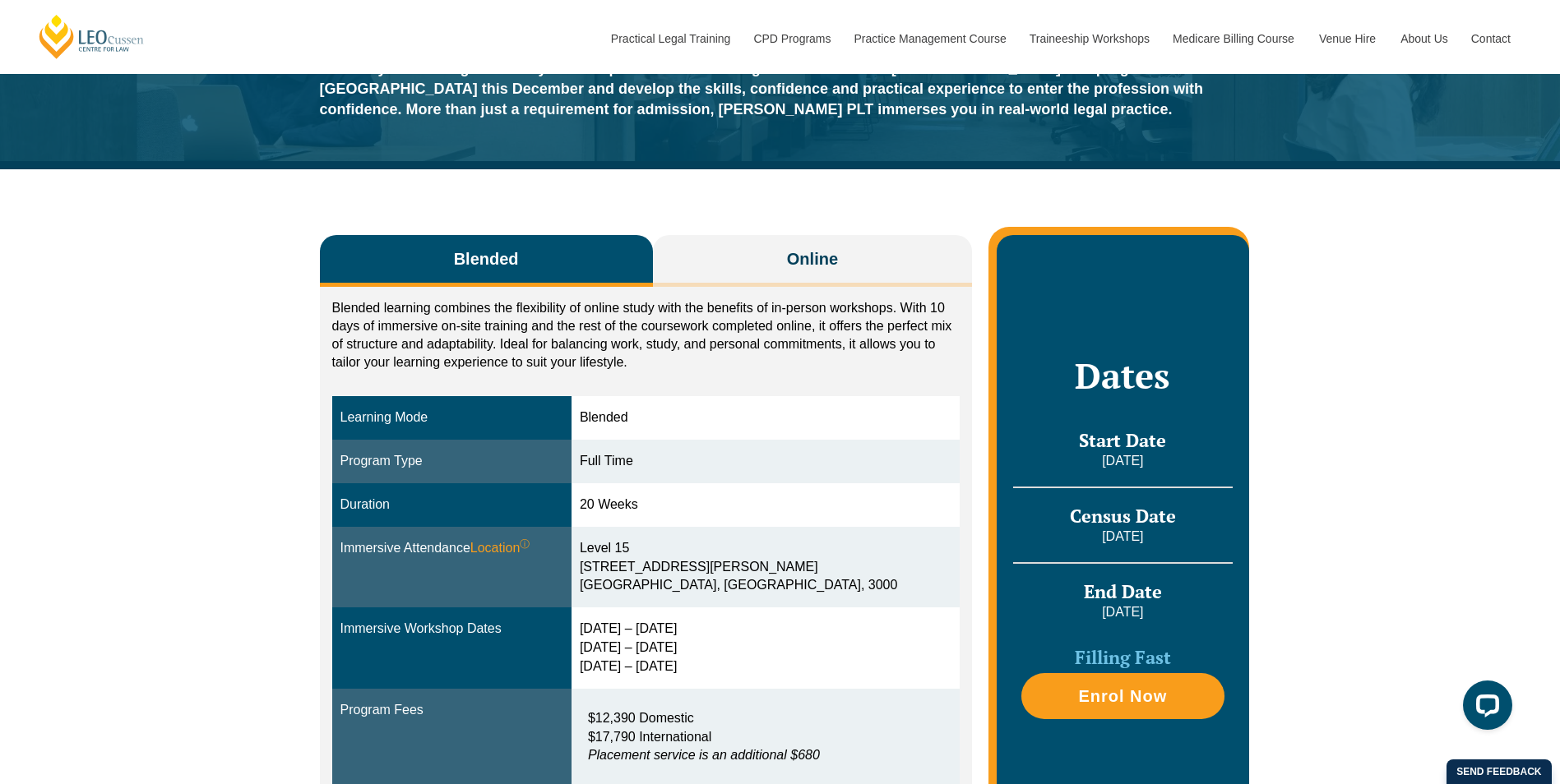
scroll to position [165, 0]
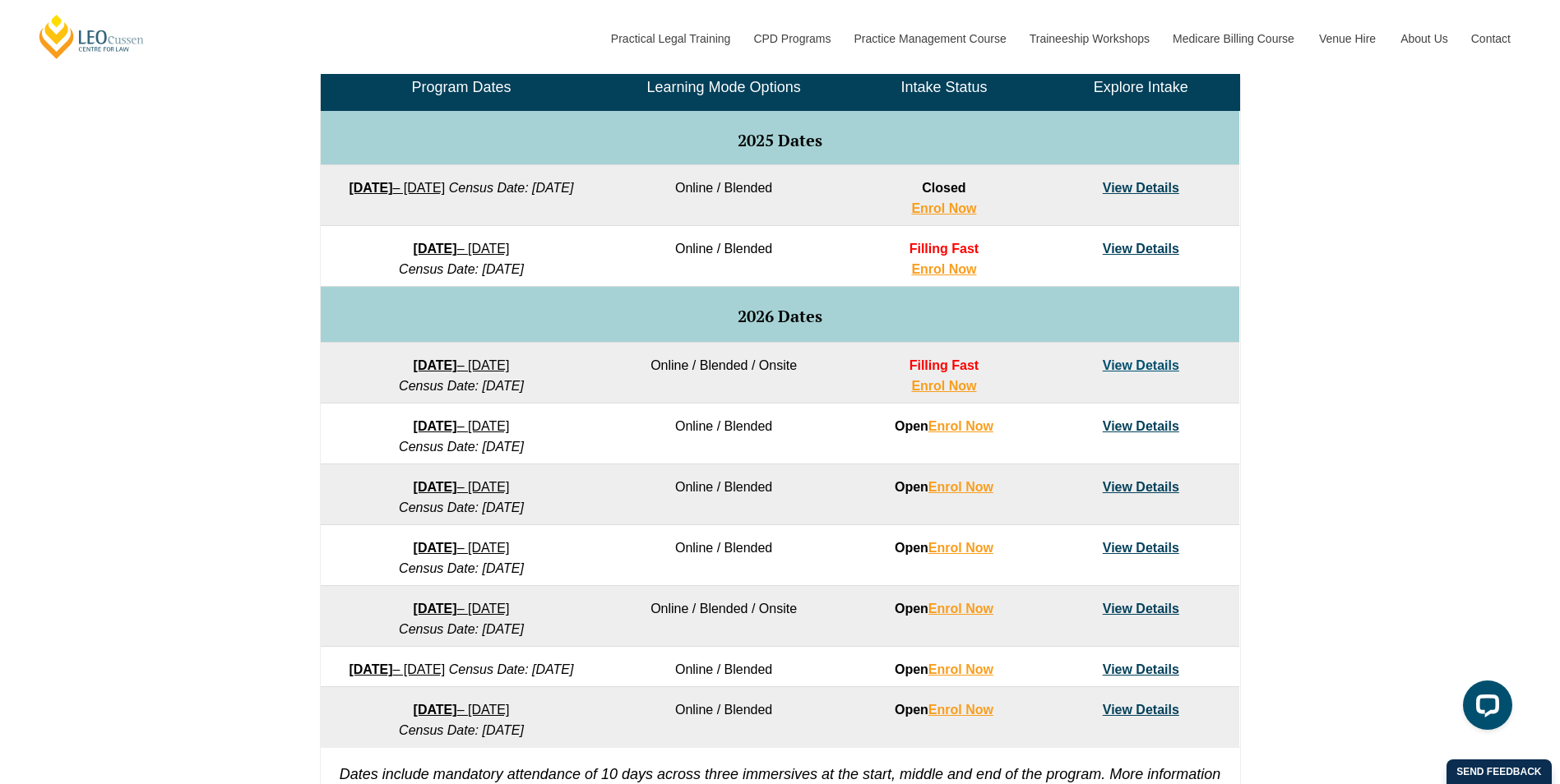
click at [508, 363] on link "[DATE] – [DATE]" at bounding box center [461, 365] width 96 height 14
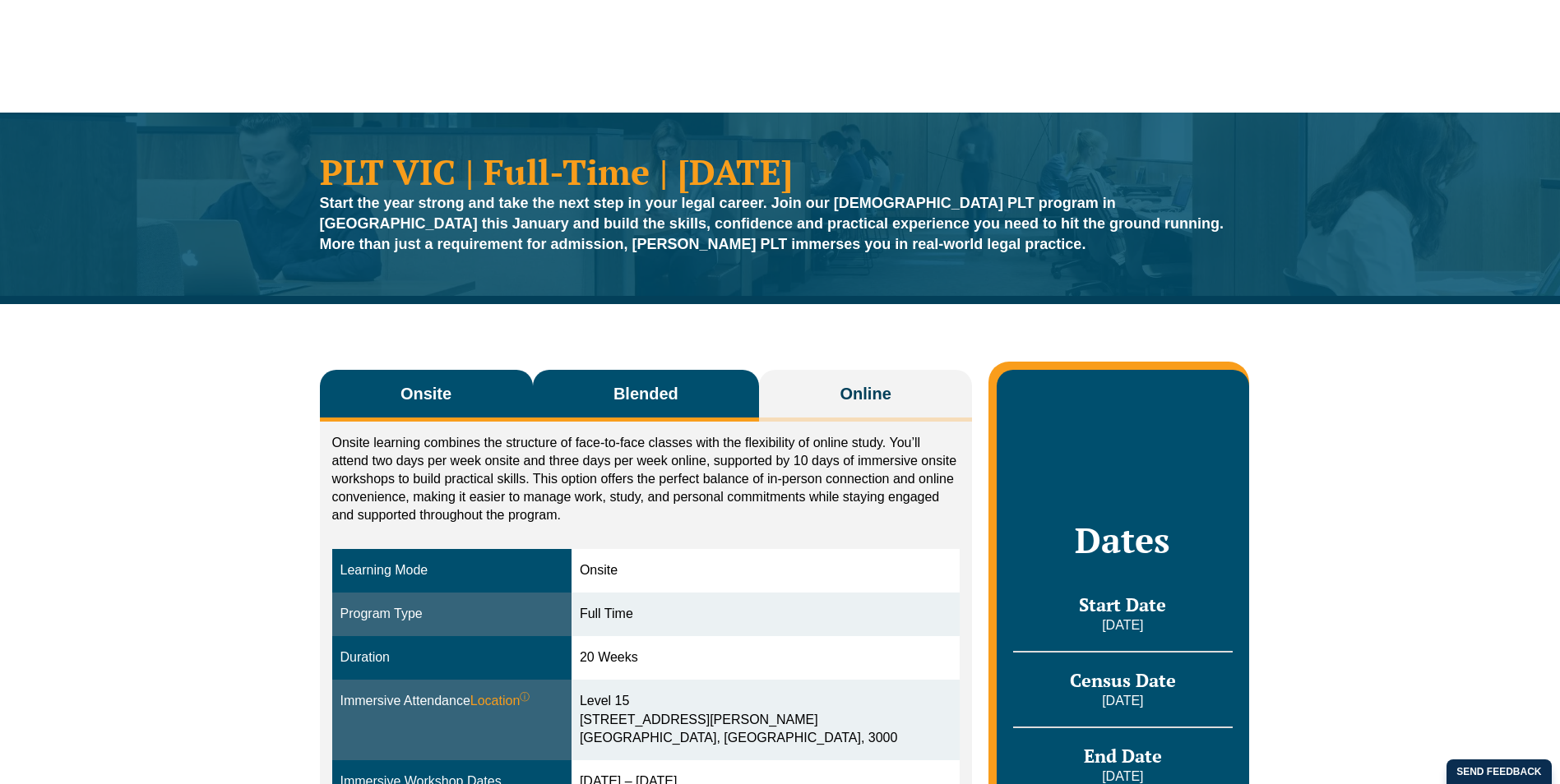
click at [604, 377] on button "Blended" at bounding box center [647, 396] width 227 height 52
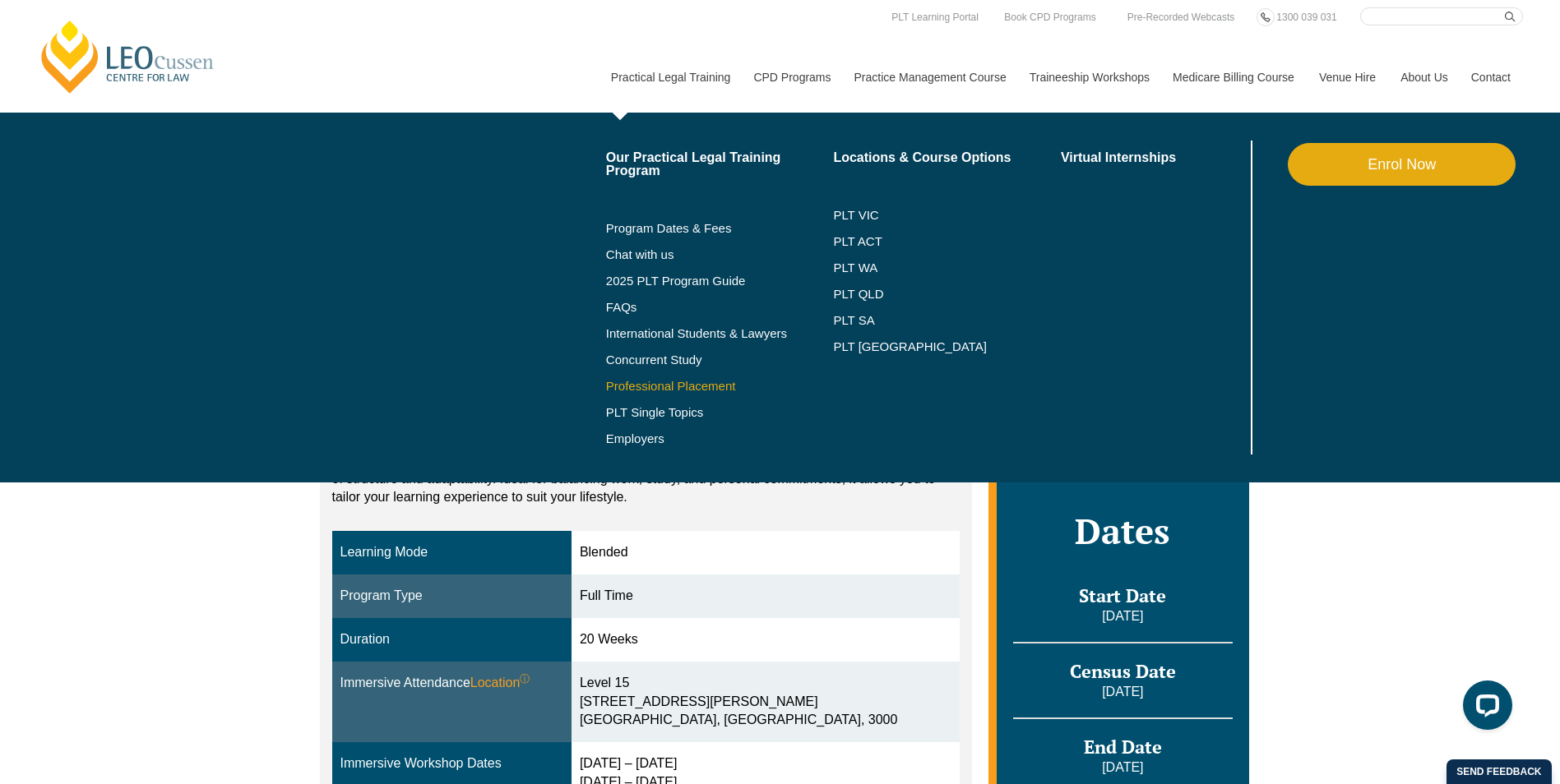
click at [687, 384] on link "Professional Placement" at bounding box center [720, 386] width 228 height 13
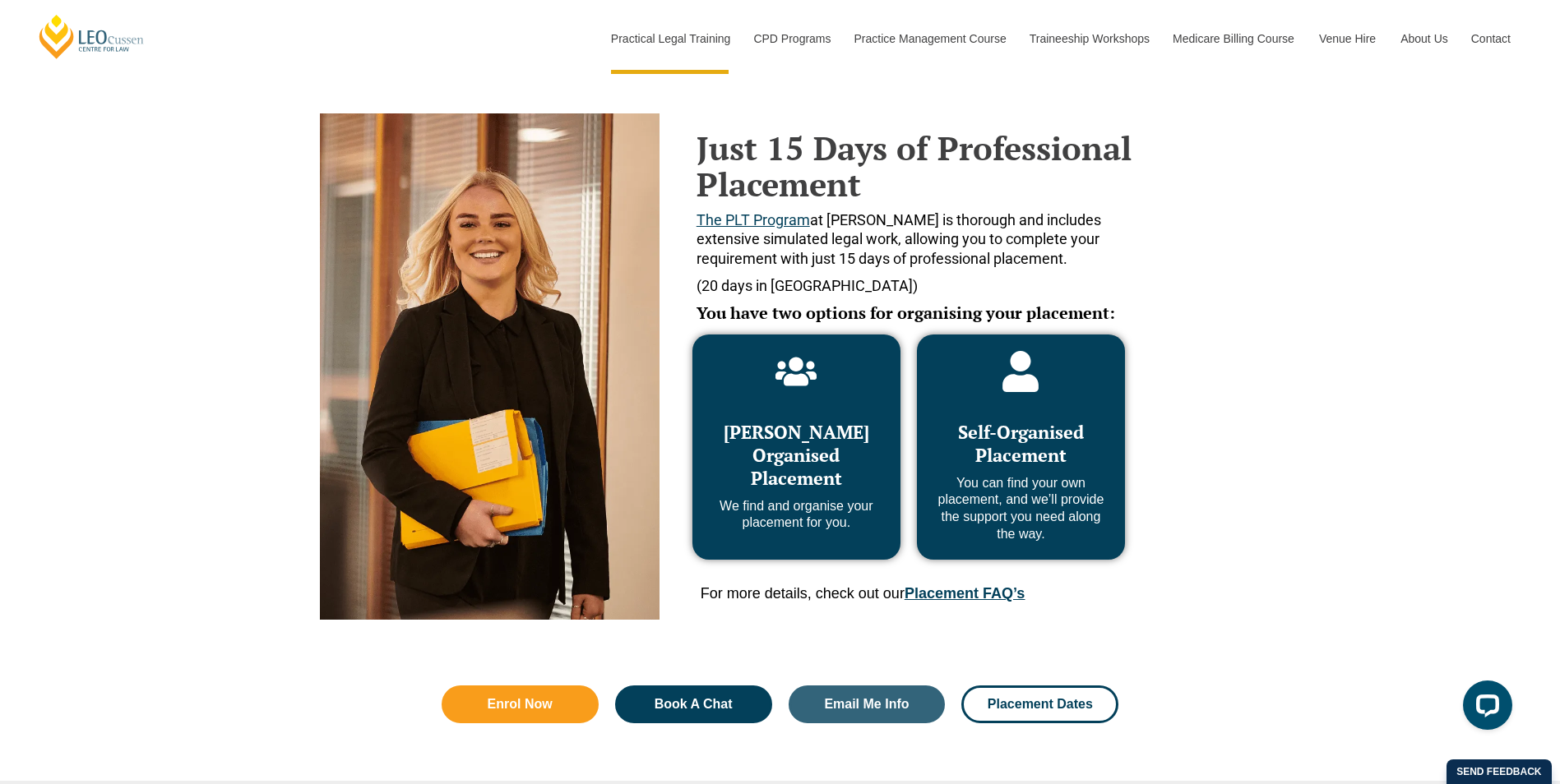
click at [1043, 412] on div "Self-Organised Placement You can find your own placement, and we’ll provide the…" at bounding box center [1021, 473] width 175 height 139
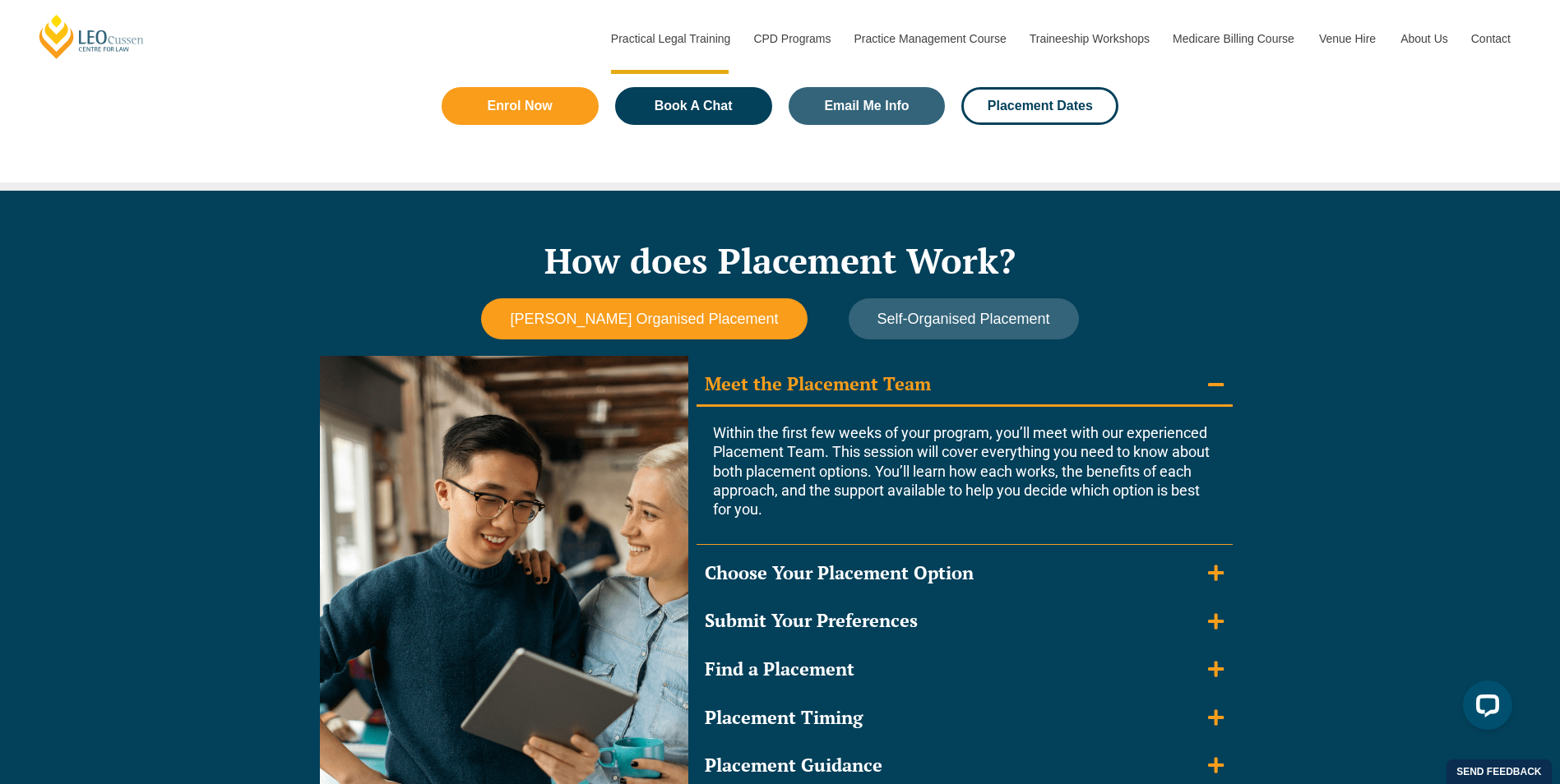
scroll to position [1316, 0]
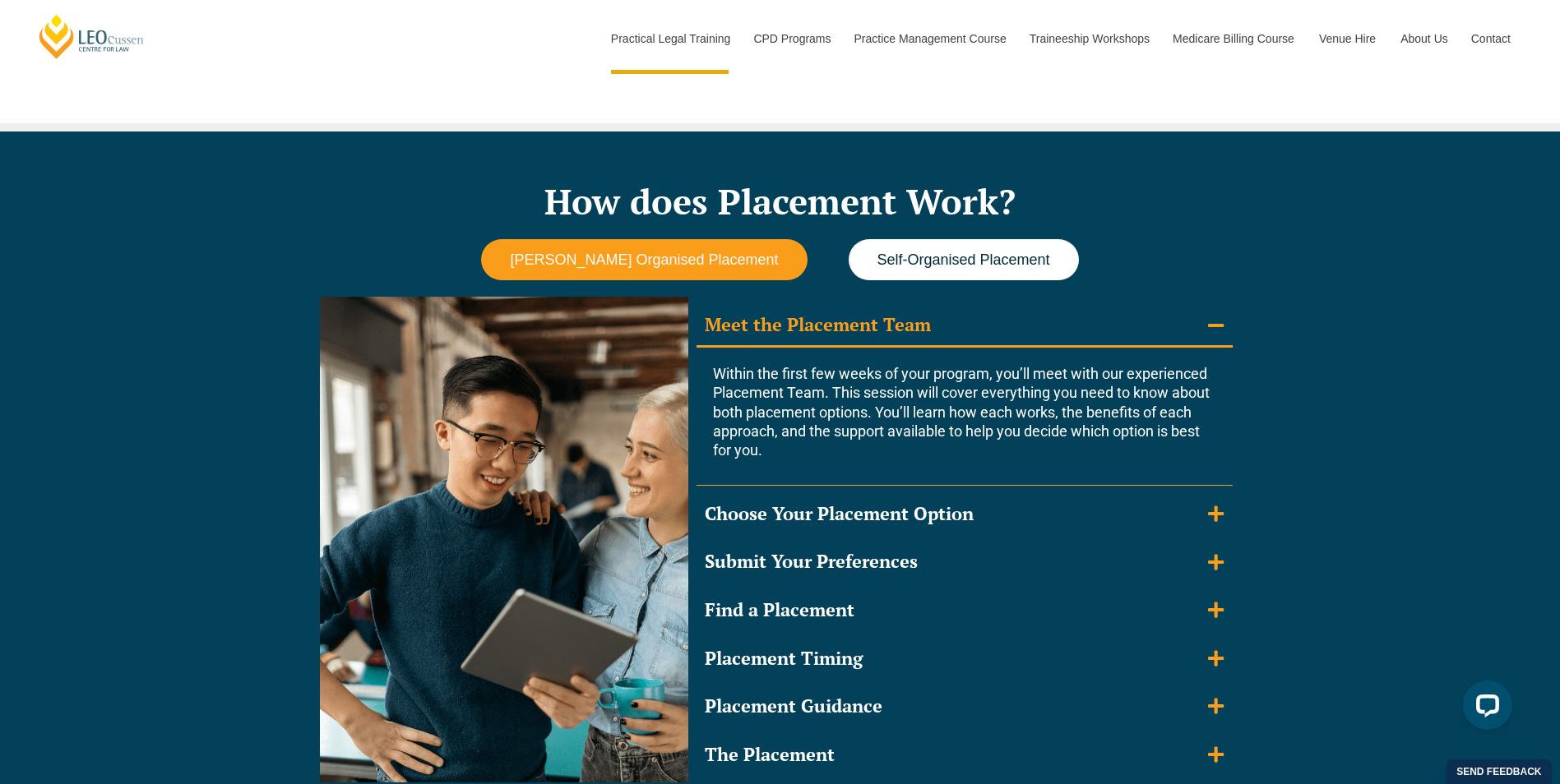
click at [960, 260] on span "Self-Organised Placement" at bounding box center [964, 260] width 173 height 18
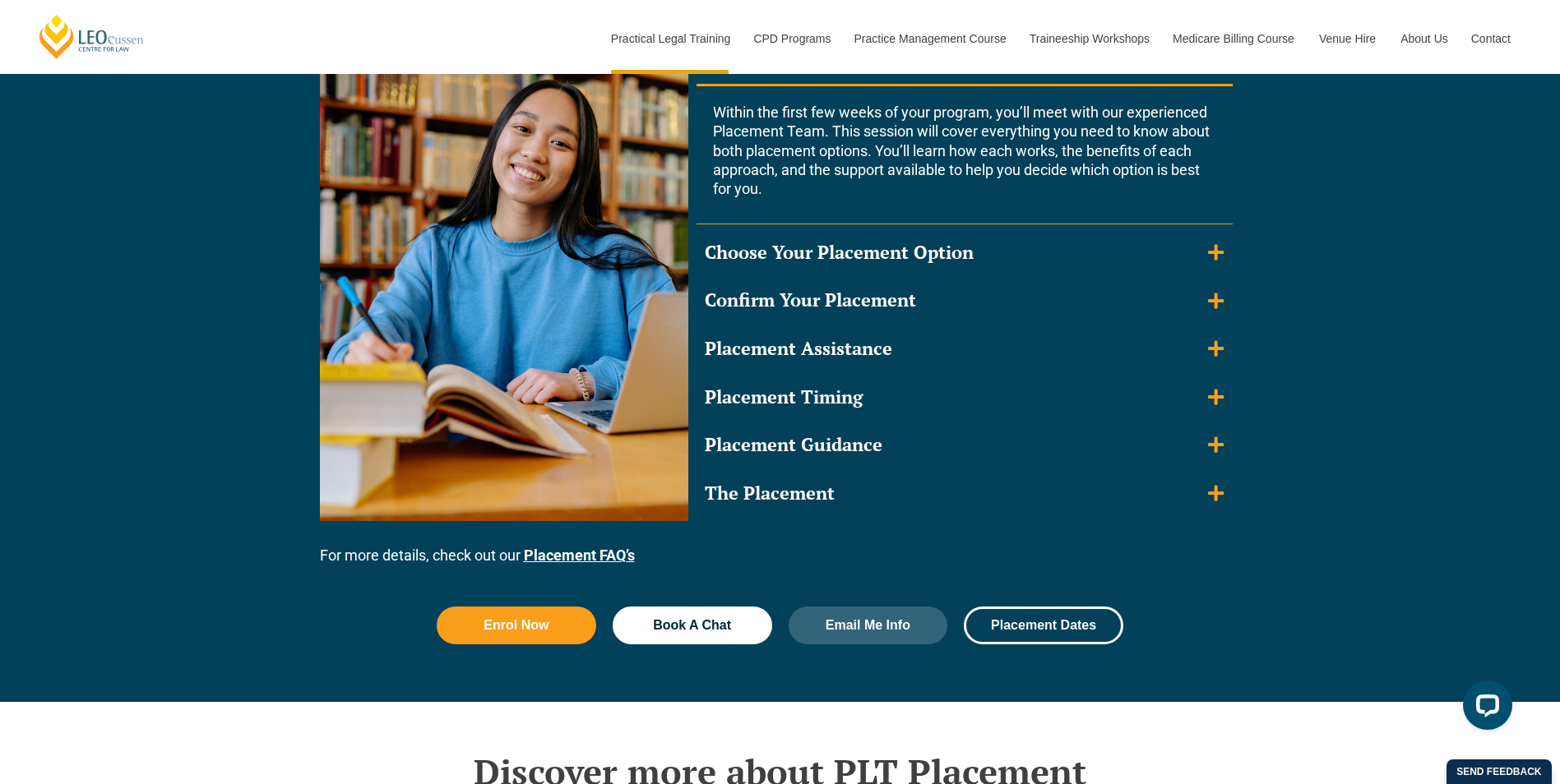
scroll to position [1644, 0]
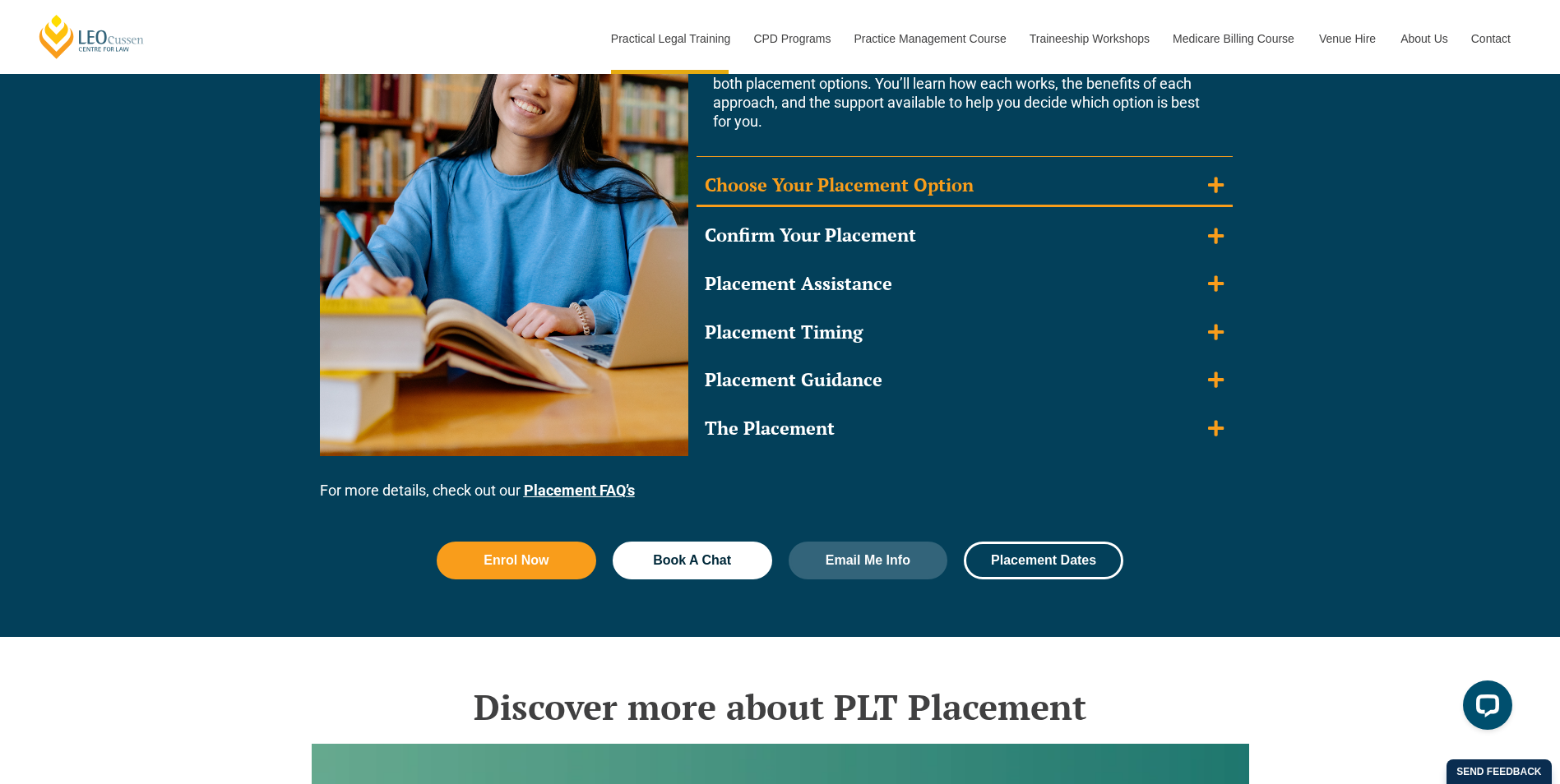
click at [1211, 179] on icon "Accordion. Open links with Enter or Space, close with Escape, and navigate with…" at bounding box center [1216, 184] width 16 height 18
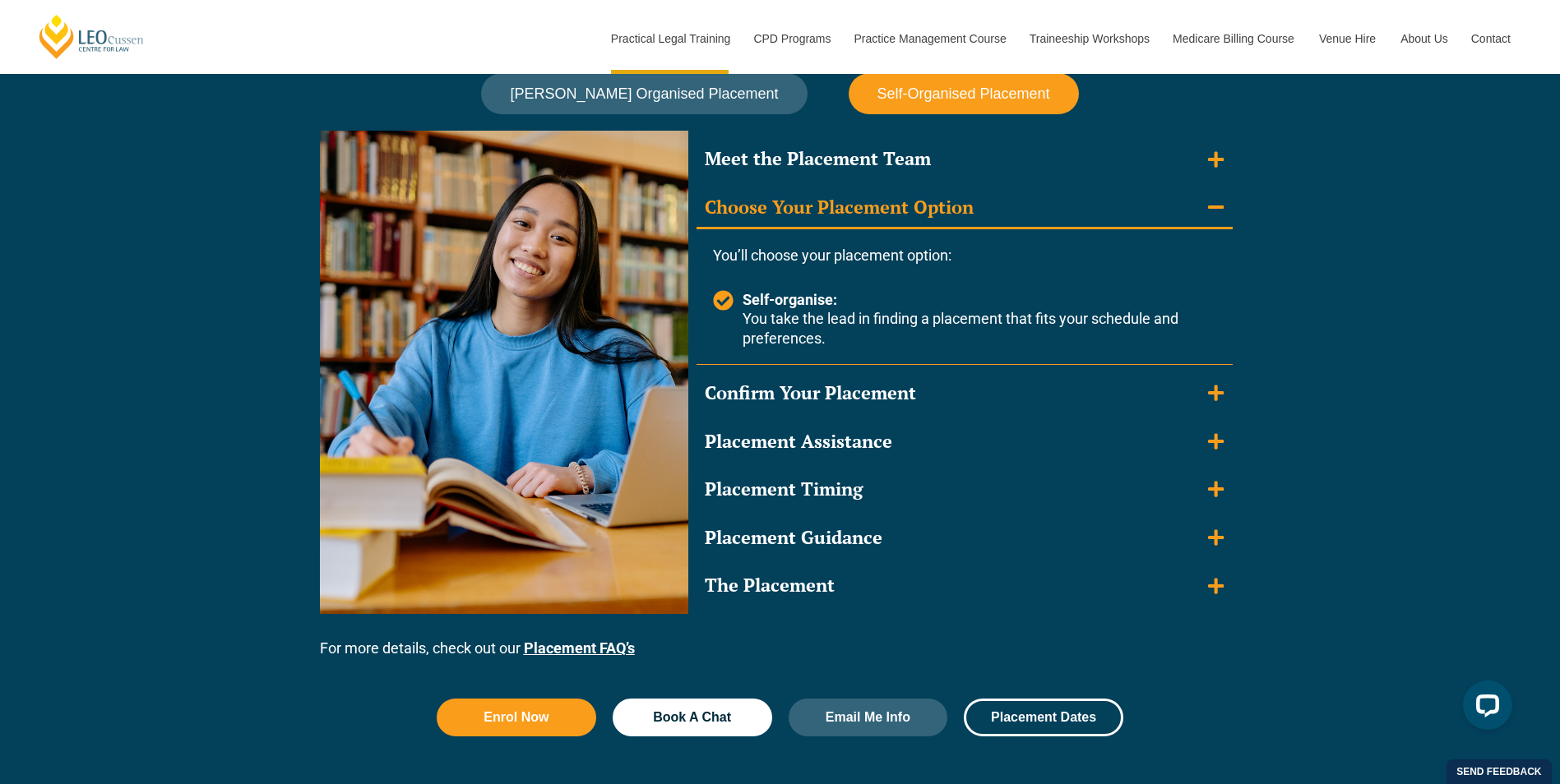
scroll to position [1480, 0]
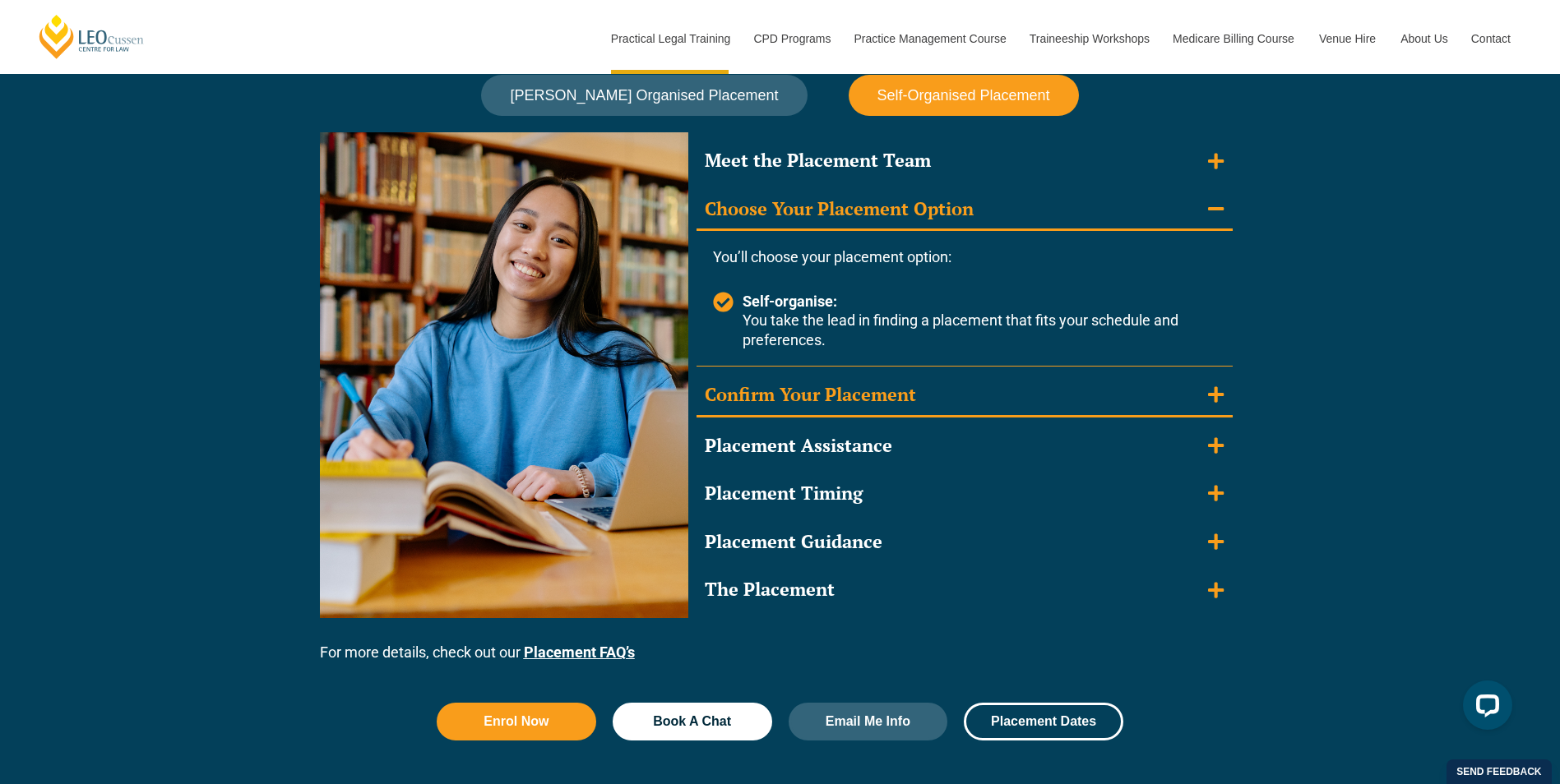
click at [1221, 391] on icon "Accordion. Open links with Enter or Space, close with Escape, and navigate with…" at bounding box center [1216, 394] width 16 height 18
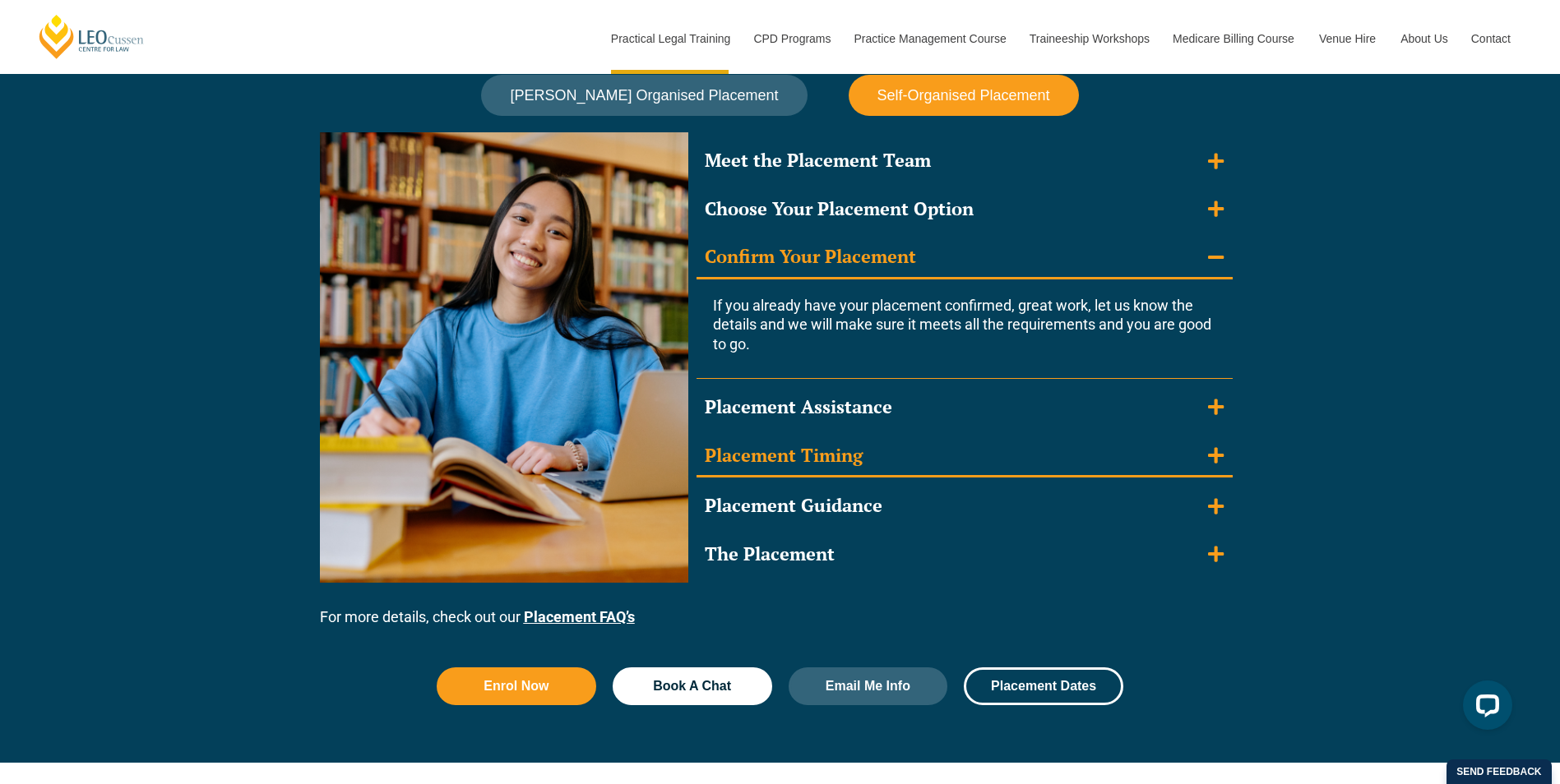
click at [1215, 458] on icon "Accordion. Open links with Enter or Space, close with Escape, and navigate with…" at bounding box center [1216, 455] width 16 height 18
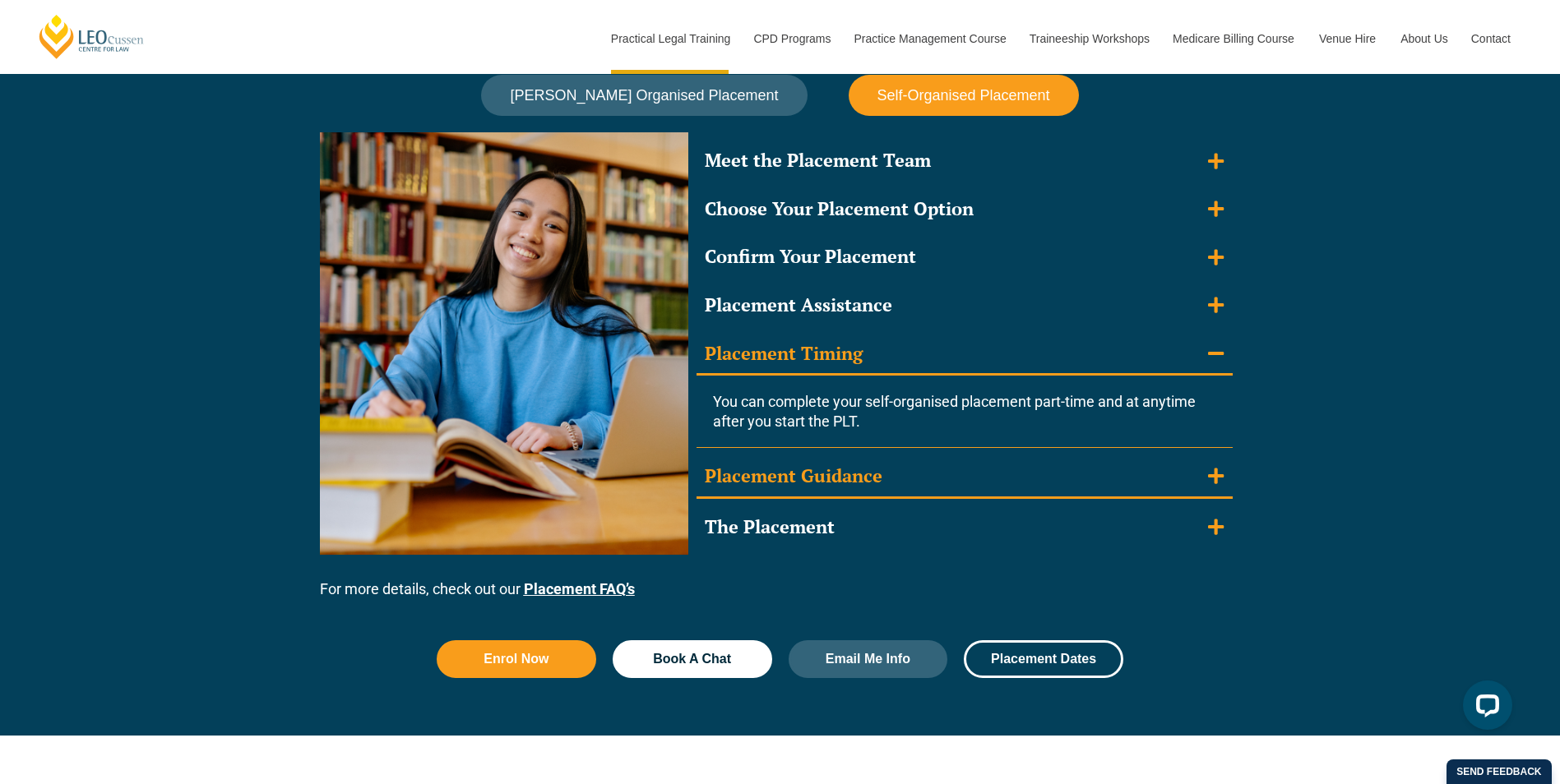
click at [1212, 476] on icon "Accordion. Open links with Enter or Space, close with Escape, and navigate with…" at bounding box center [1216, 476] width 16 height 16
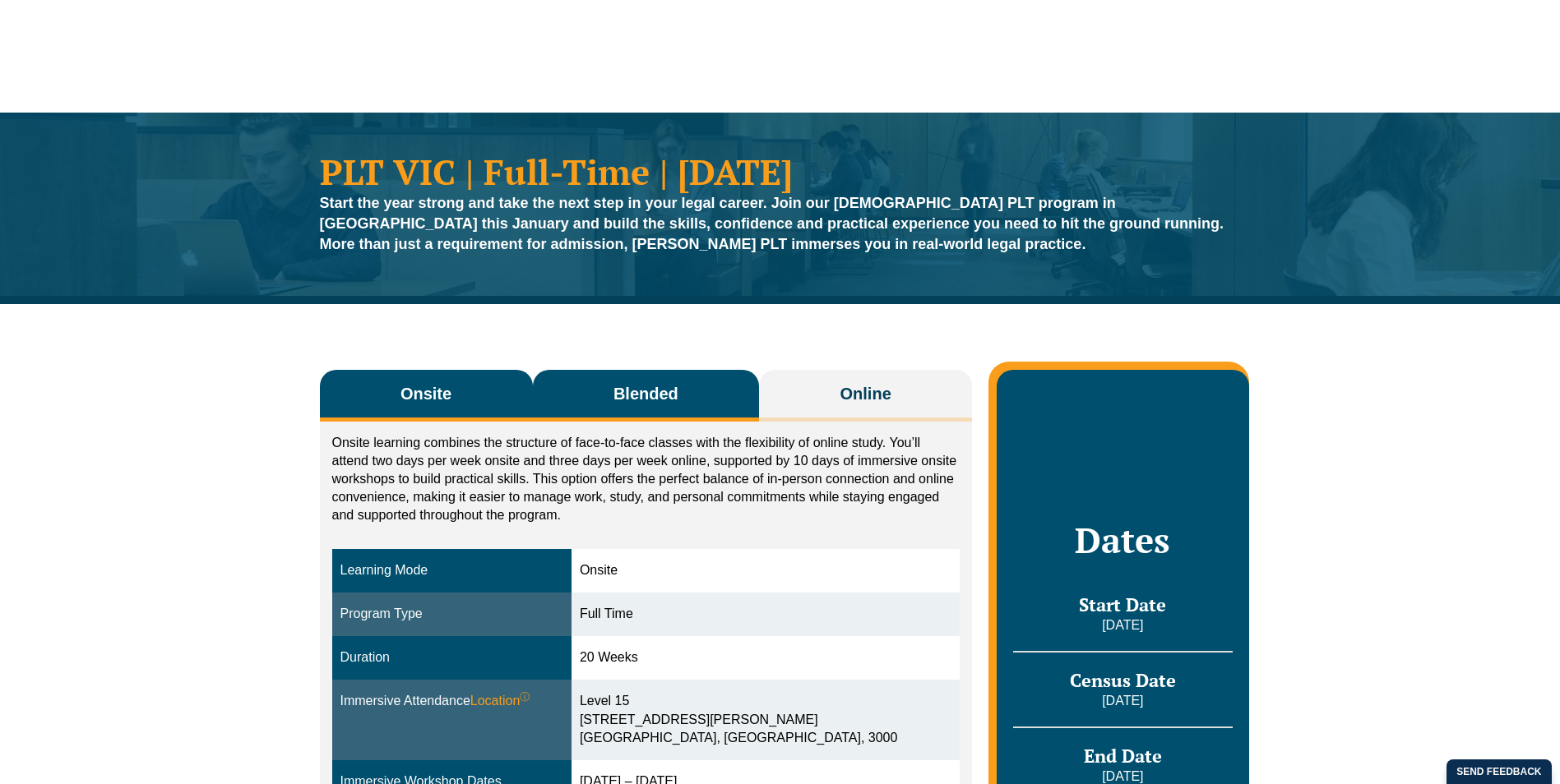
click at [606, 398] on button "Blended" at bounding box center [647, 396] width 227 height 52
